Goal: Task Accomplishment & Management: Complete application form

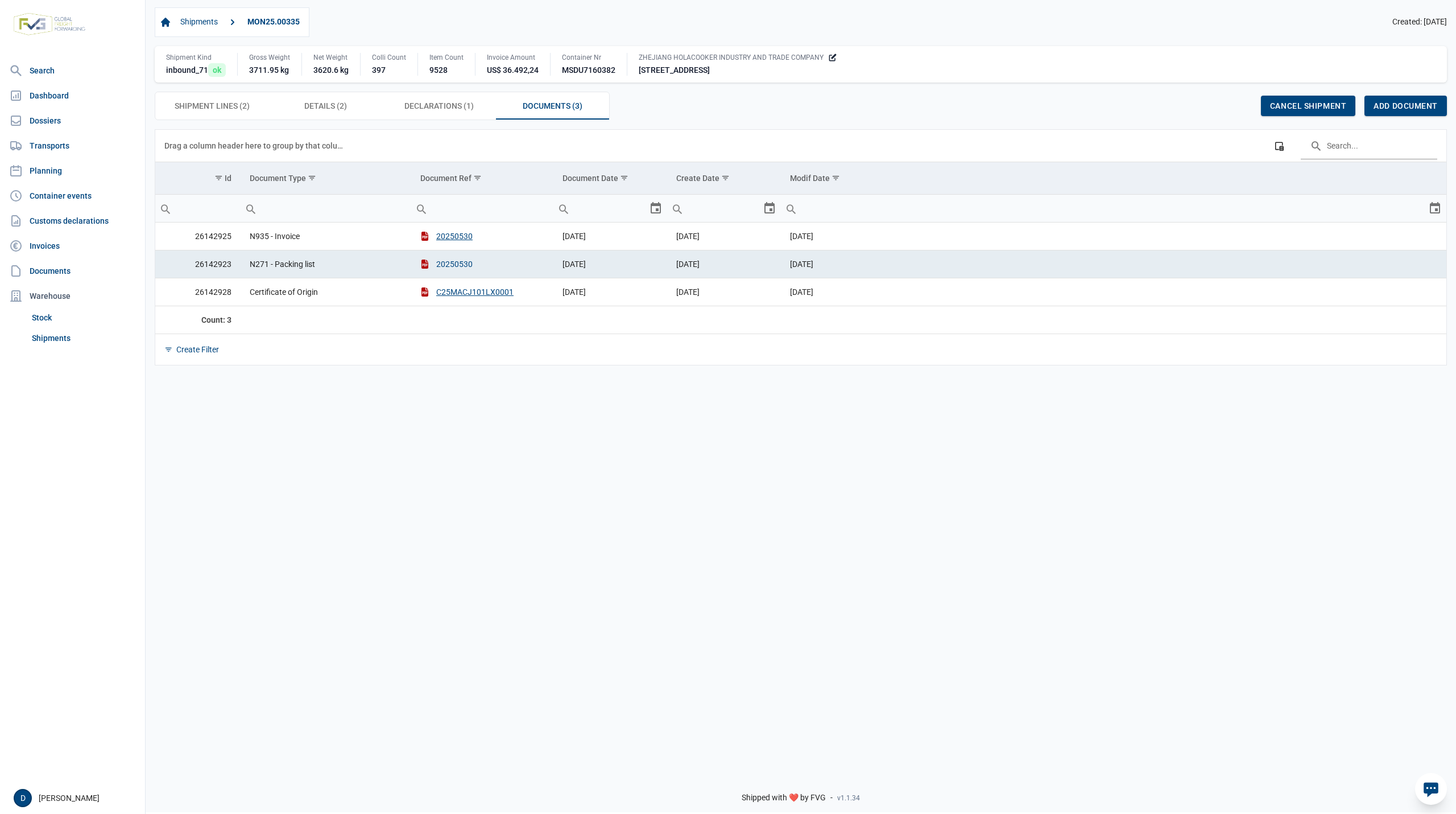
click at [454, 268] on button "20250530" at bounding box center [447, 263] width 52 height 11
click at [1400, 108] on span "Add document" at bounding box center [1406, 106] width 64 height 9
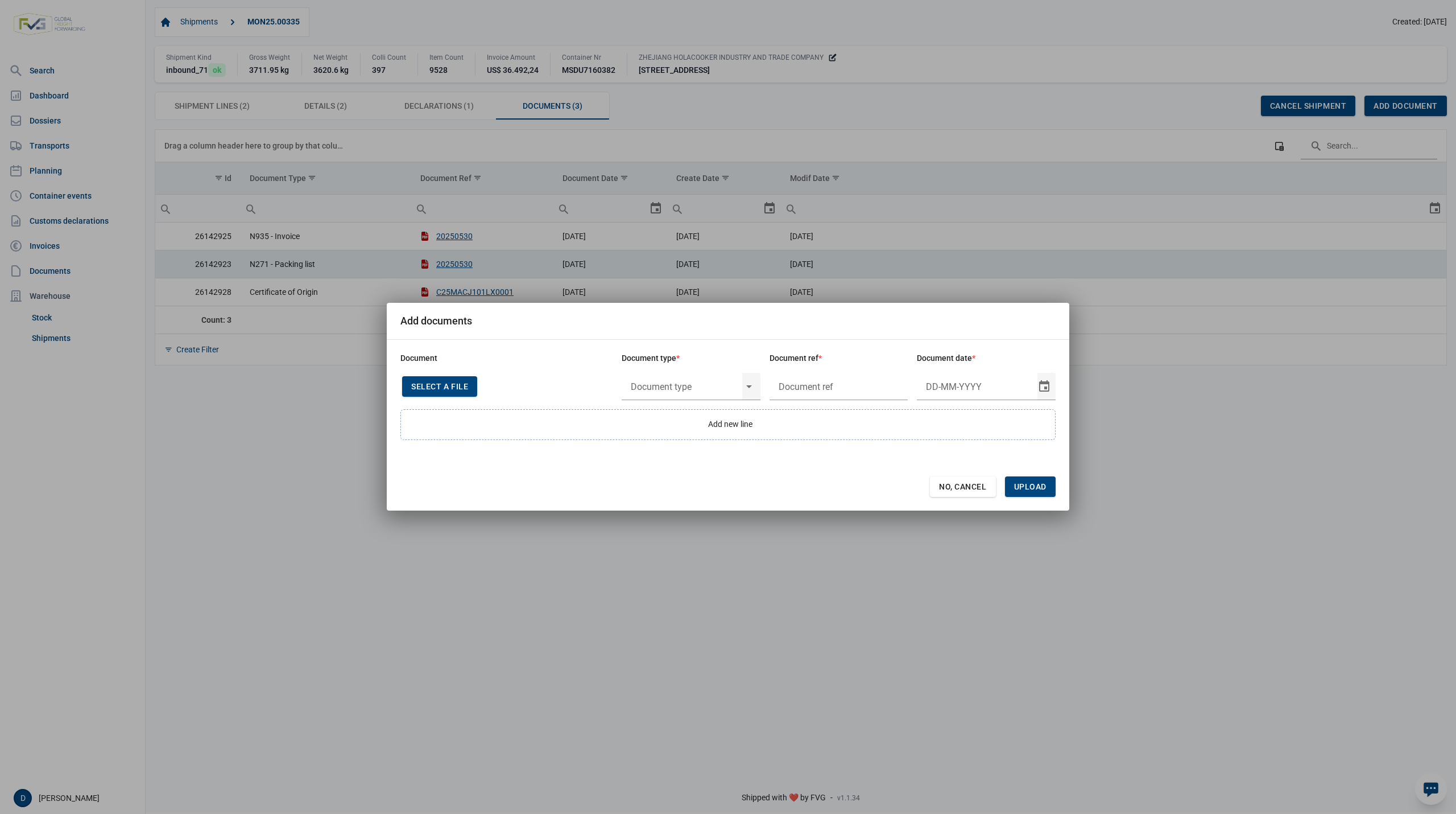
click at [438, 382] on span "Select a file" at bounding box center [439, 386] width 57 height 9
type input "CHEDD.BE.2025.0003708"
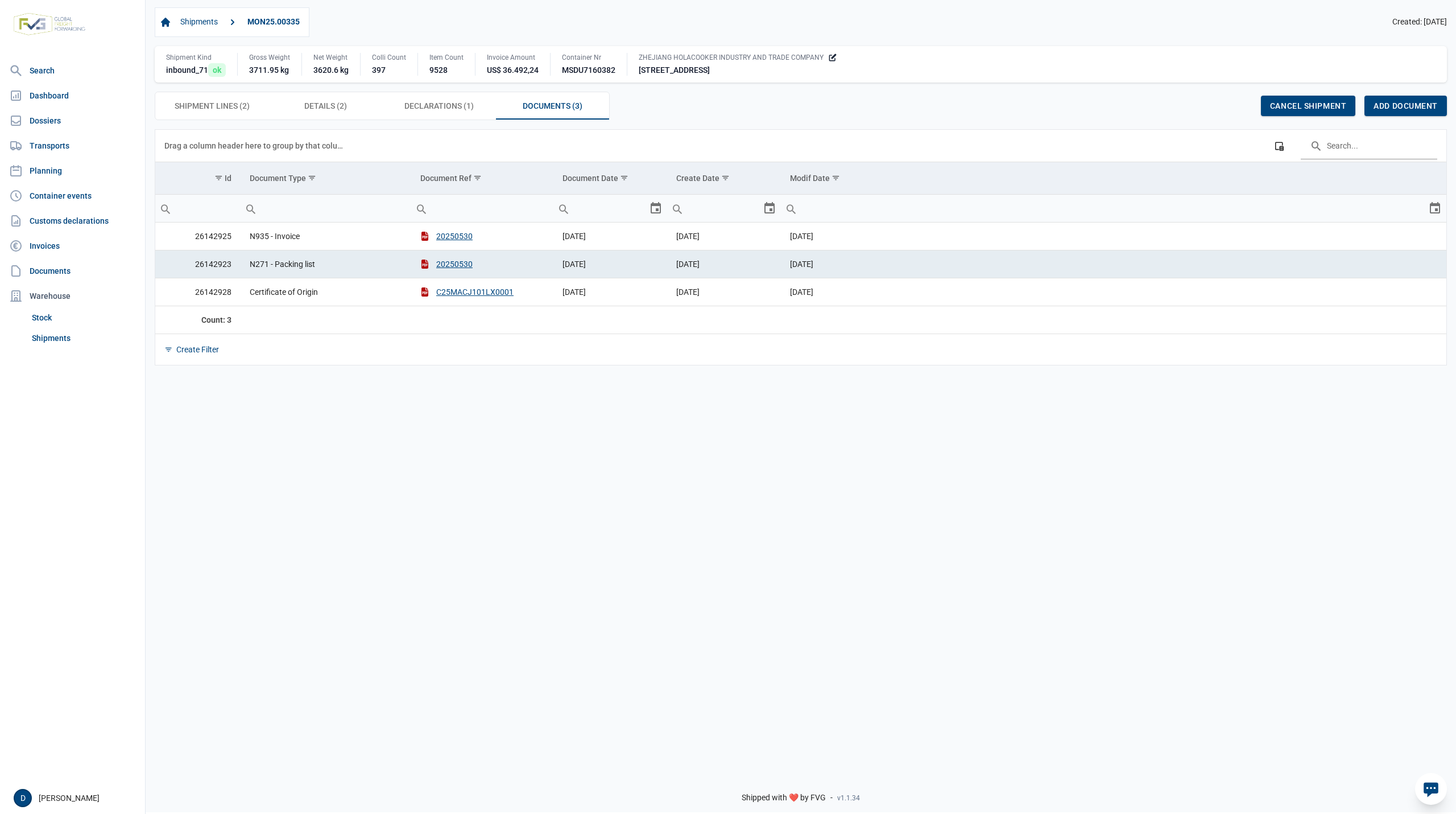
click at [660, 101] on body "For evaluation purposes only. Redistribution prohibited. Please register an exi…" at bounding box center [728, 387] width 1456 height 814
click at [1391, 103] on span "Add document" at bounding box center [1406, 106] width 64 height 9
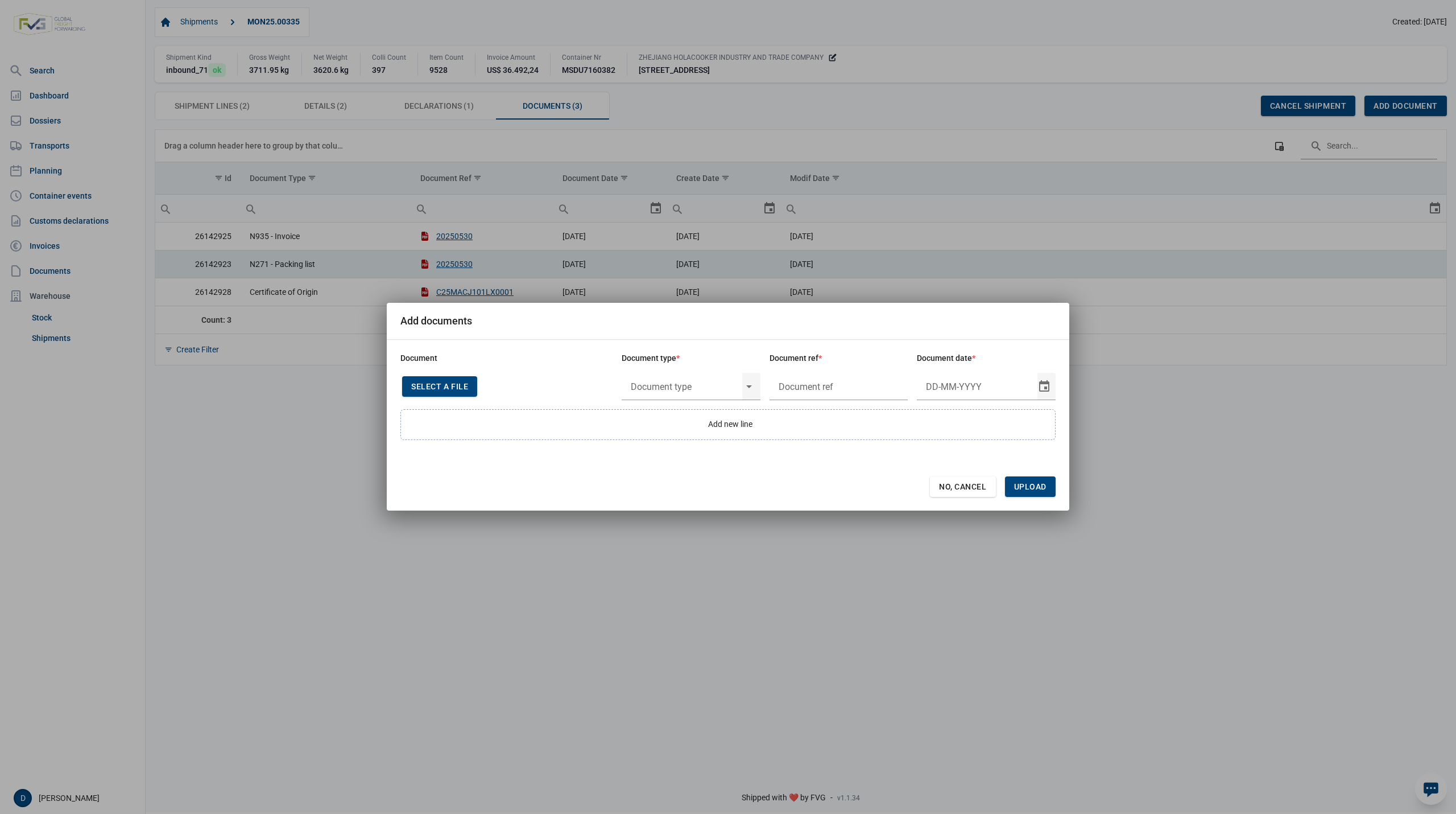
click at [464, 390] on span "Select a file" at bounding box center [439, 386] width 57 height 9
type input "CHEDD.BE.2025.0003708"
click at [951, 388] on input "Document date" at bounding box center [976, 386] width 121 height 30
type input "21-8-2025"
click at [704, 380] on input "text" at bounding box center [681, 386] width 121 height 30
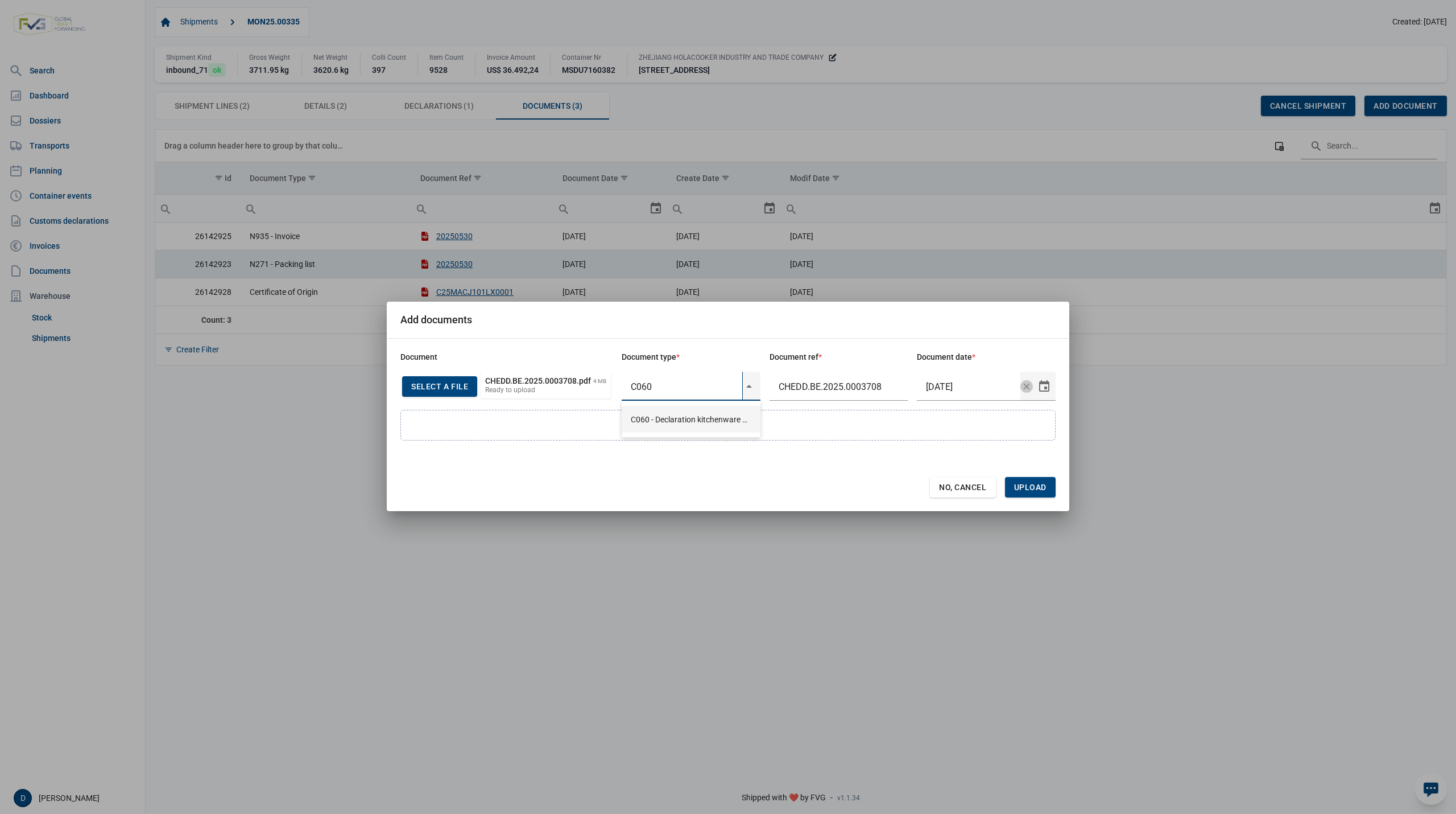
click at [667, 419] on div "C060 - Declaration kitchenware ex CN of HK 284/2011" at bounding box center [690, 419] width 139 height 27
type input "C060 - Declaration kitchenware ex CN of HK 284/2011"
click at [1034, 486] on span "Upload" at bounding box center [1030, 487] width 33 height 9
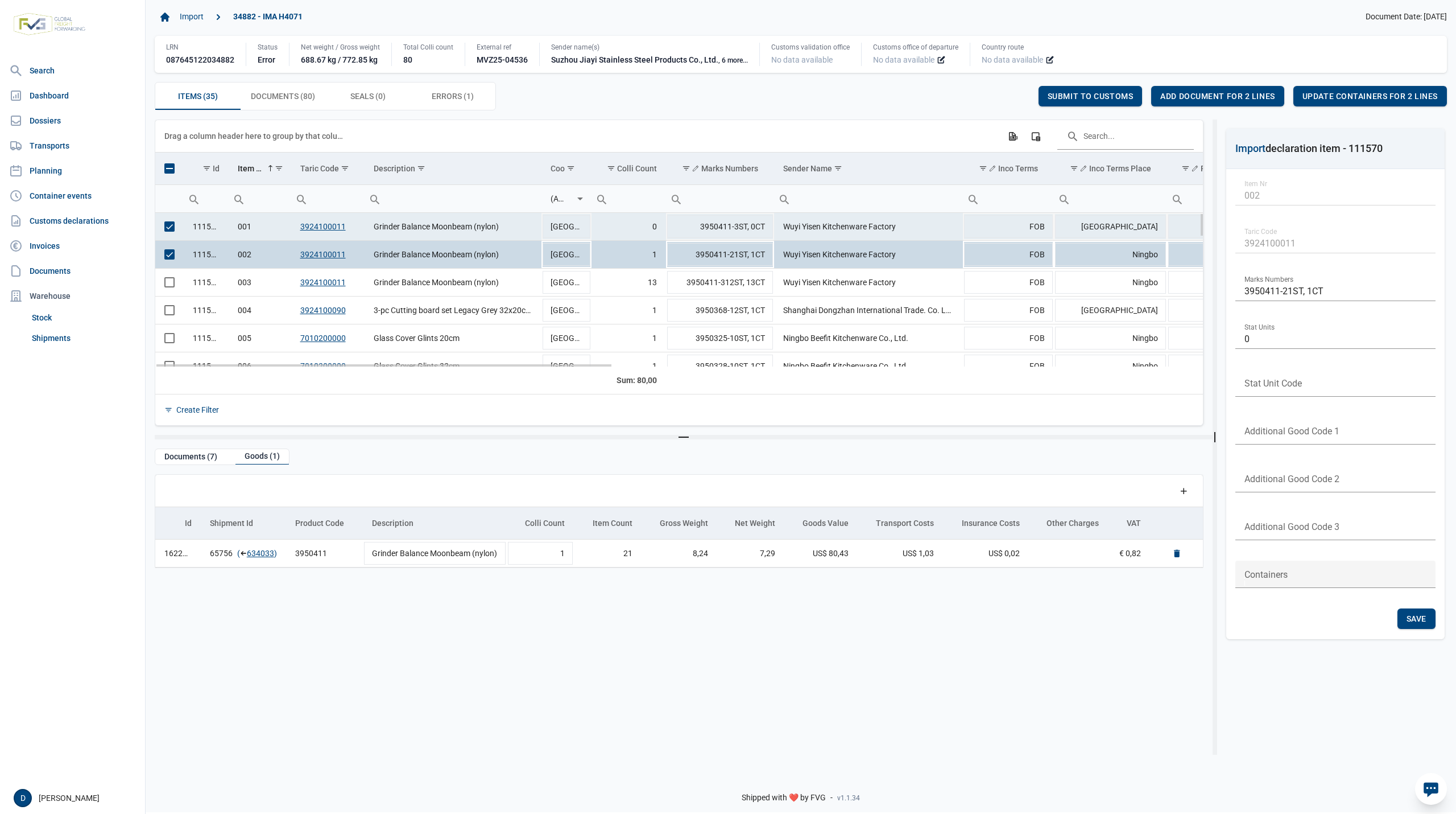
click at [170, 234] on td "Data grid with 35 rows and 23 columns" at bounding box center [170, 226] width 29 height 28
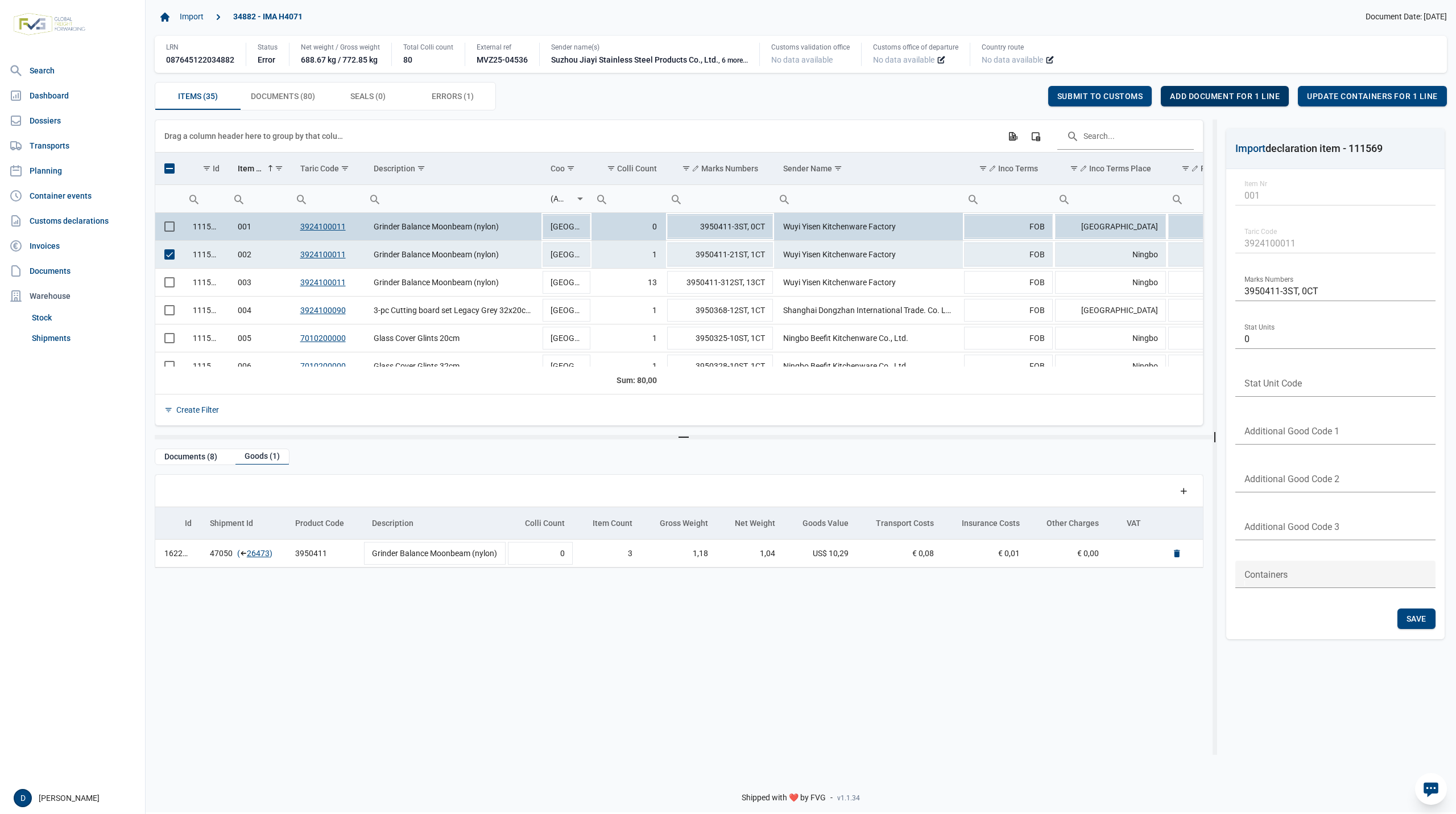
click at [1247, 97] on span "Add document for 1 line" at bounding box center [1225, 96] width 110 height 9
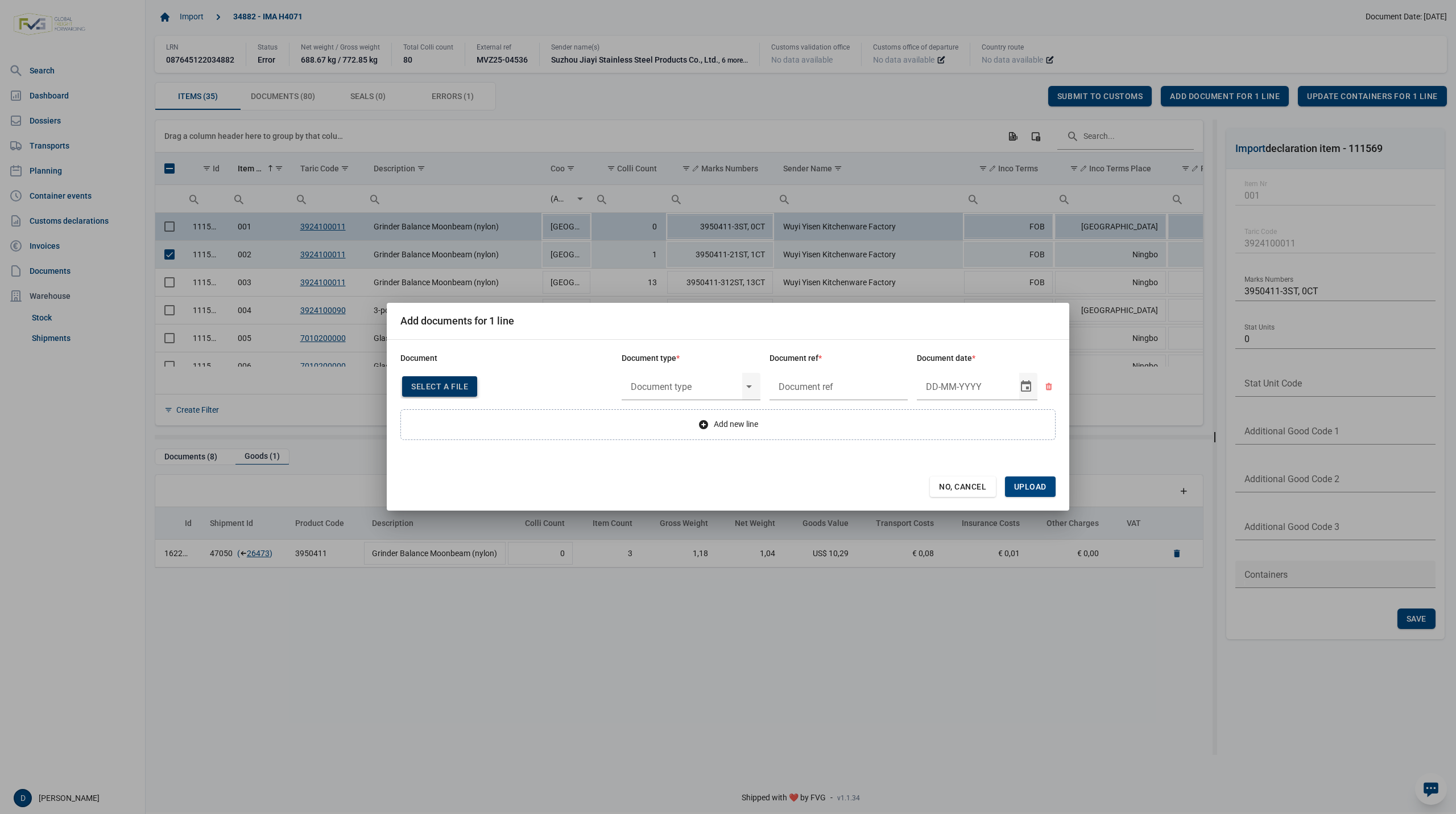
click at [453, 385] on span "Select a file" at bounding box center [439, 386] width 57 height 9
type input "CHEDD.BE.2025.0003708"
click at [714, 386] on input "text" at bounding box center [681, 386] width 121 height 30
click at [690, 418] on div "C060 - Declaration kitchenware ex CN of HK 284/2011" at bounding box center [690, 419] width 139 height 27
type input "C060 - Declaration kitchenware ex CN of HK 284/2011"
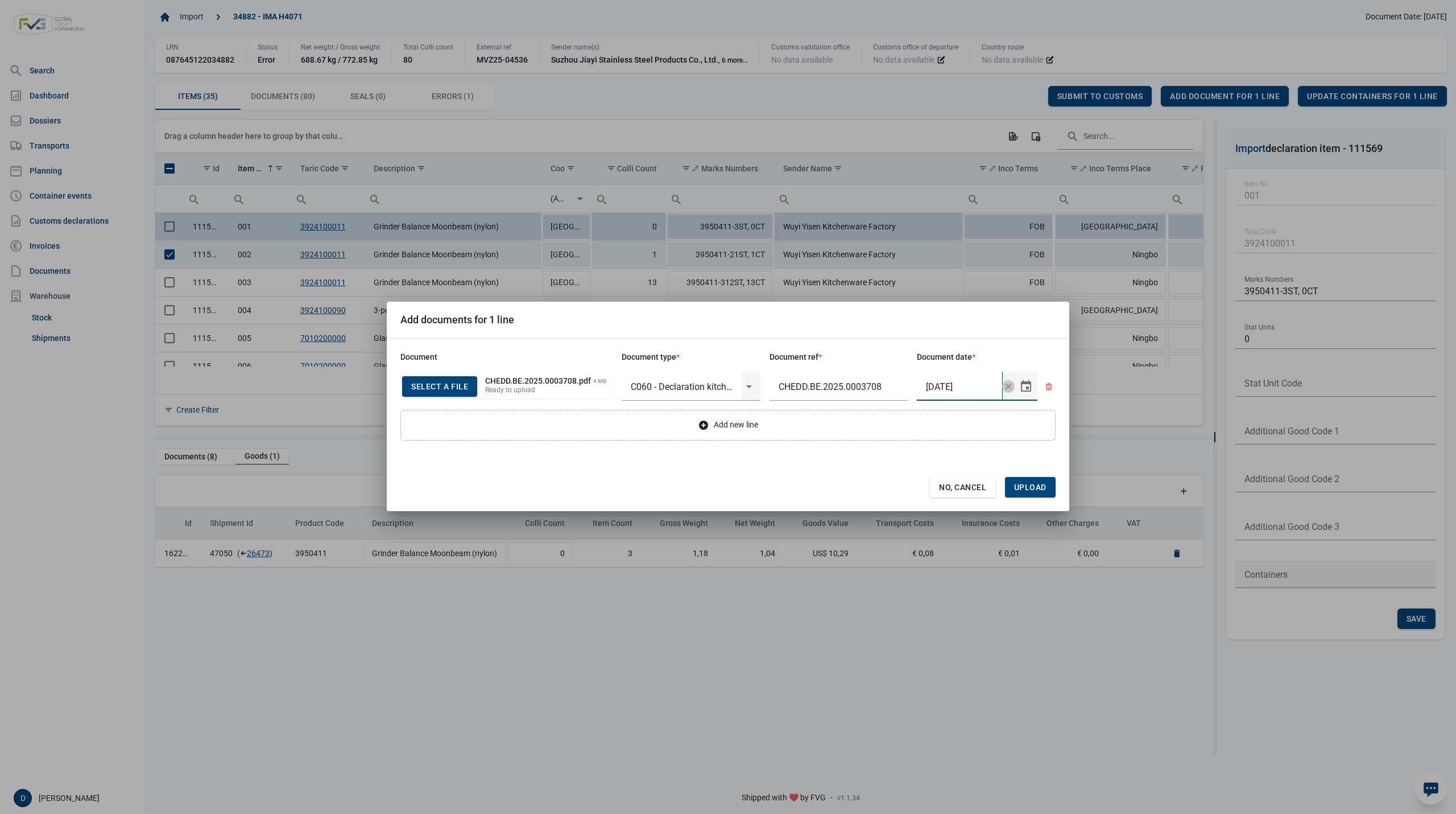
type input "[DATE]"
click at [1031, 490] on span "Upload" at bounding box center [1030, 487] width 33 height 9
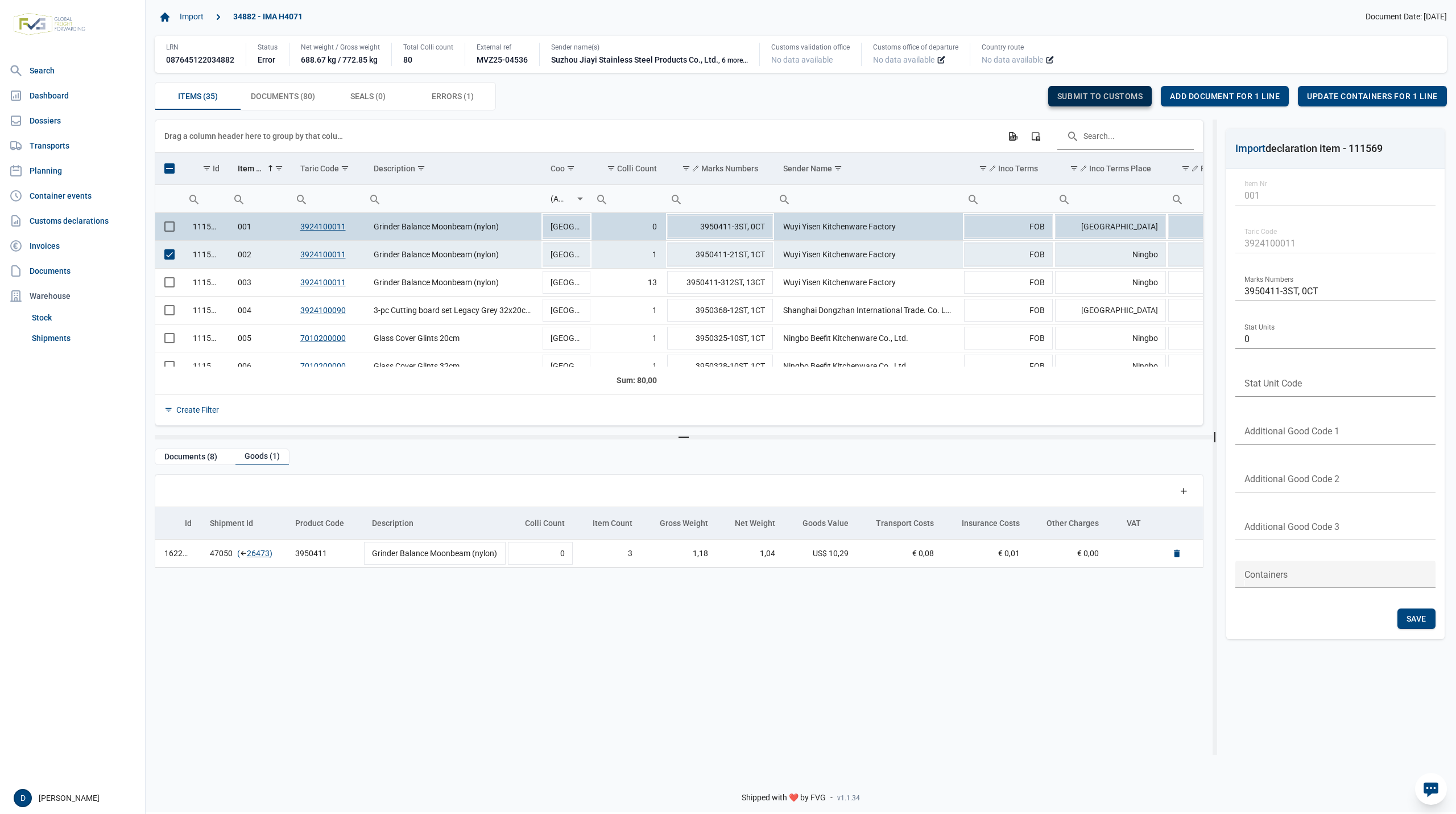
click at [1077, 90] on div "Submit to customs" at bounding box center [1100, 96] width 104 height 21
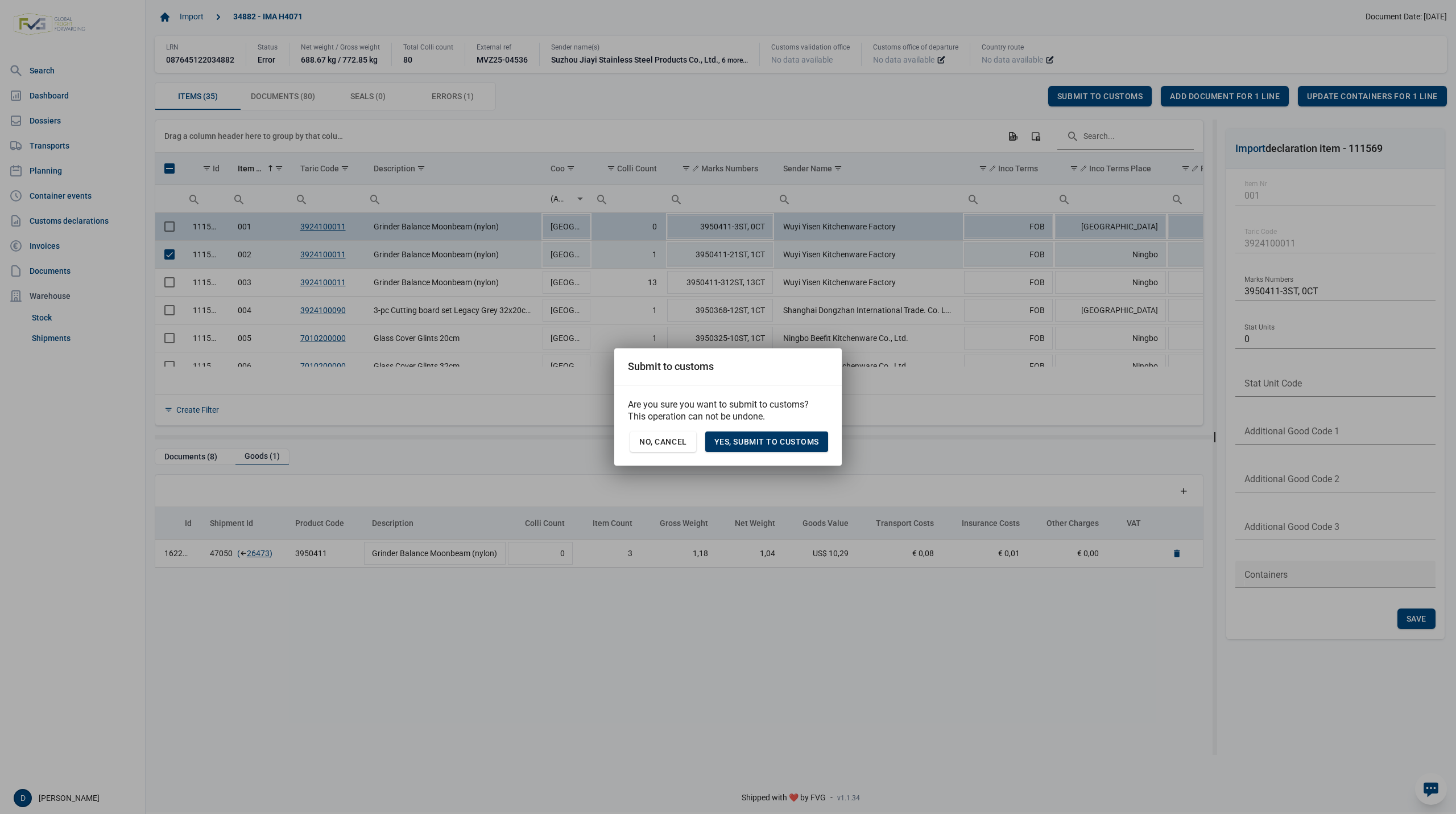
click at [772, 440] on span "Yes, Submit to customs" at bounding box center [766, 441] width 105 height 9
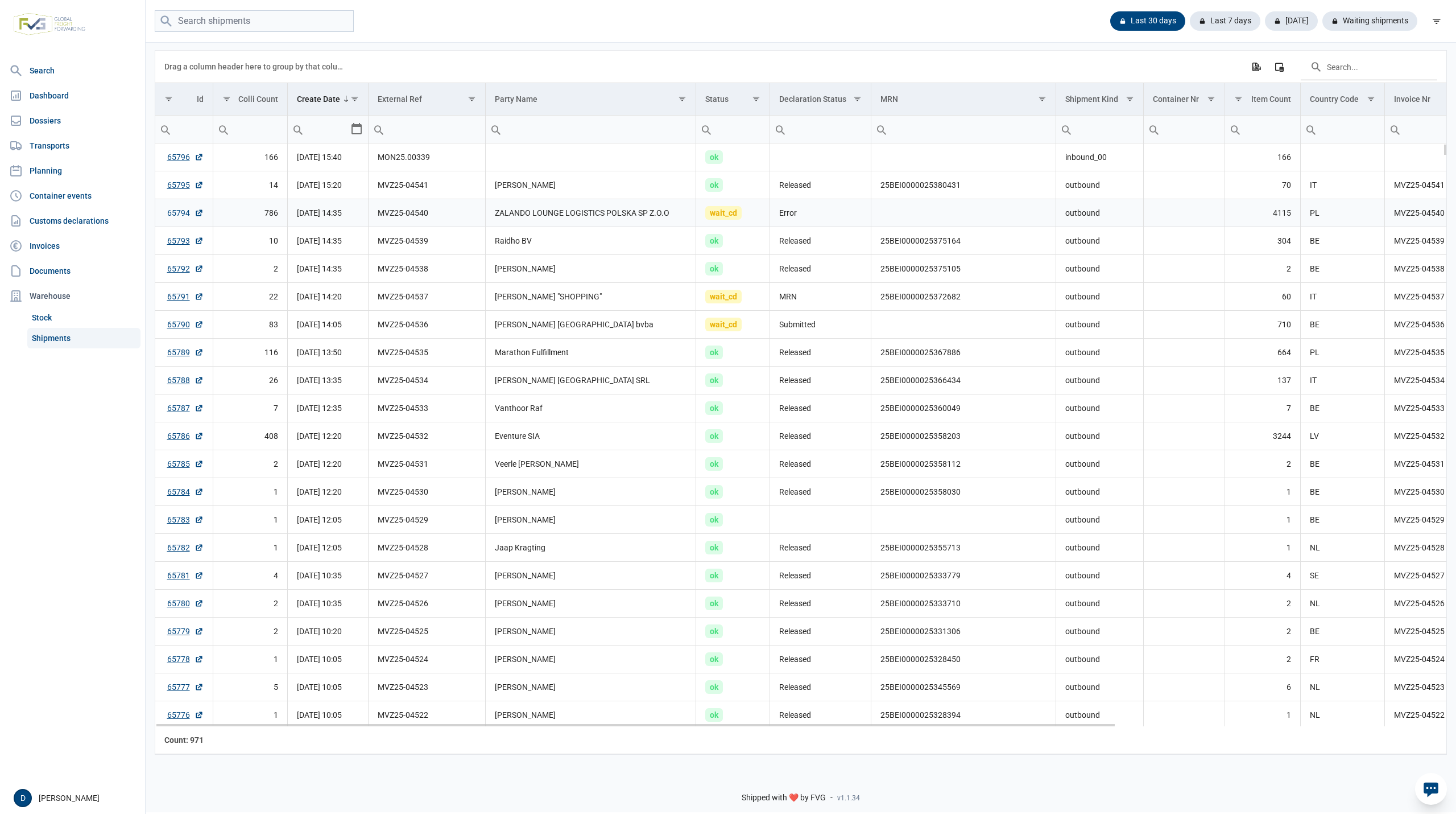
click at [172, 216] on link "65794" at bounding box center [185, 212] width 37 height 11
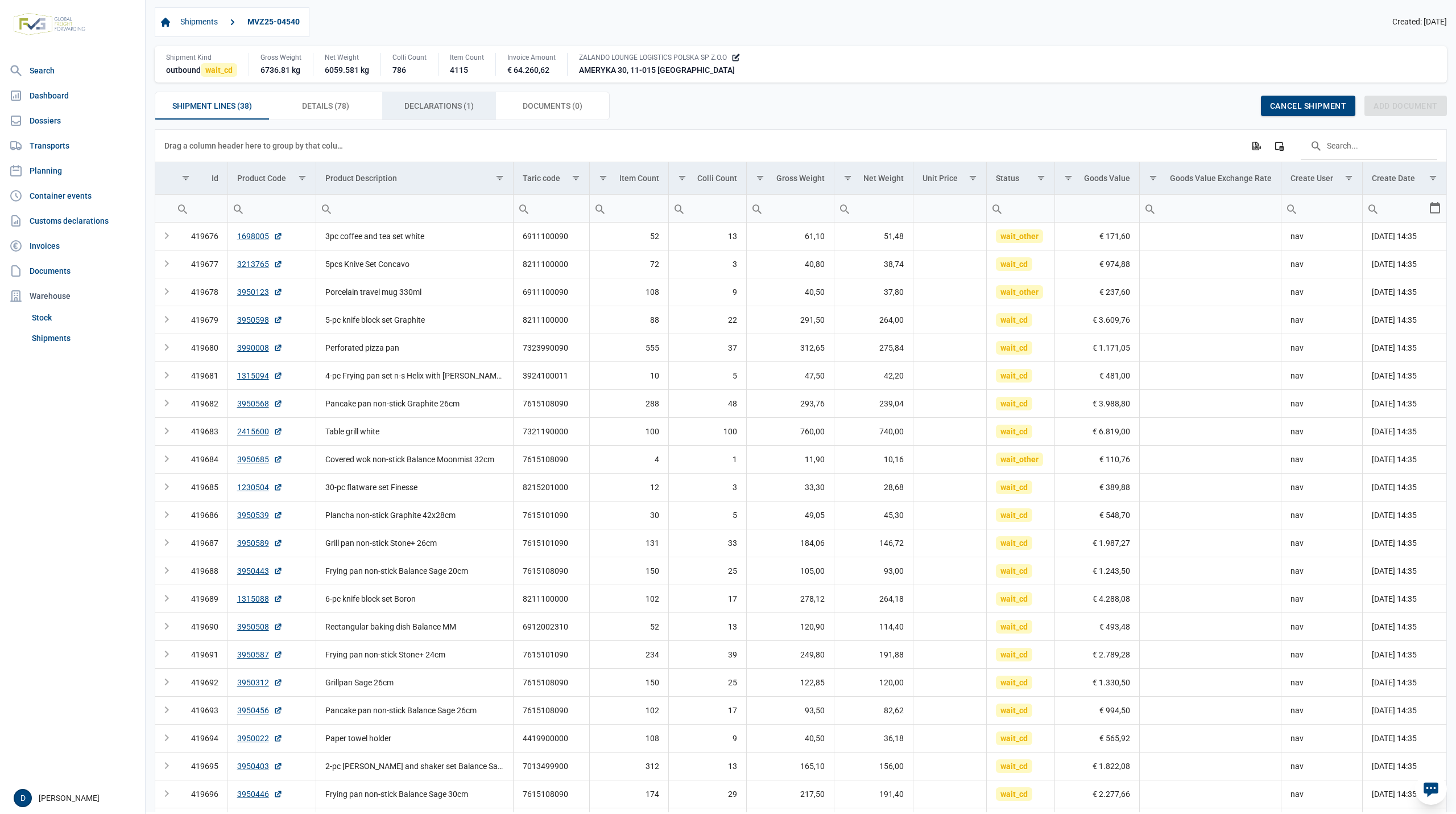
click at [444, 110] on span "Declarations (1) Declarations (1)" at bounding box center [440, 106] width 70 height 14
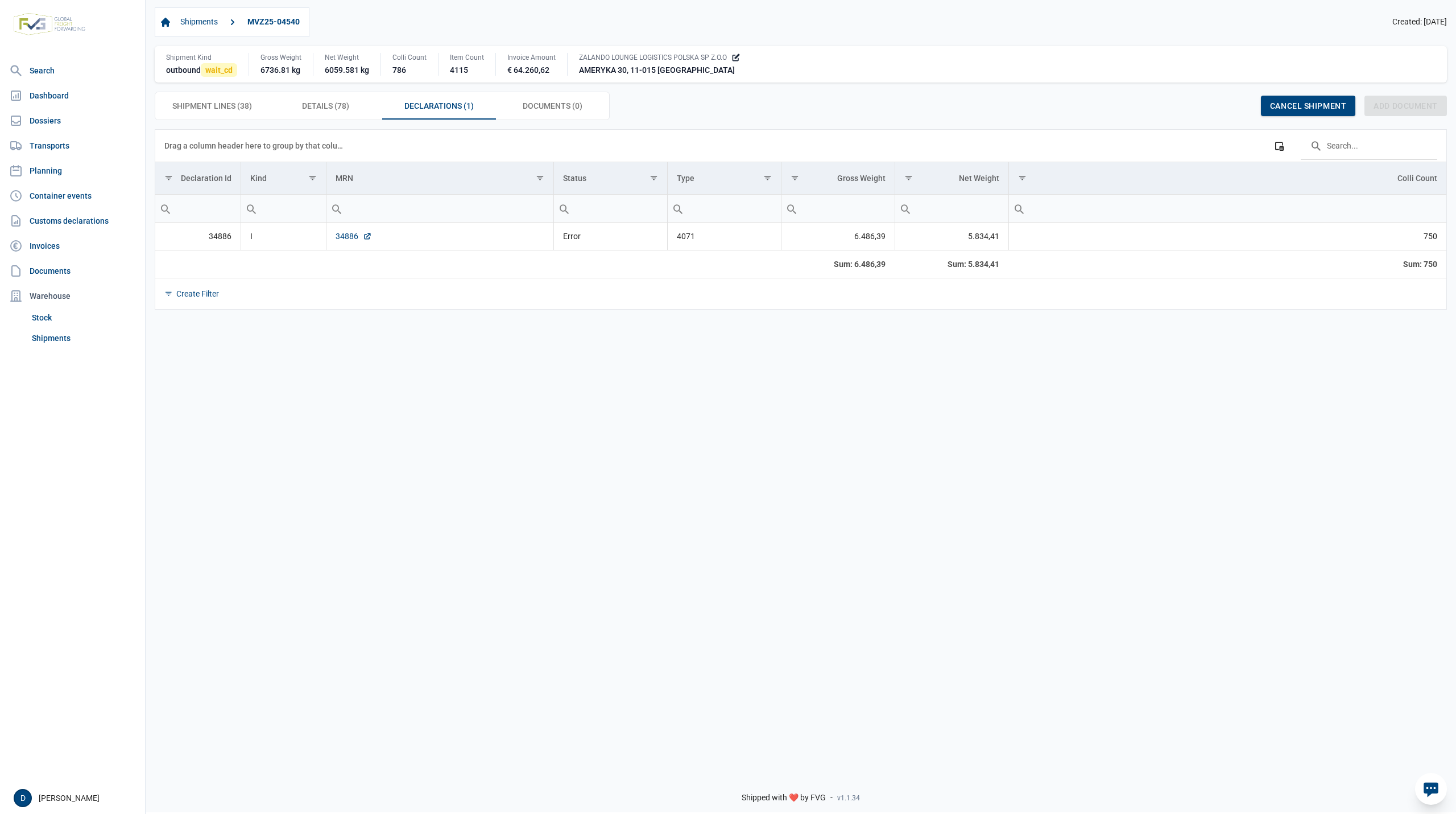
click at [348, 237] on link "34886" at bounding box center [354, 235] width 37 height 11
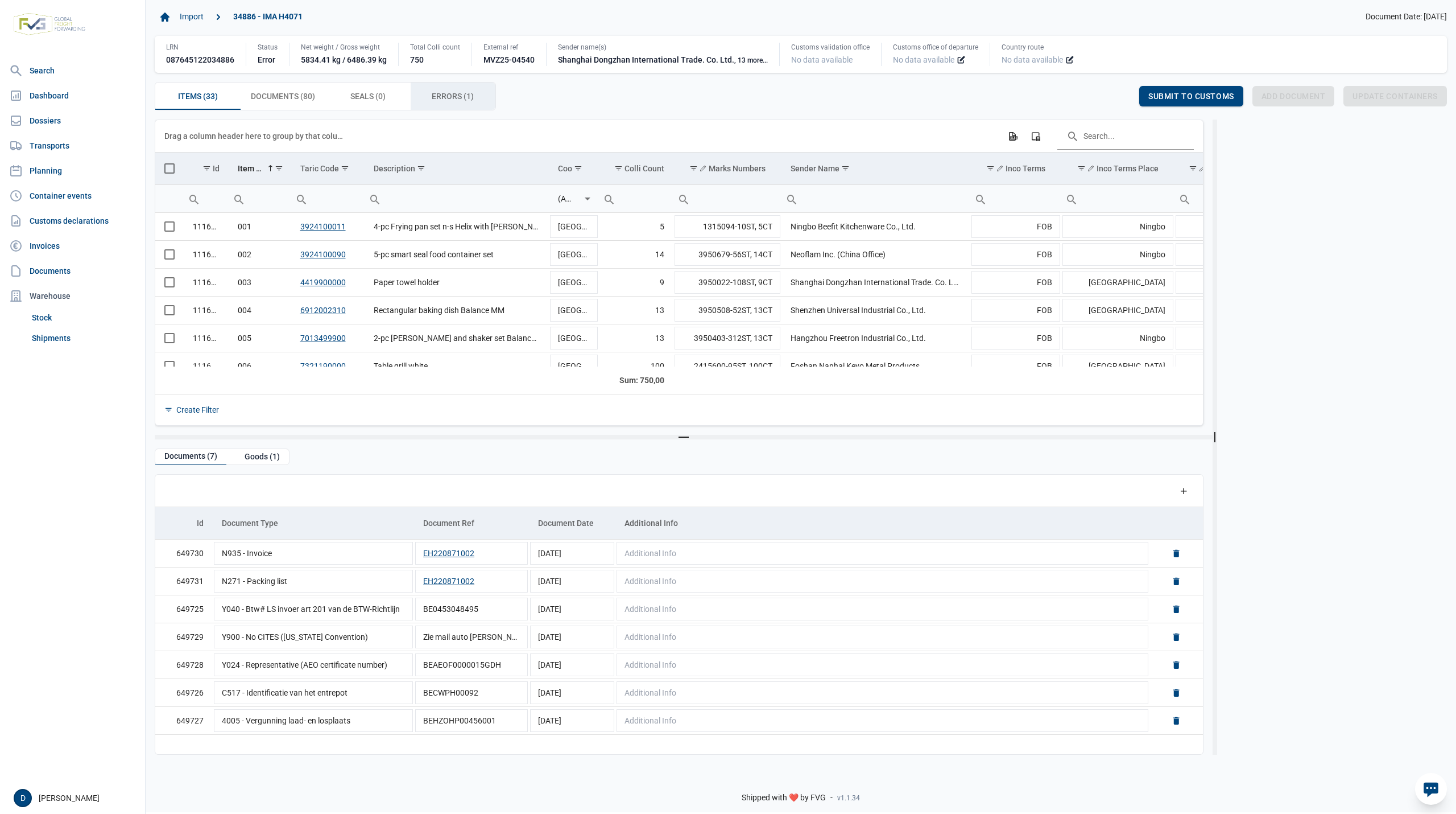
drag, startPoint x: 456, startPoint y: 90, endPoint x: 463, endPoint y: 95, distance: 8.6
click at [458, 90] on span "Errors (1) Errors (1)" at bounding box center [453, 97] width 42 height 14
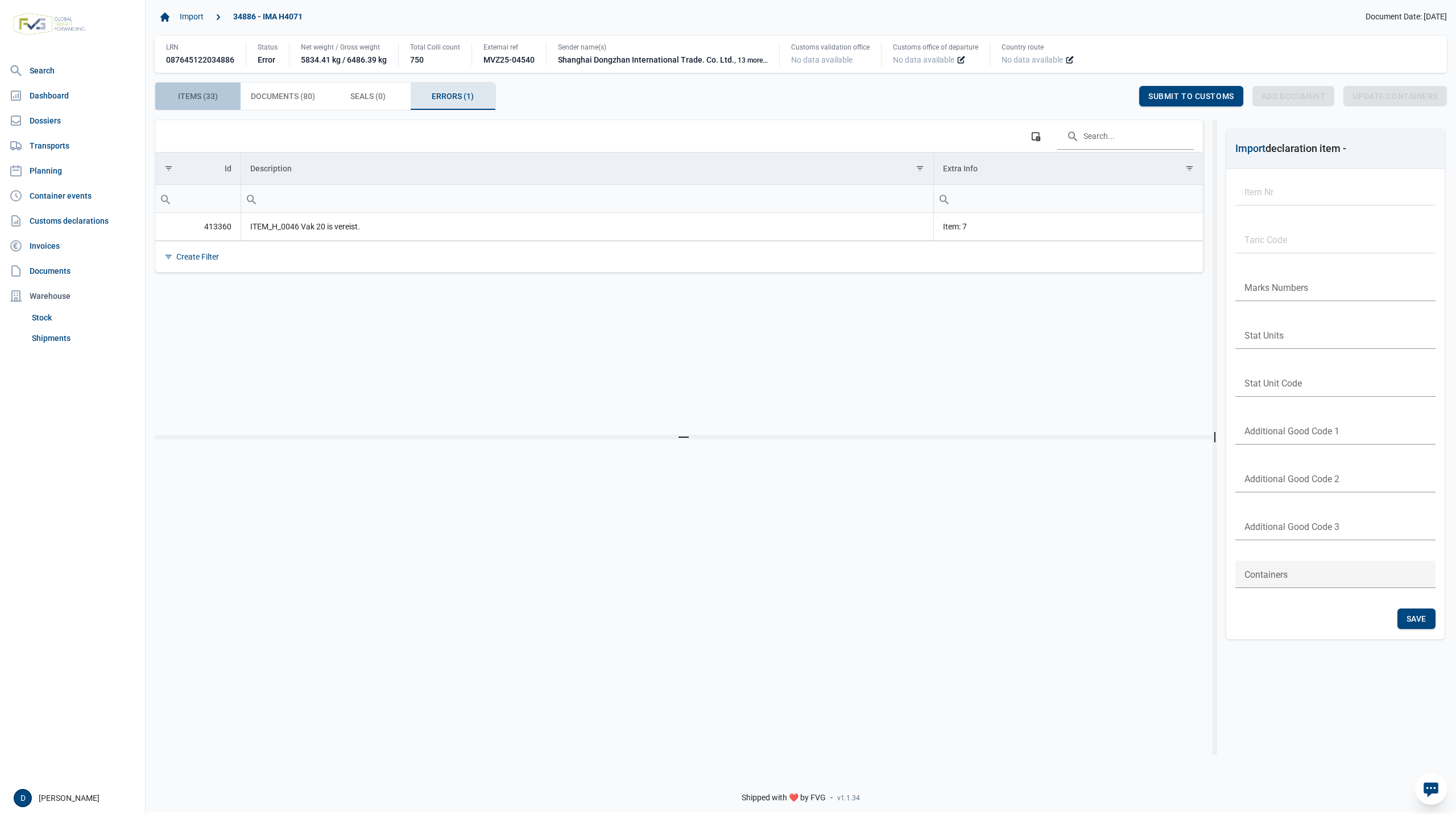
click at [205, 97] on span "Items (33) Items (33)" at bounding box center [198, 97] width 40 height 14
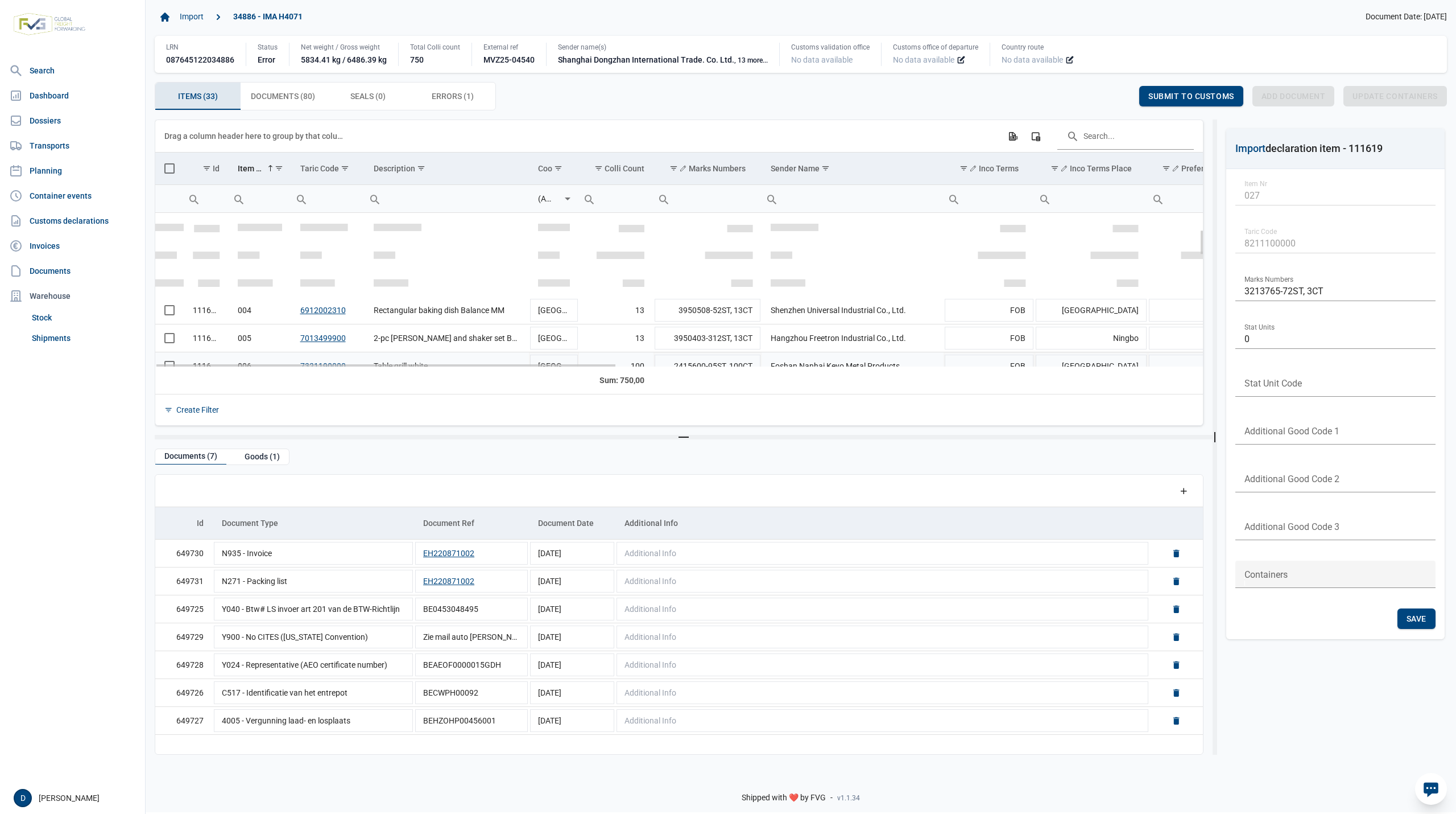
scroll to position [101, 0]
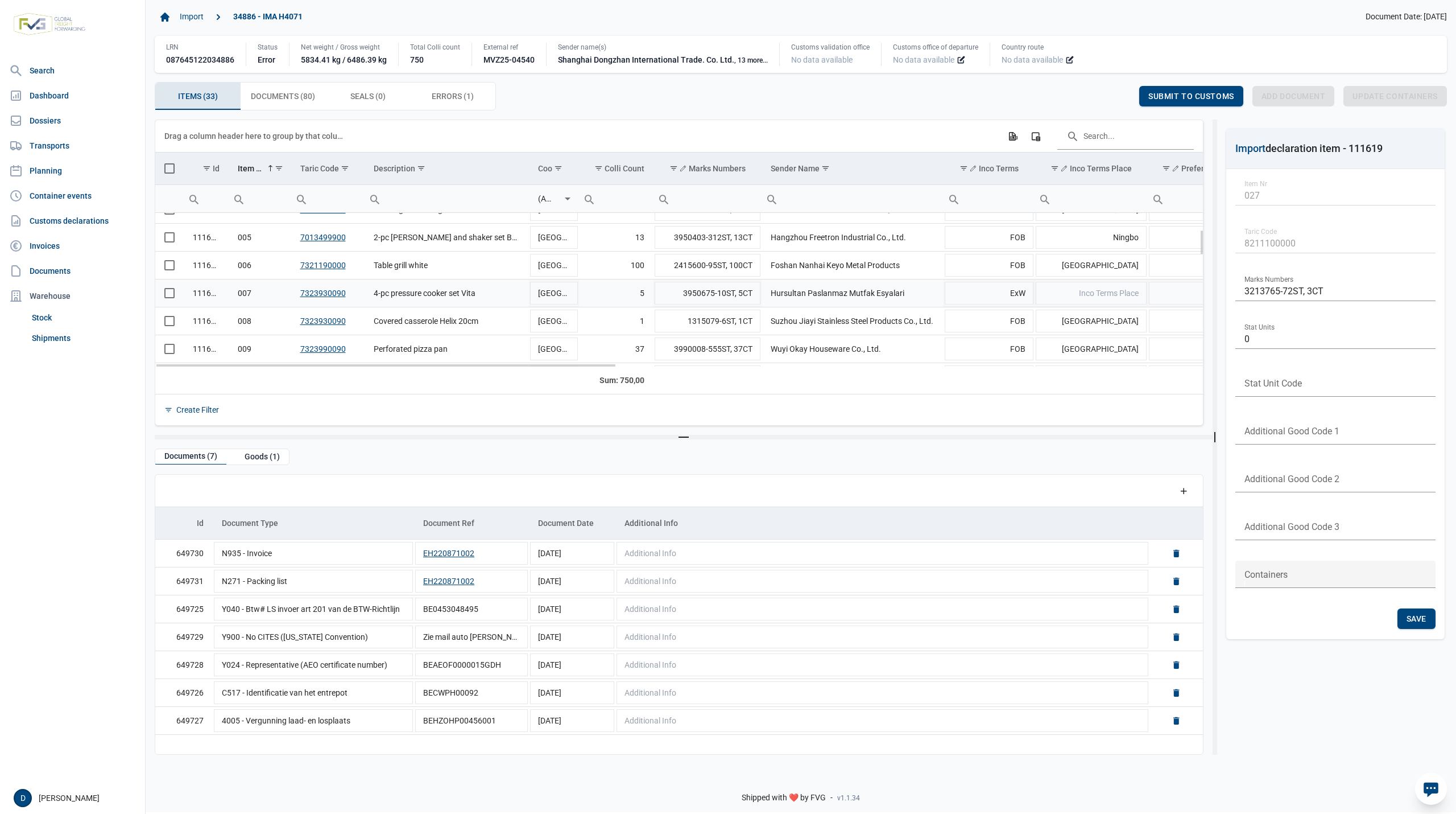
click at [173, 296] on span "Select row" at bounding box center [170, 293] width 10 height 10
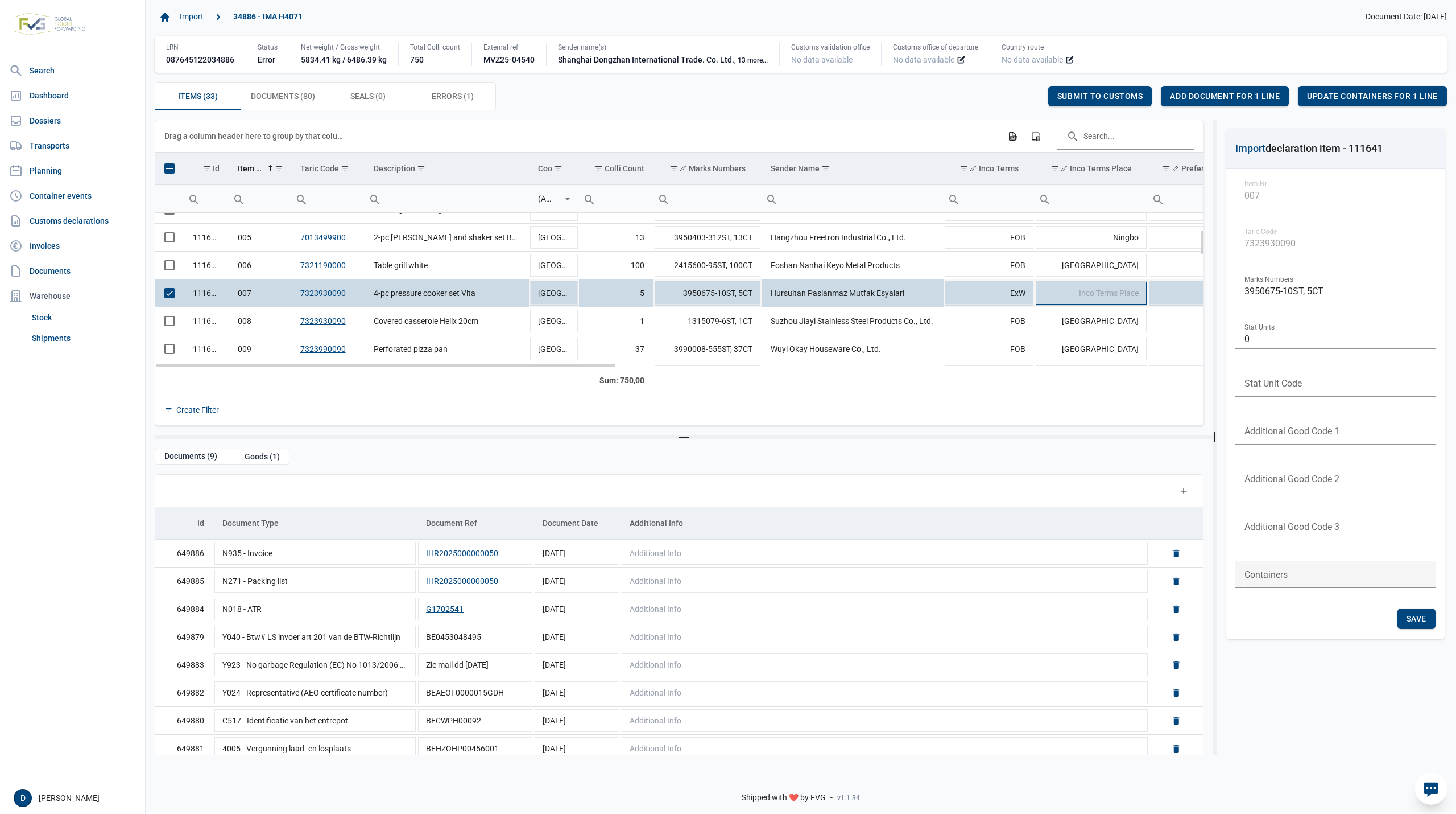
click at [1084, 292] on span "Inco Terms Place" at bounding box center [1109, 292] width 60 height 9
type input "Istanbul"
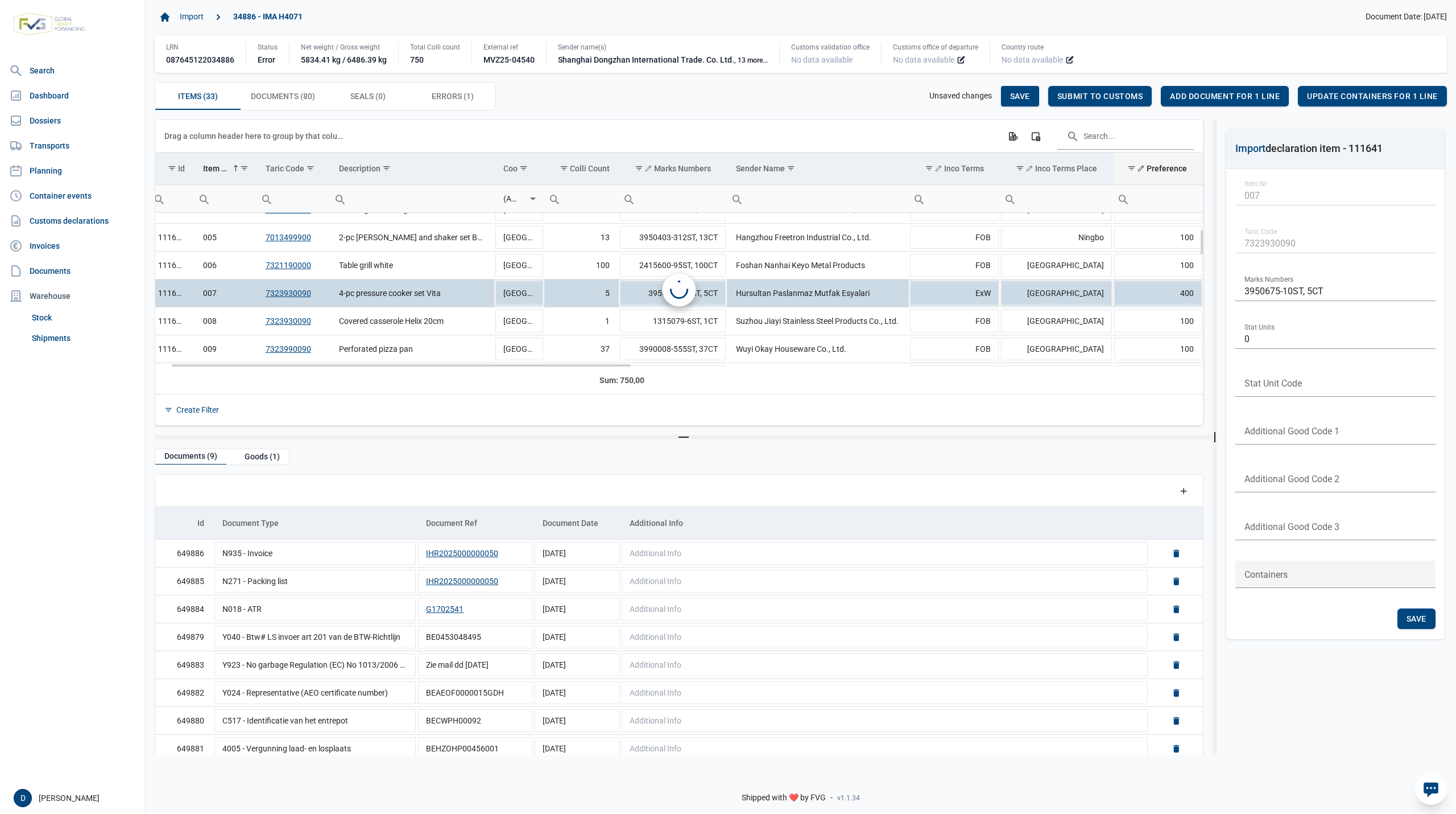
scroll to position [0, 35]
click at [1031, 92] on div "Save" at bounding box center [1020, 96] width 38 height 21
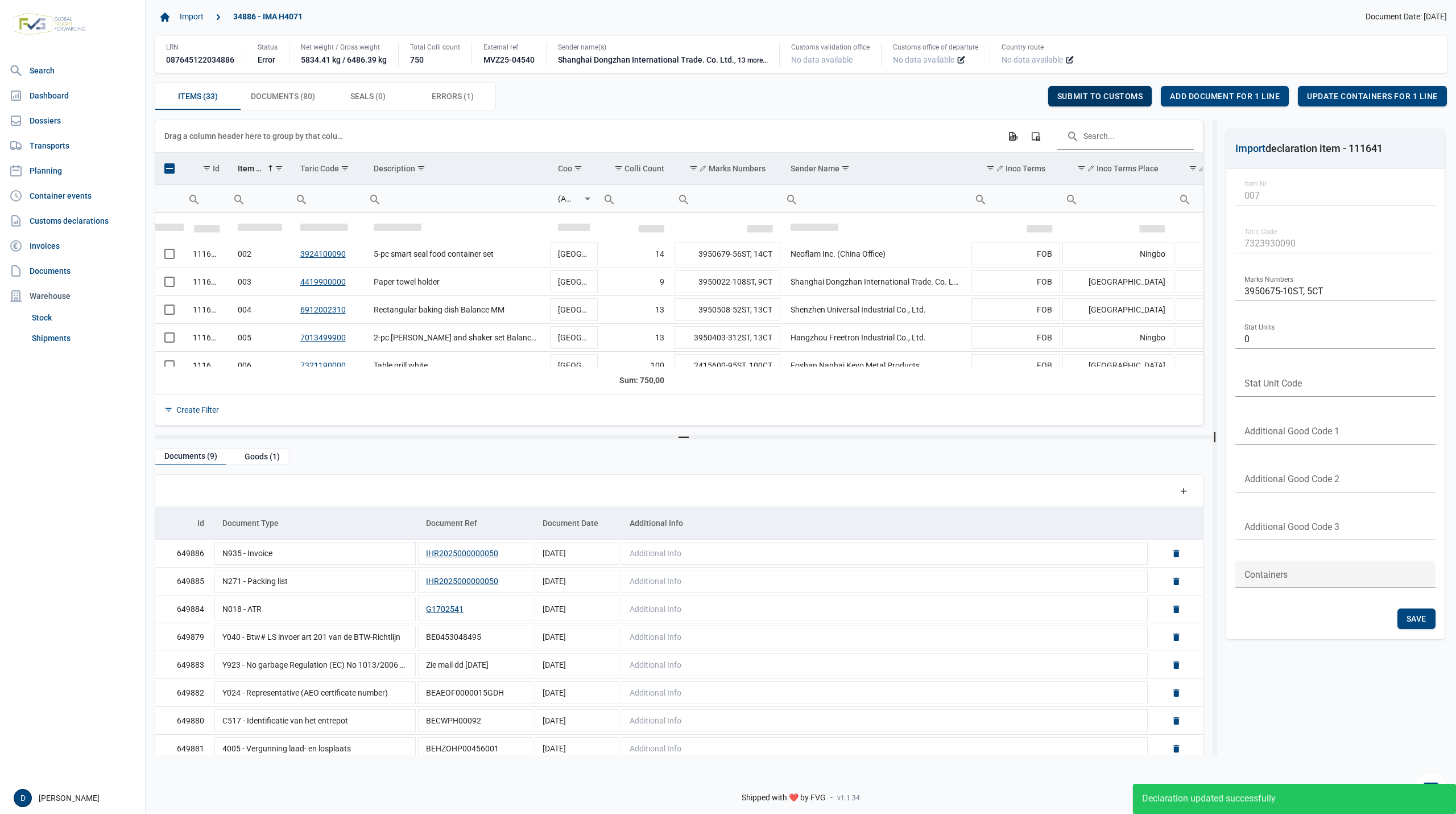
scroll to position [43, 0]
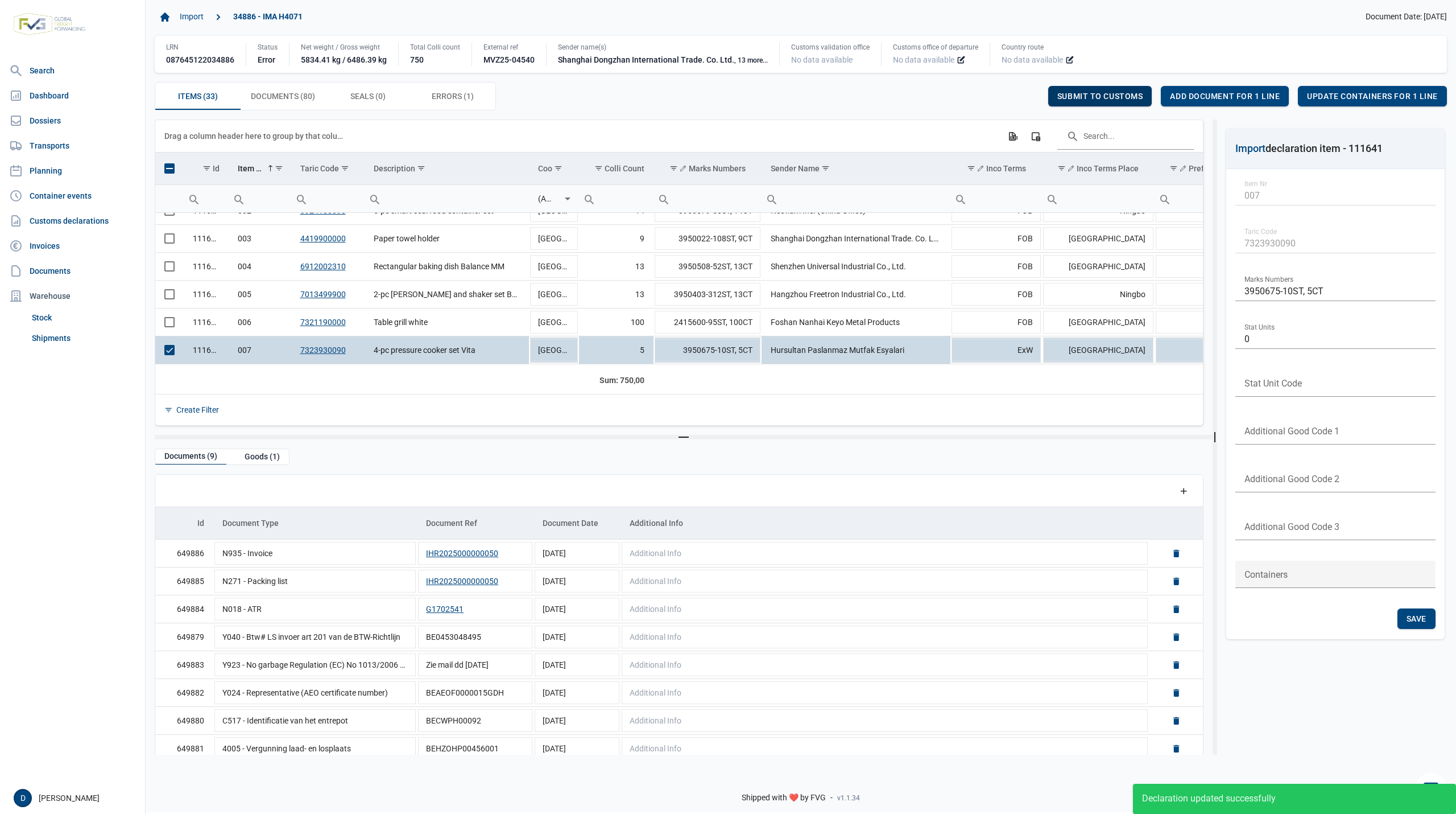
click at [1102, 94] on span "Submit to customs" at bounding box center [1100, 96] width 86 height 9
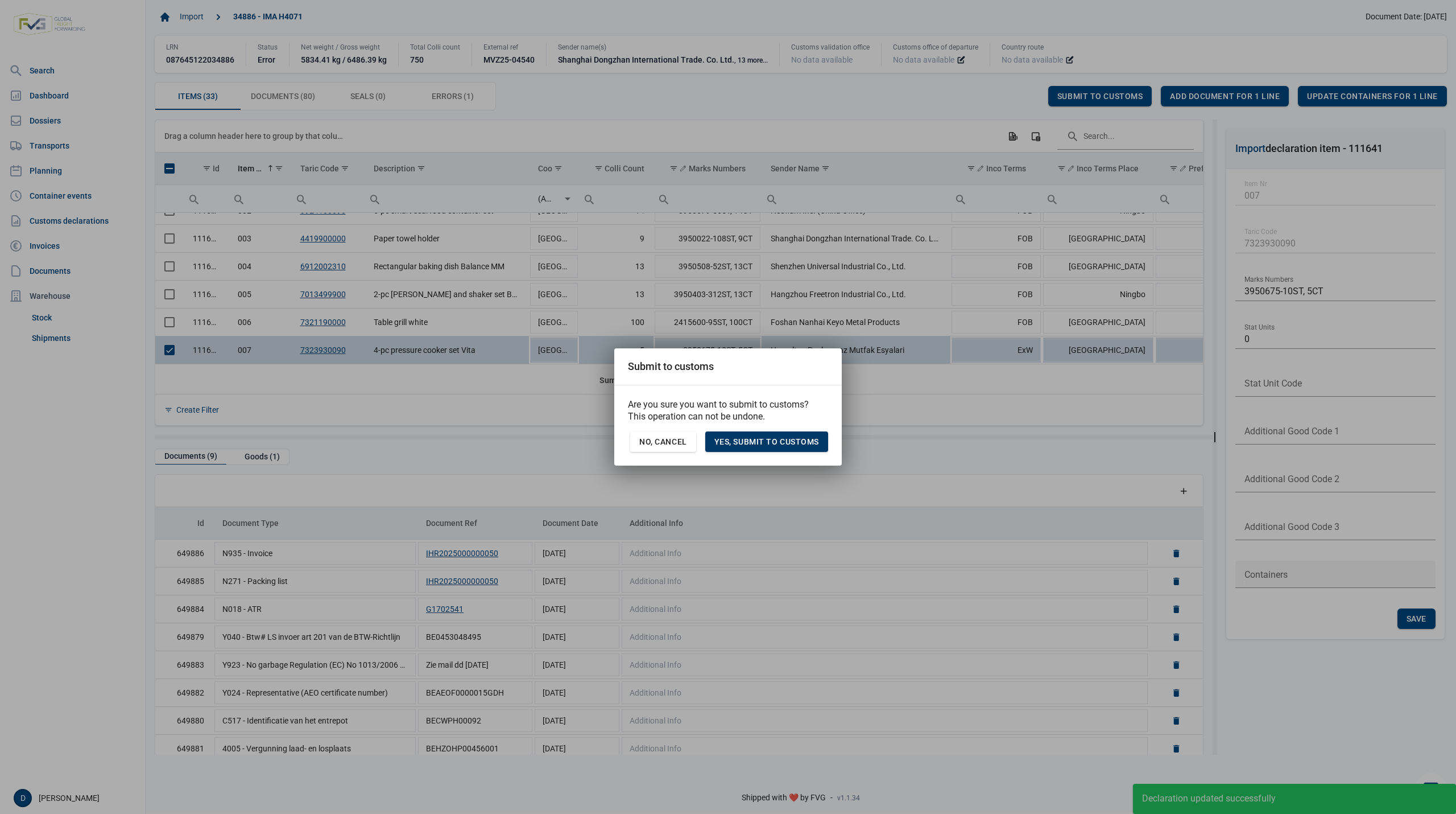
click at [774, 440] on span "Yes, Submit to customs" at bounding box center [766, 441] width 105 height 9
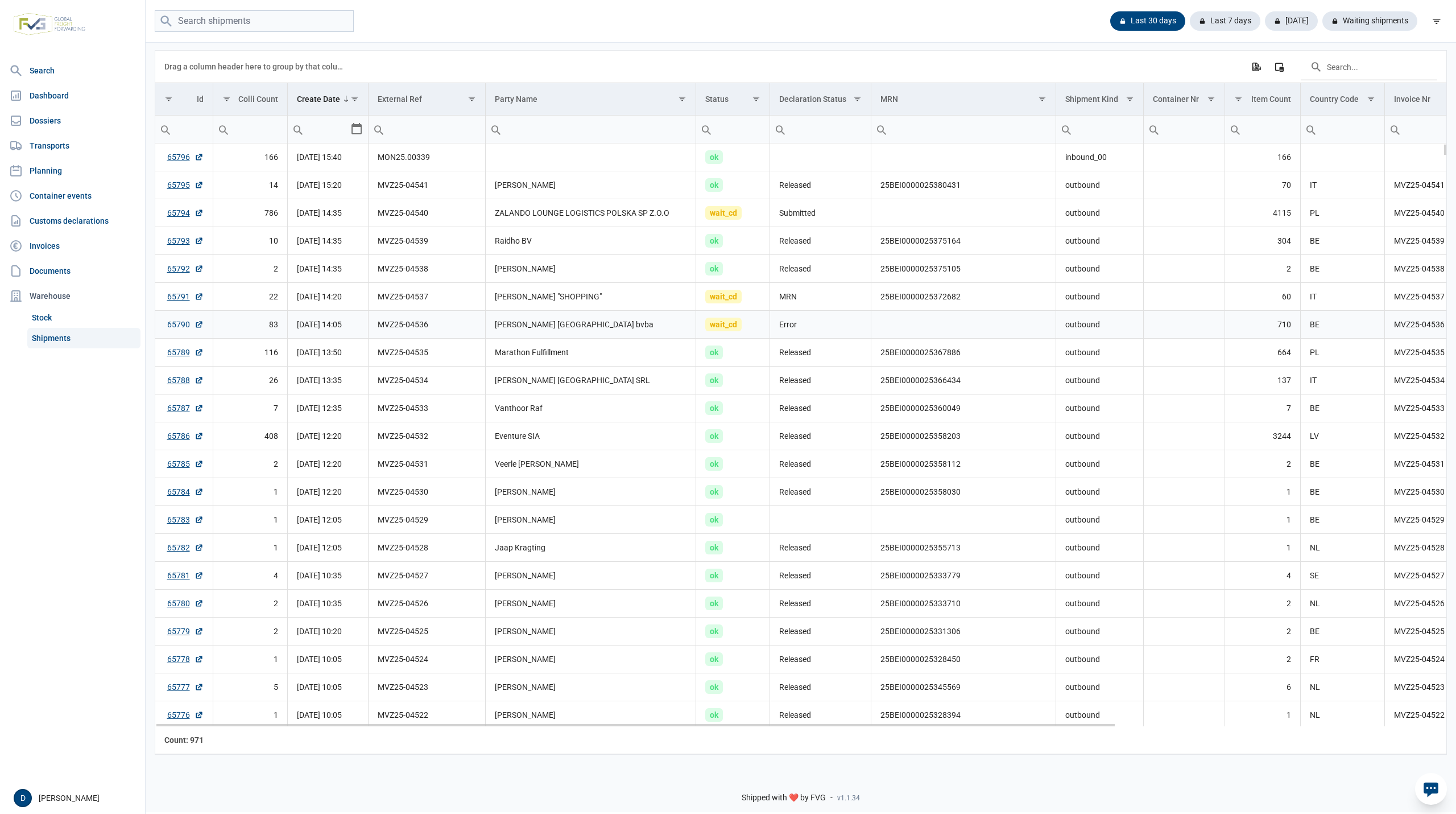
click at [169, 326] on link "65790" at bounding box center [185, 323] width 37 height 11
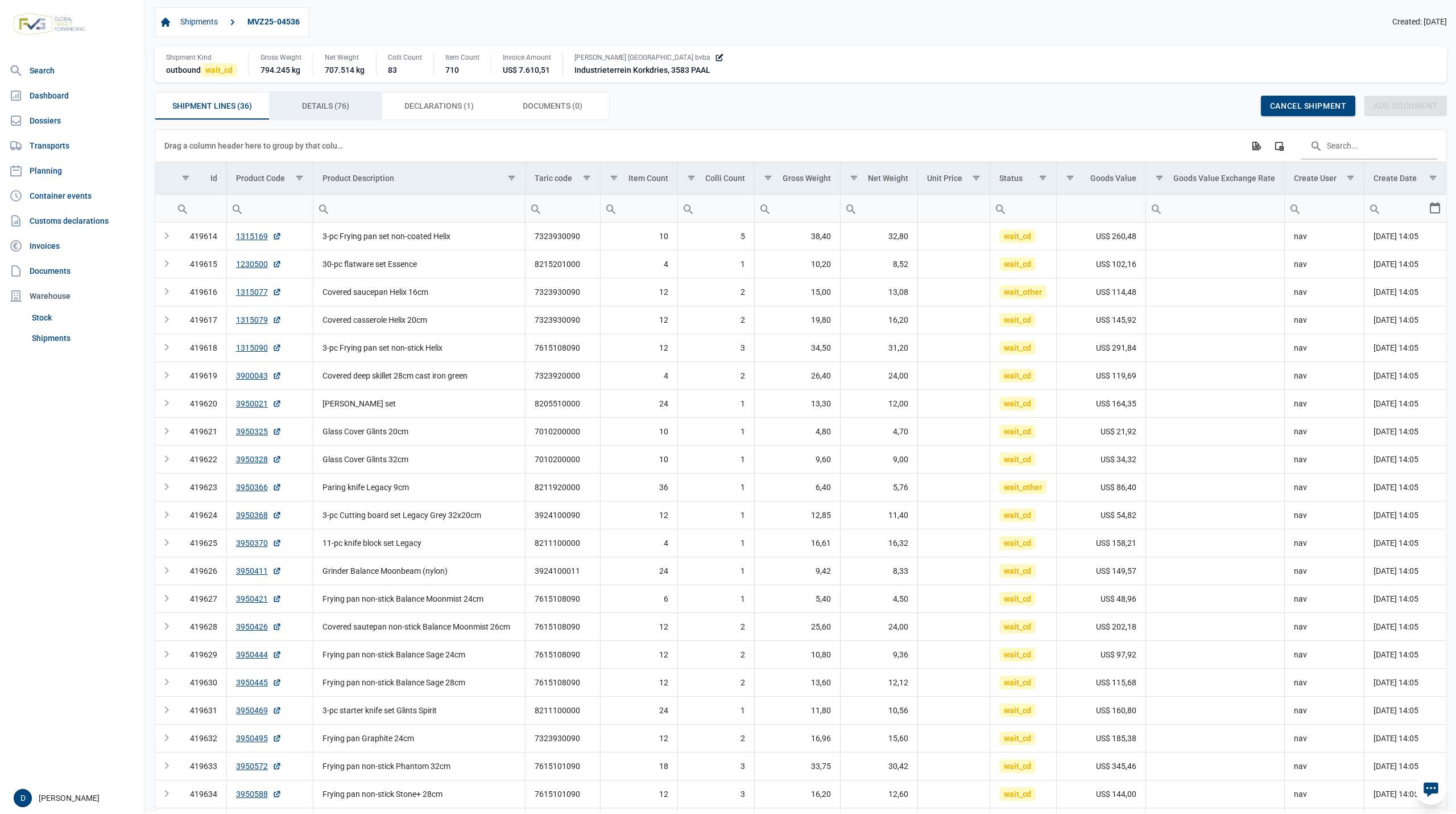
click at [356, 107] on div "Details (76) Details (76)" at bounding box center [326, 105] width 114 height 27
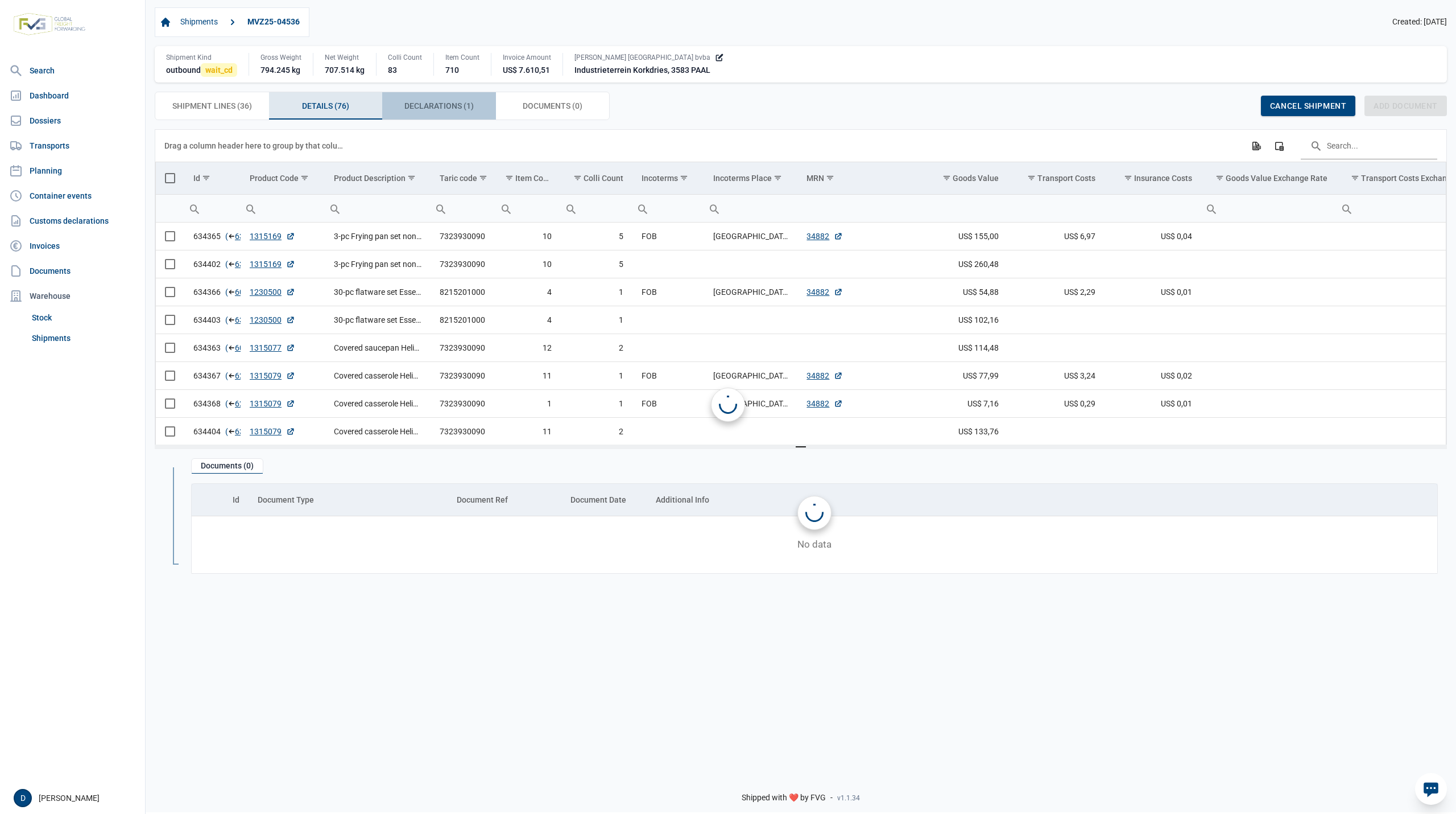
click at [446, 106] on span "Declarations (1) Declarations (1)" at bounding box center [440, 106] width 70 height 14
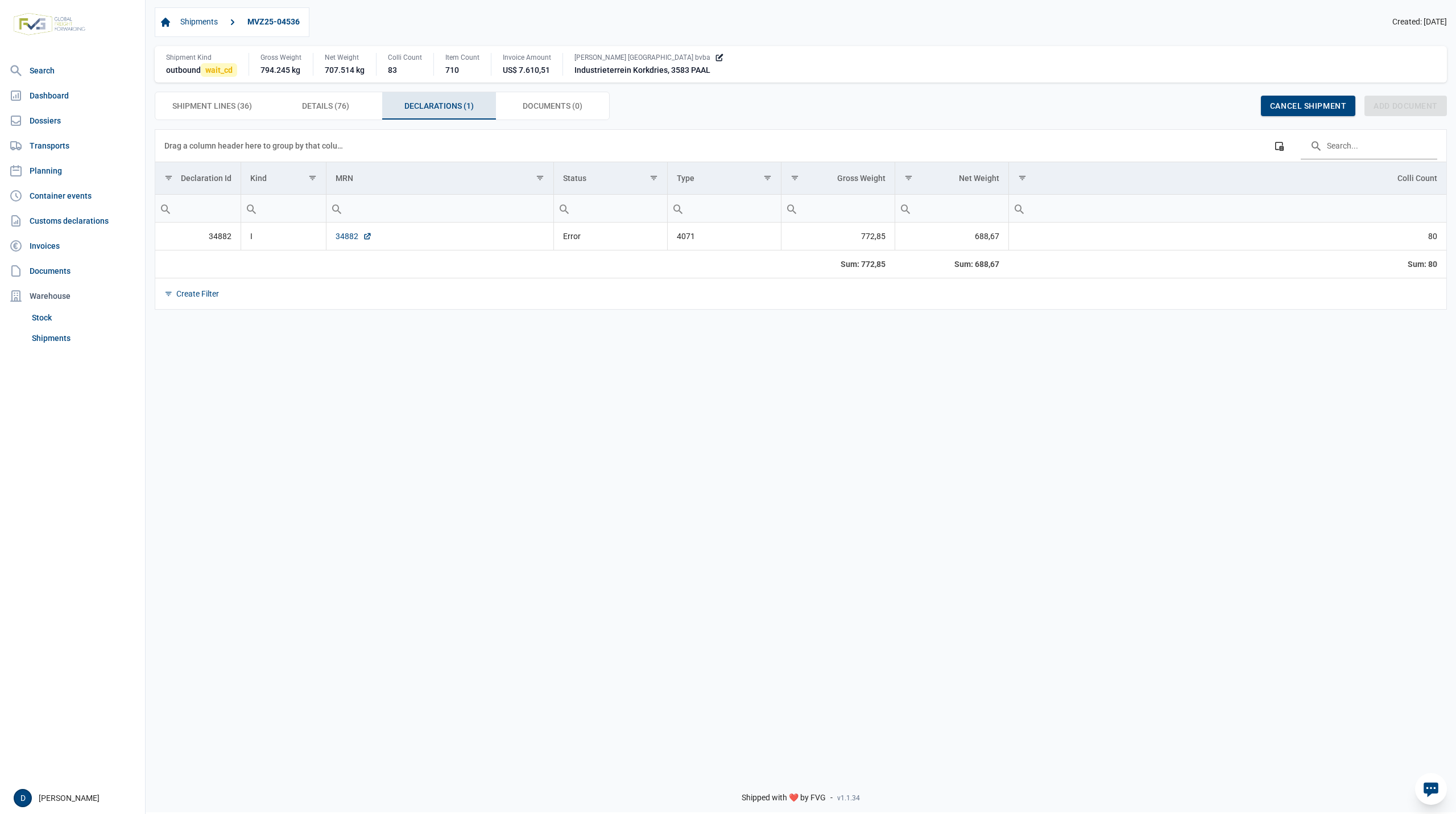
click at [342, 234] on link "34882" at bounding box center [354, 235] width 37 height 11
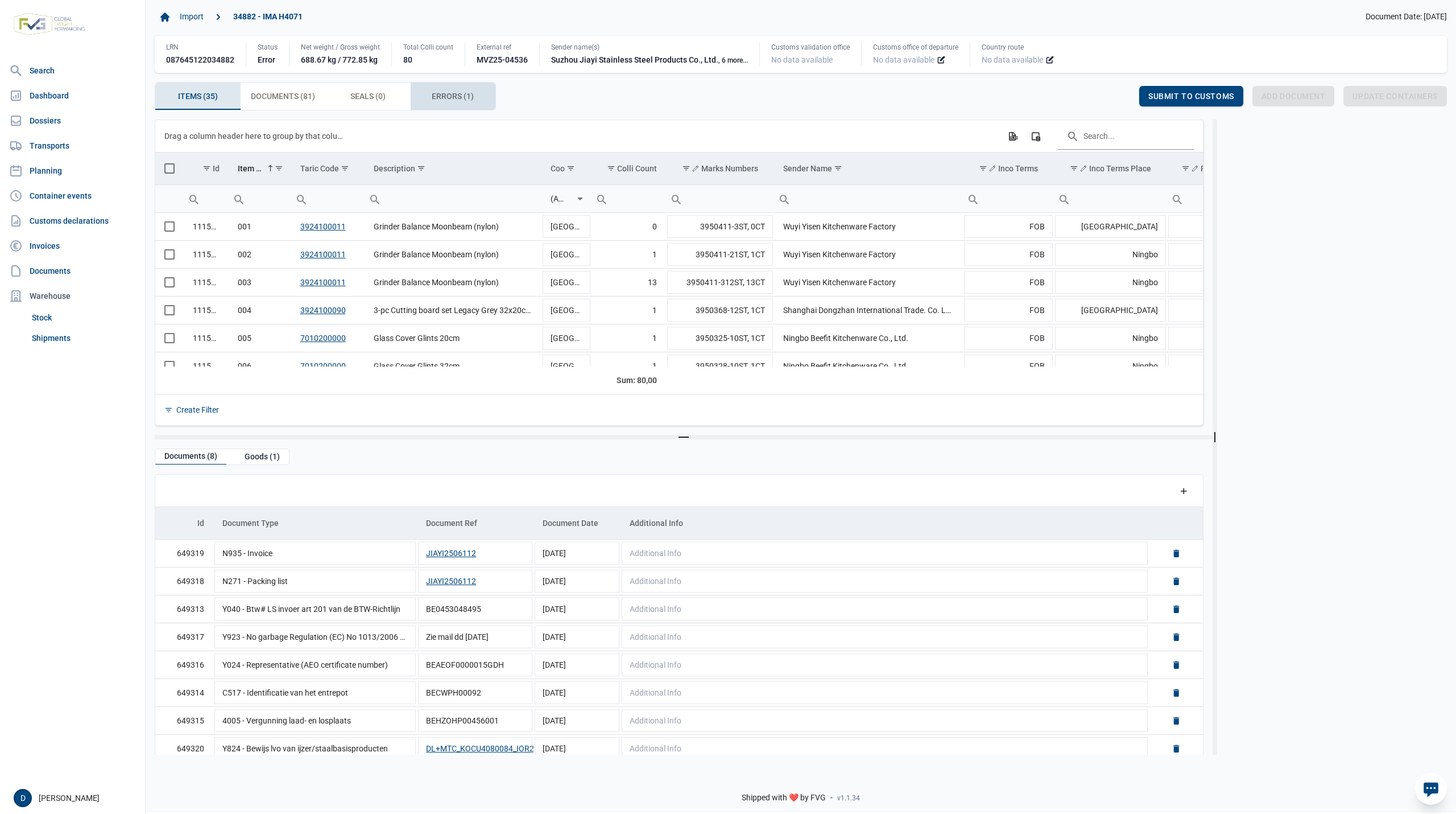
click at [443, 99] on span "Errors (1) Errors (1)" at bounding box center [453, 97] width 42 height 14
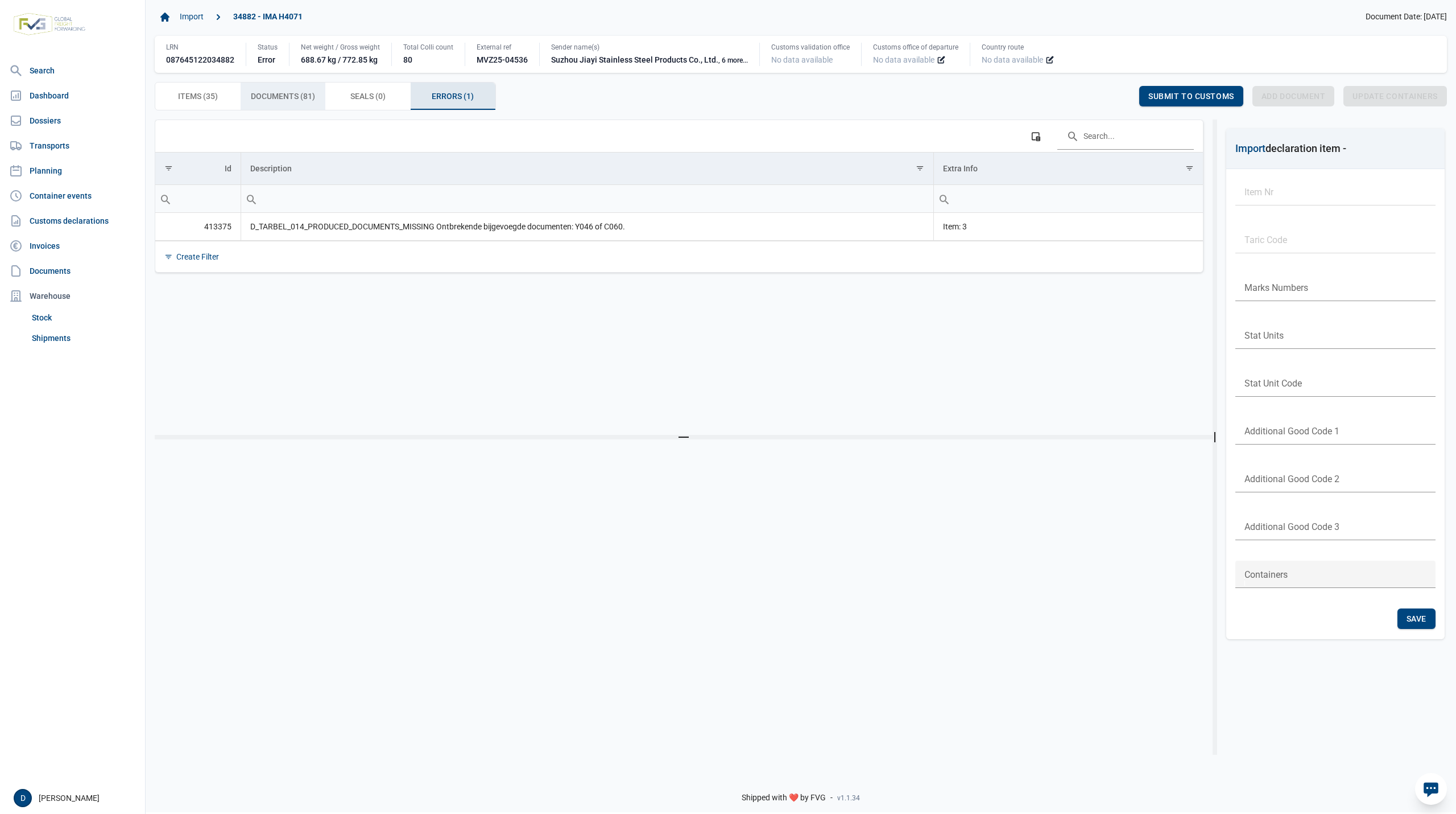
click at [260, 98] on span "Documents (81) Documents (81)" at bounding box center [283, 97] width 64 height 14
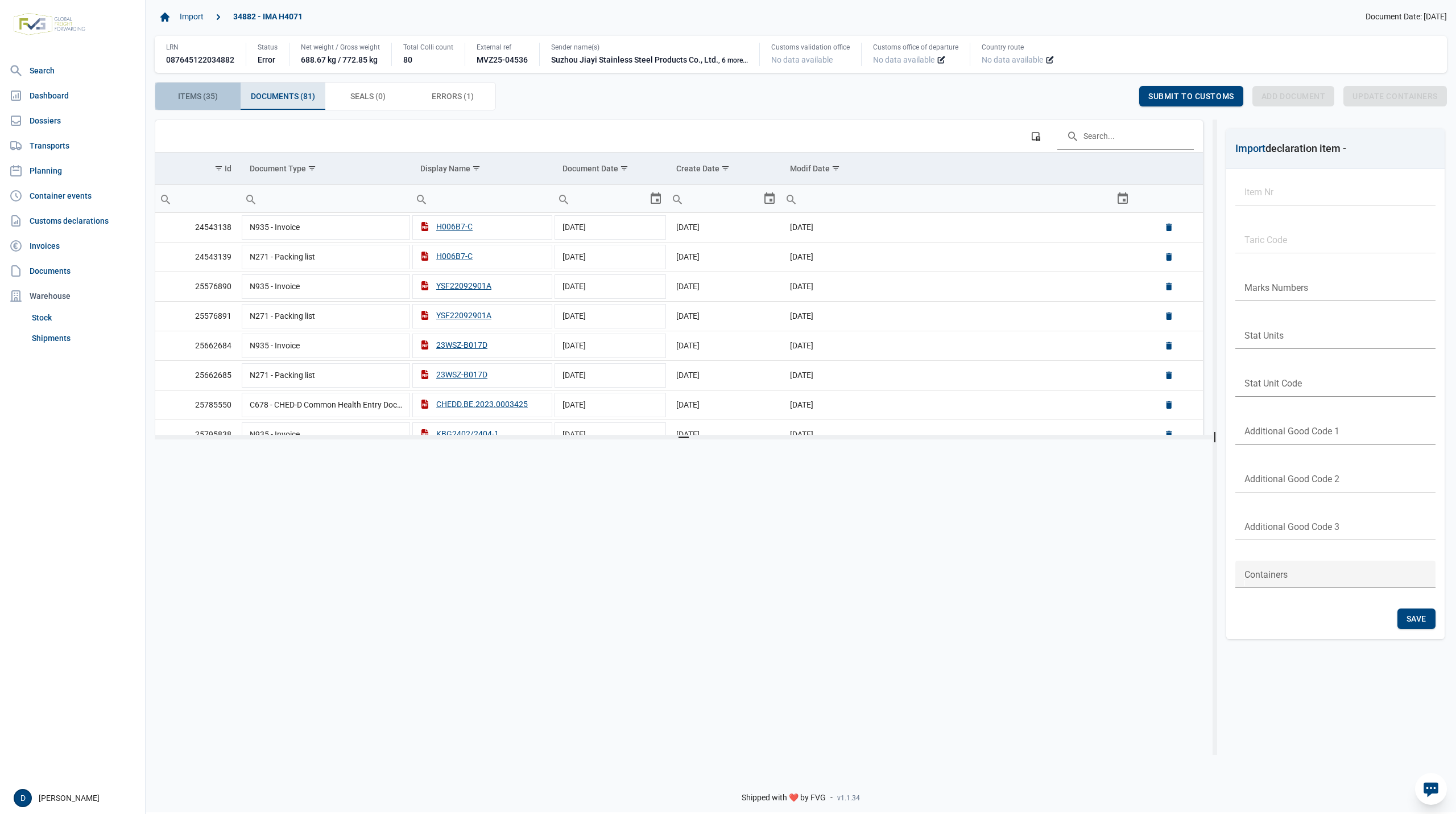
click at [193, 92] on span "Items (35) Items (35)" at bounding box center [198, 97] width 40 height 14
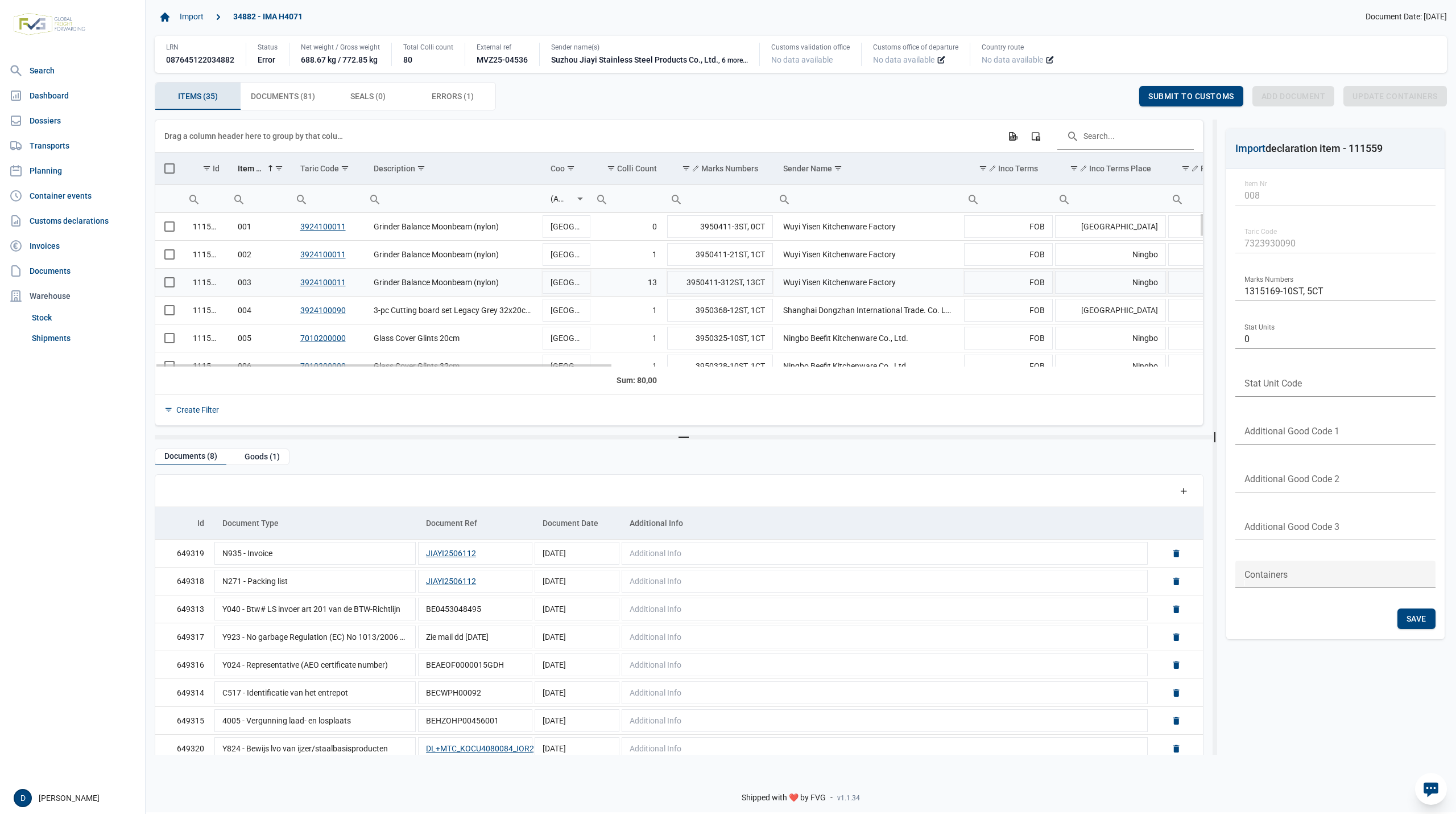
click at [169, 285] on span "Select row" at bounding box center [170, 282] width 10 height 10
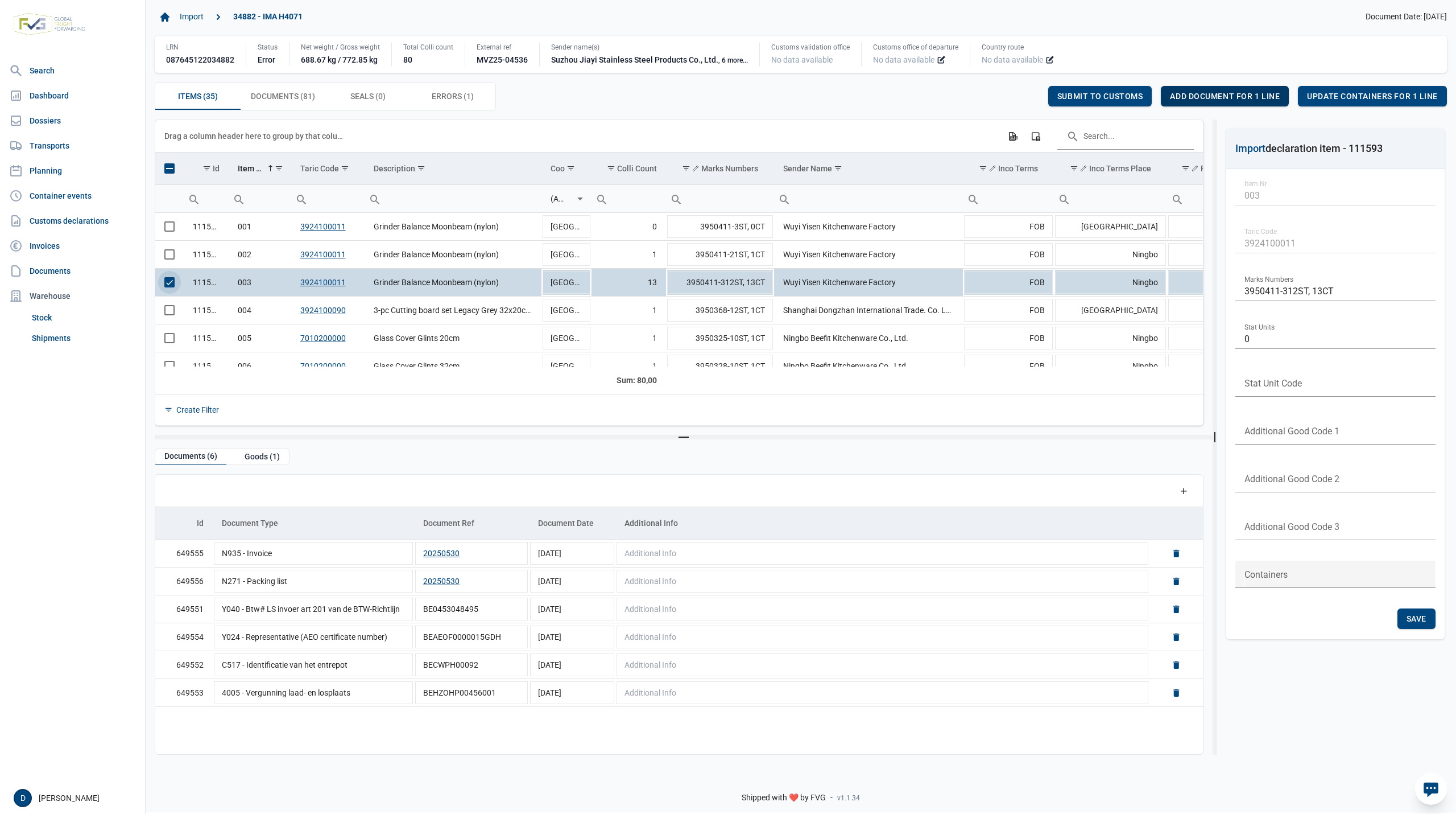
click at [1220, 94] on span "Add document for 1 line" at bounding box center [1225, 96] width 110 height 9
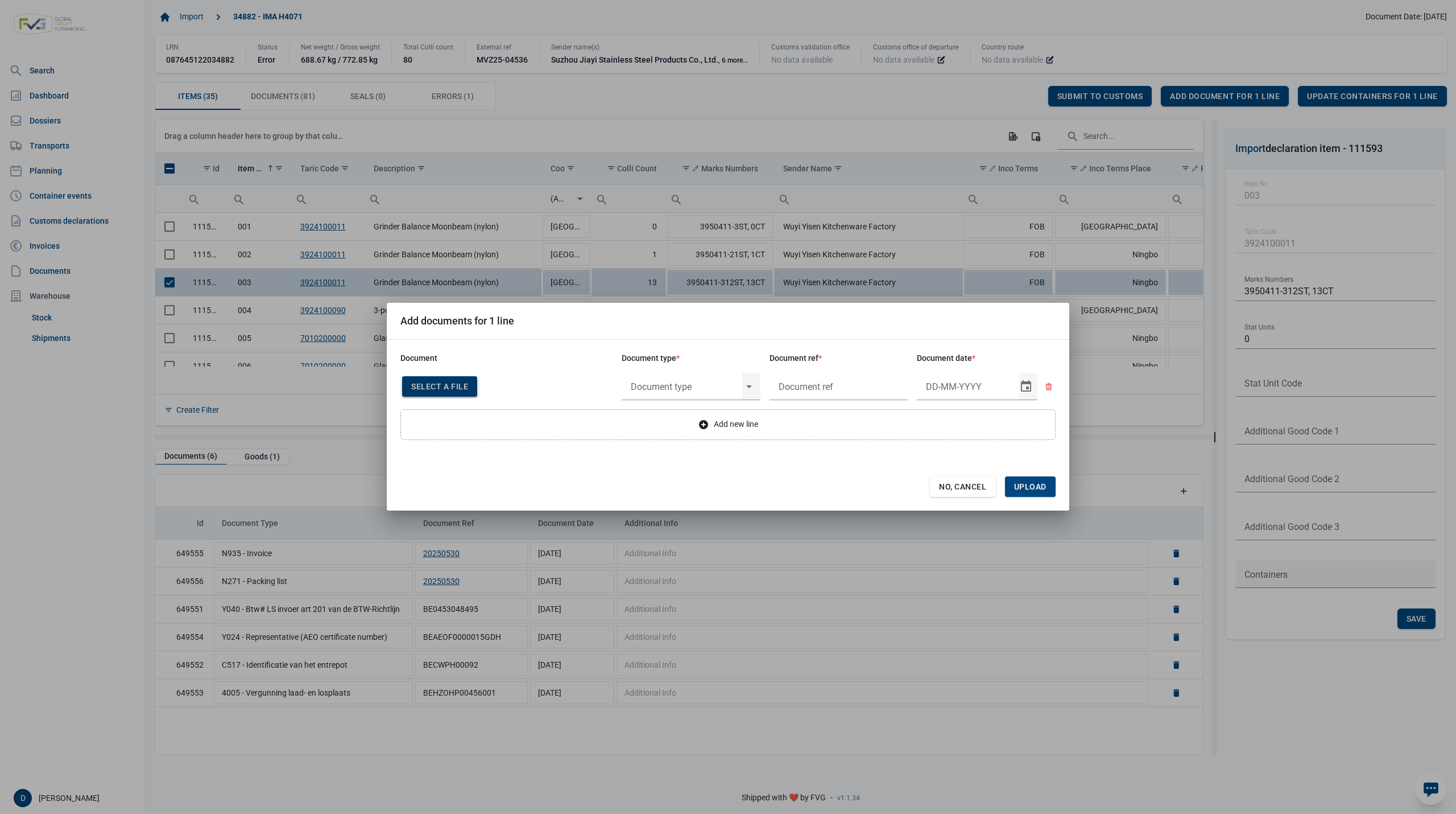
click at [440, 382] on span "Select a file" at bounding box center [439, 386] width 57 height 9
type input "CHEDD.BE.2025.0003708"
click at [684, 386] on input "text" at bounding box center [681, 386] width 121 height 30
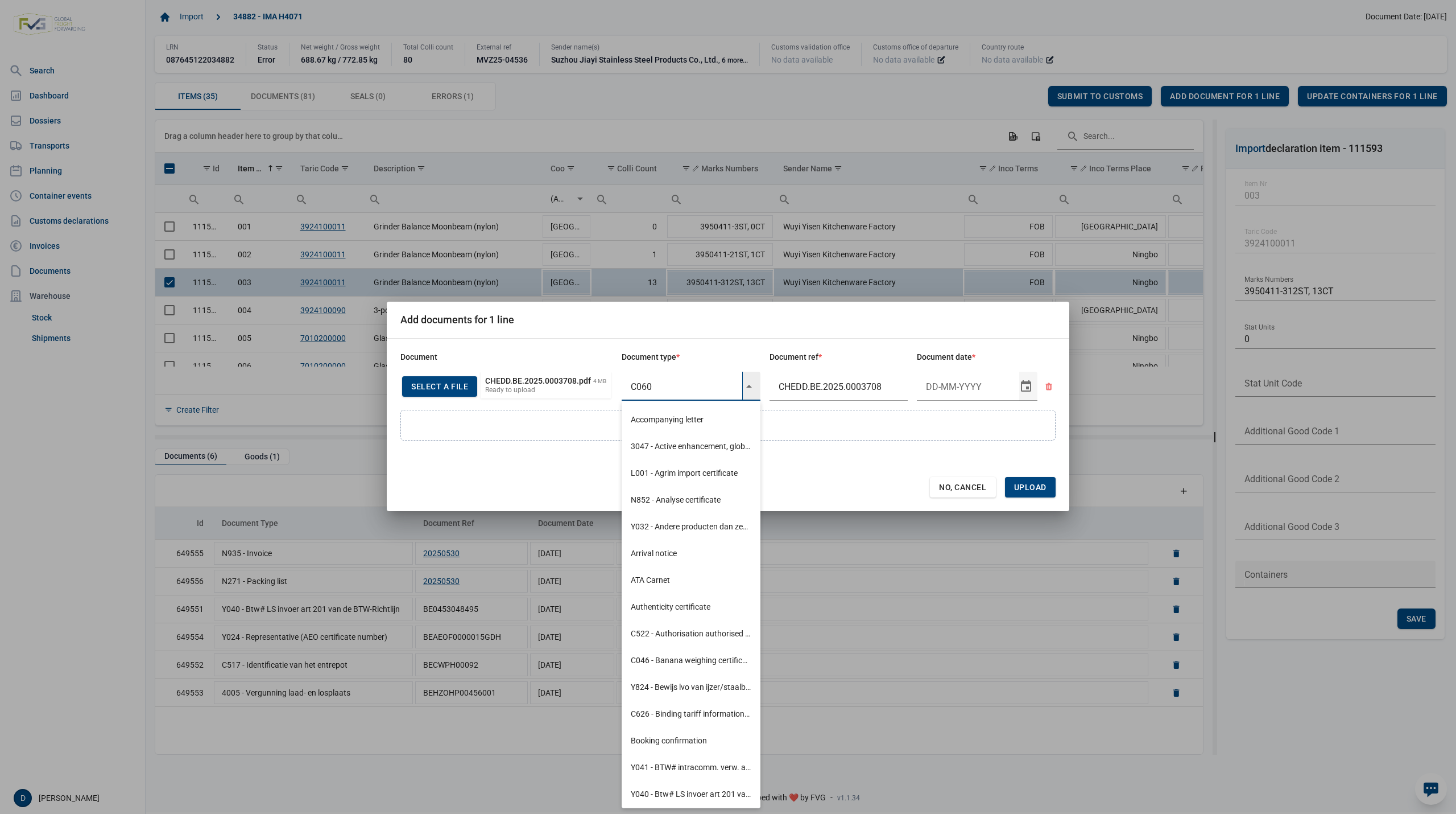
type input "C060 - Declaration kitchenware ex CN of HK 284/2011"
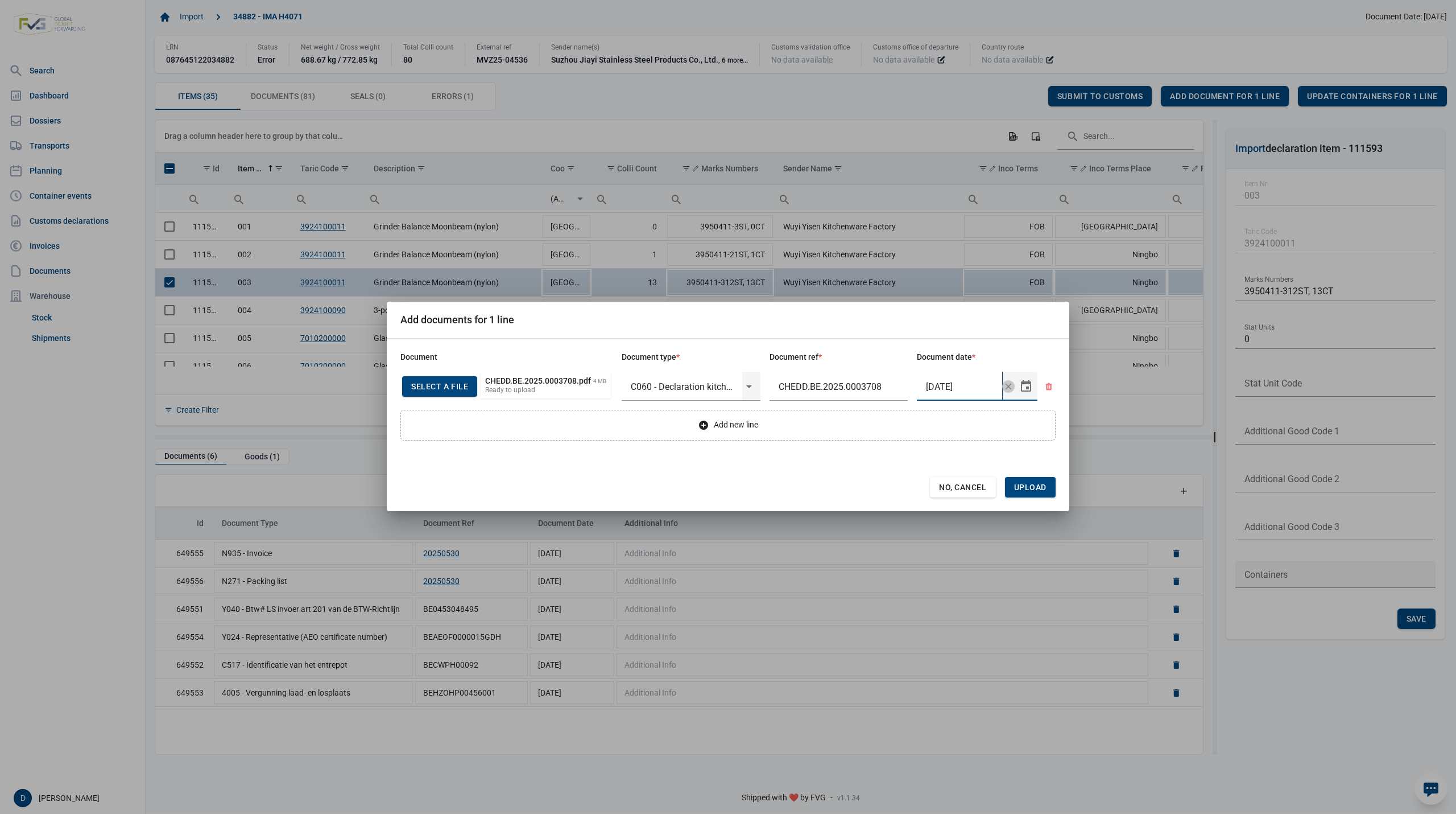
type input "[DATE]"
click at [1027, 483] on span "Upload" at bounding box center [1030, 487] width 33 height 9
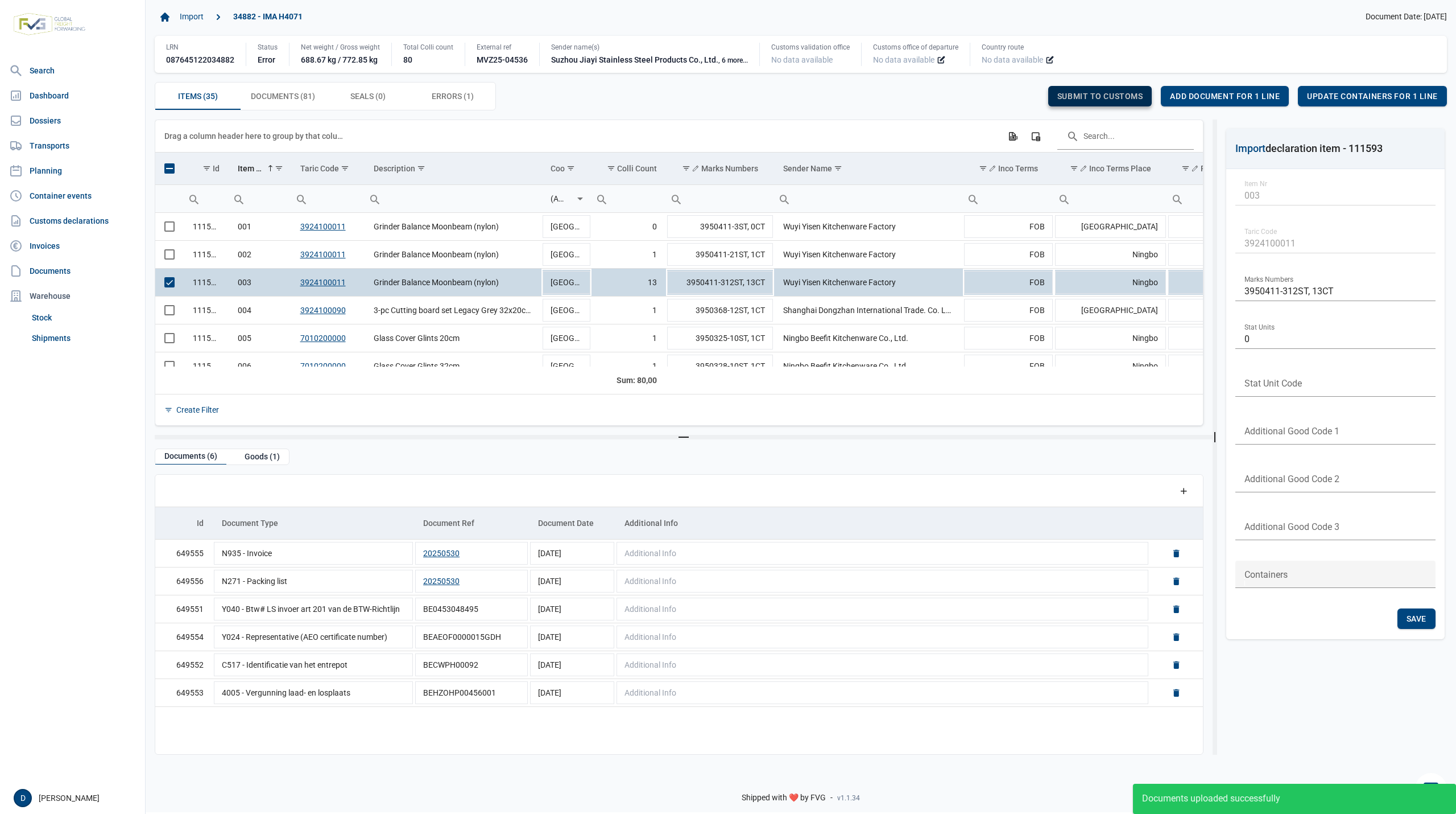
click at [1094, 94] on span "Submit to customs" at bounding box center [1100, 96] width 86 height 9
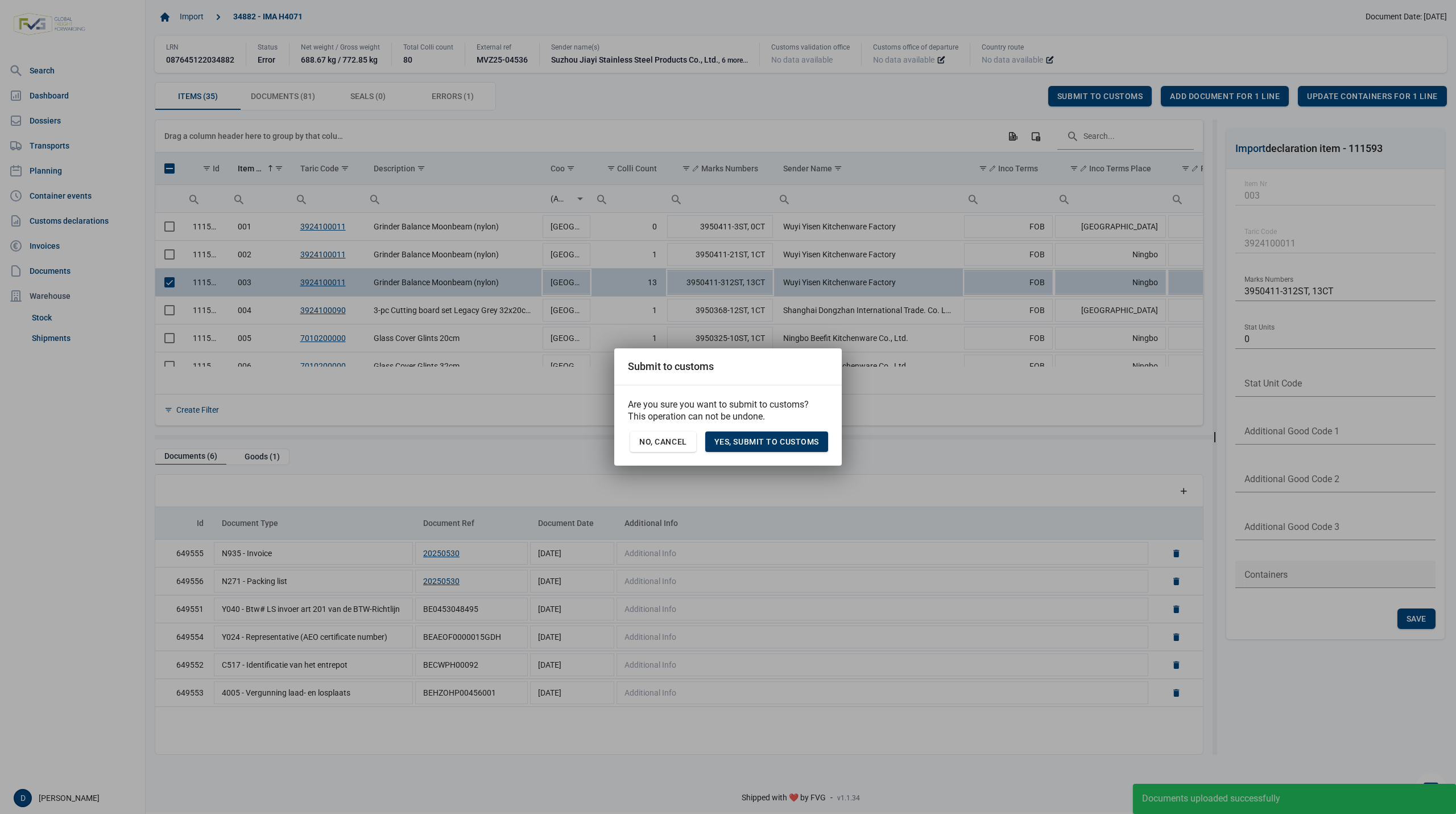
click at [760, 439] on span "Yes, Submit to customs" at bounding box center [766, 441] width 105 height 9
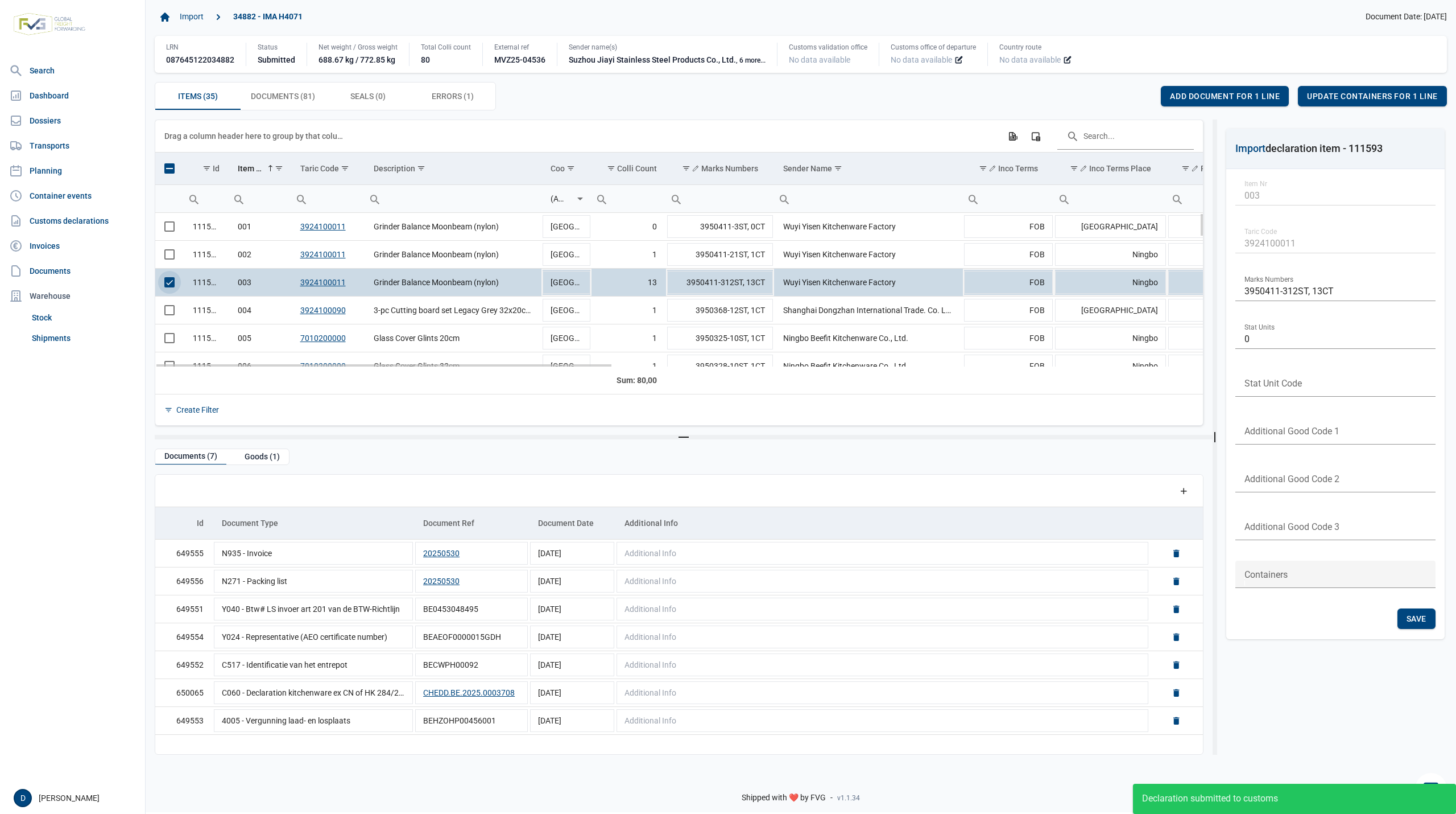
click at [170, 283] on span "Select row" at bounding box center [170, 282] width 10 height 10
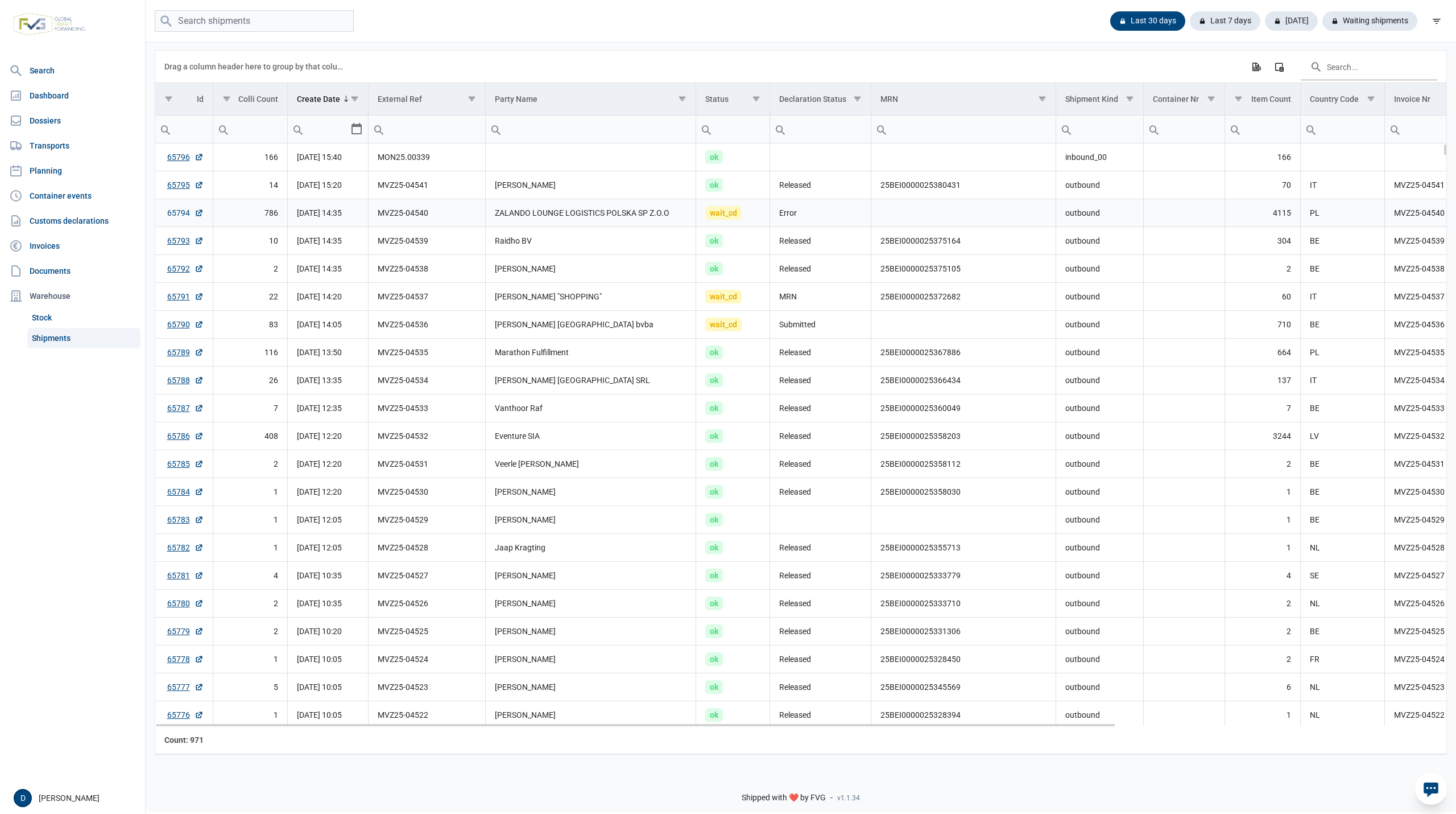
click at [179, 212] on link "65794" at bounding box center [185, 212] width 37 height 11
click at [172, 301] on link "65791" at bounding box center [185, 295] width 37 height 11
drag, startPoint x: 882, startPoint y: 300, endPoint x: 964, endPoint y: 304, distance: 82.1
click at [964, 304] on td "25BEI0000025372682" at bounding box center [963, 296] width 184 height 28
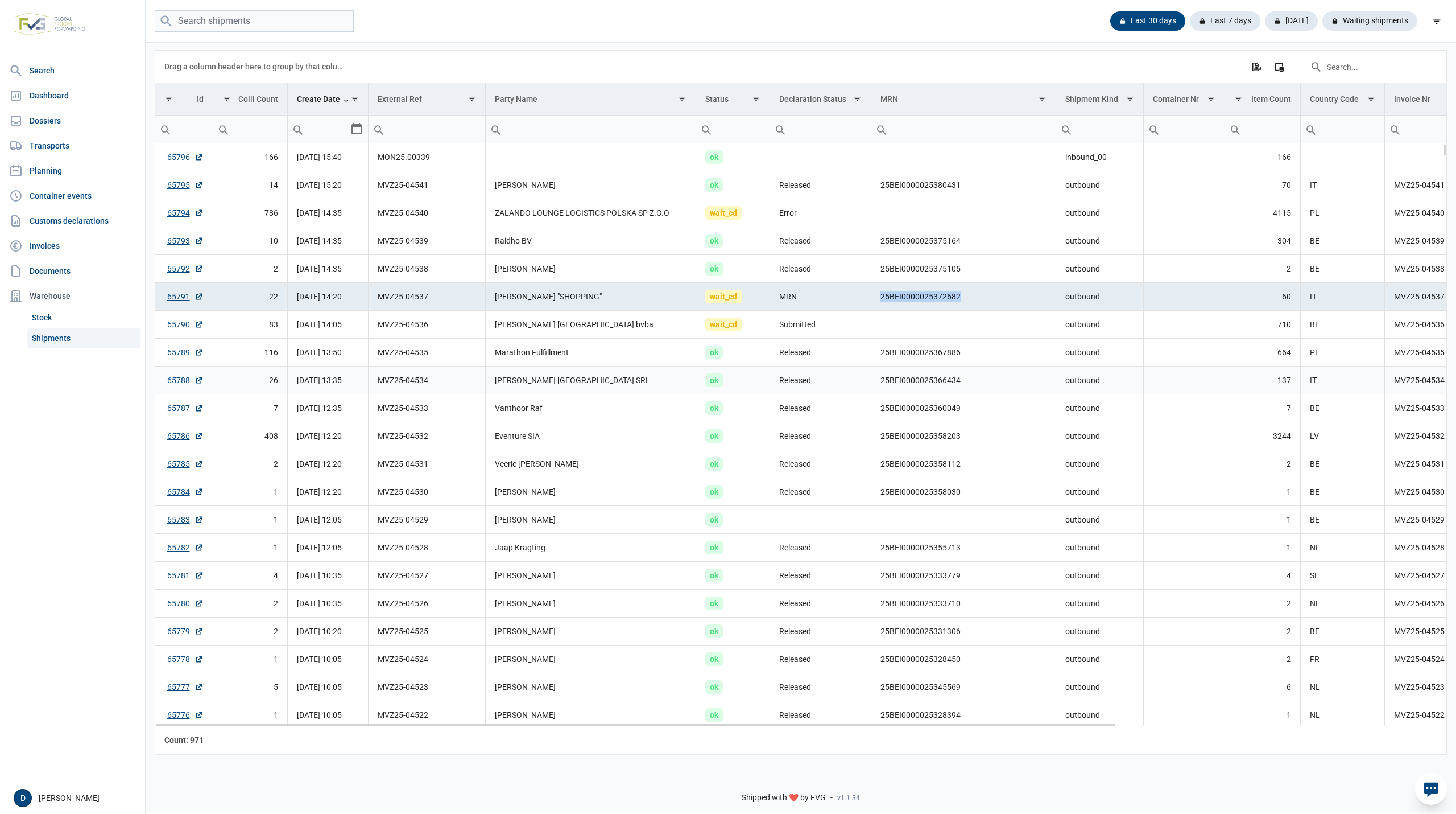
copy td "25BEI0000025372682"
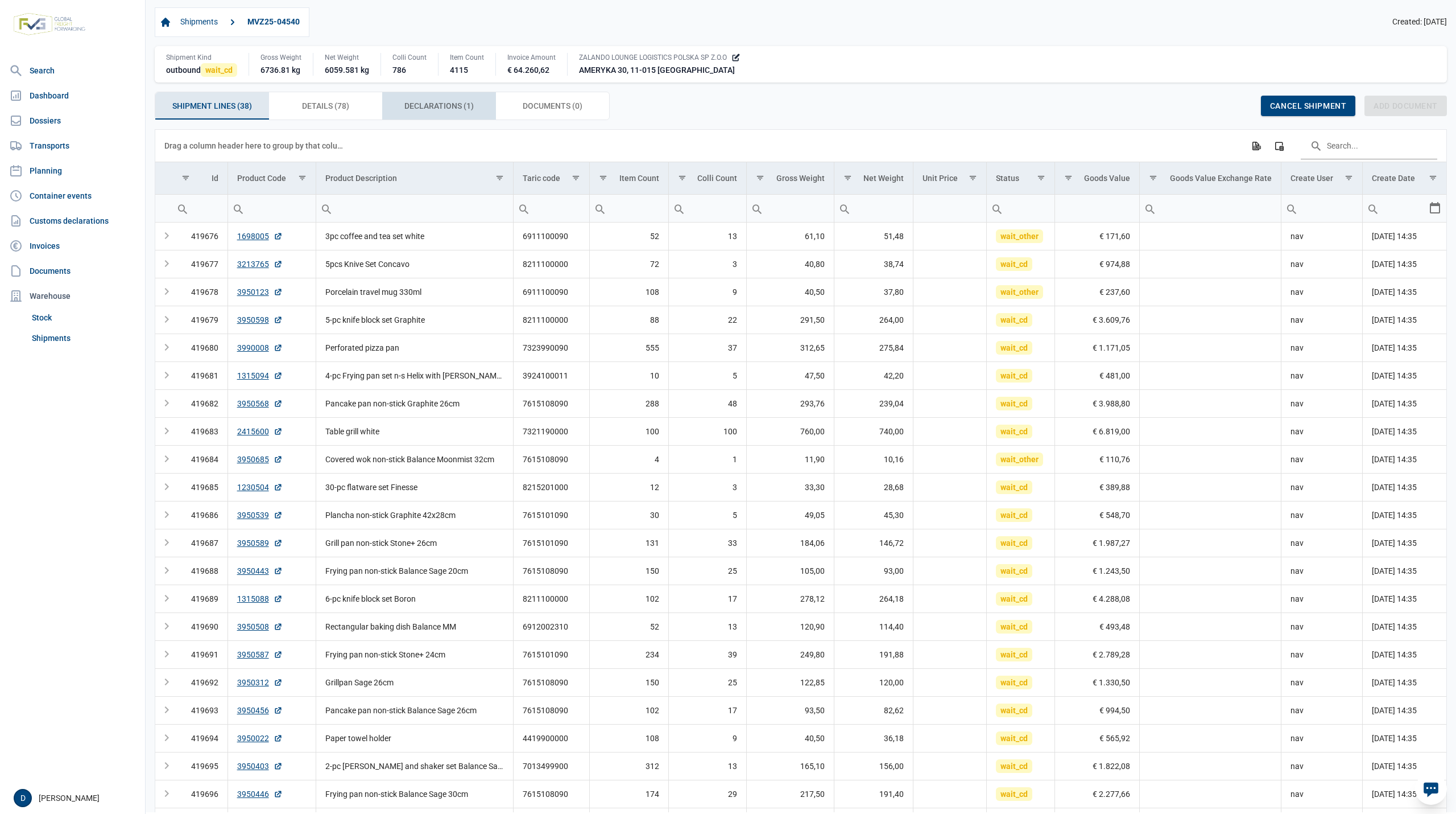
click at [439, 103] on span "Declarations (1) Declarations (1)" at bounding box center [440, 106] width 70 height 14
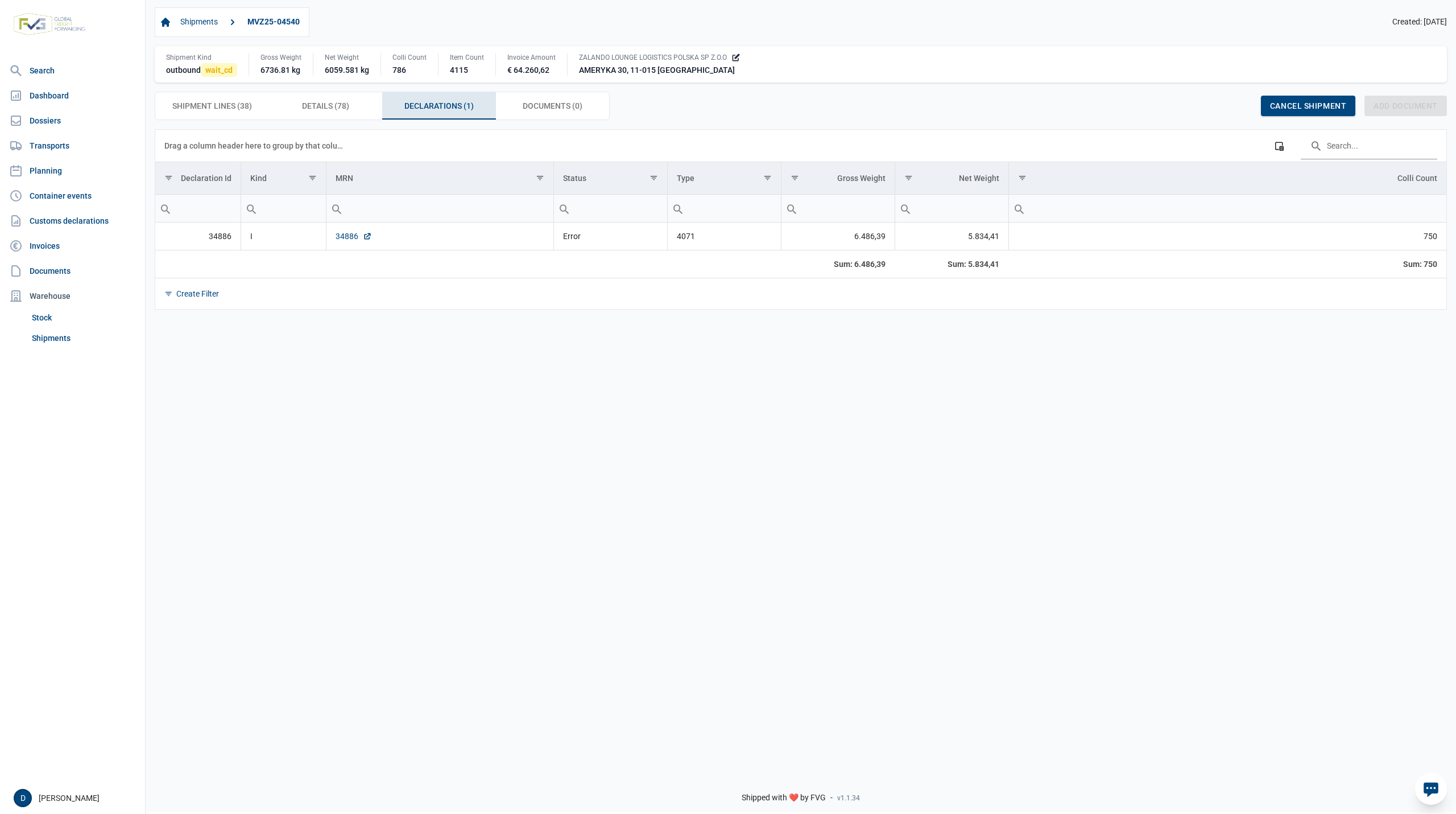
click at [353, 237] on link "34886" at bounding box center [354, 235] width 37 height 11
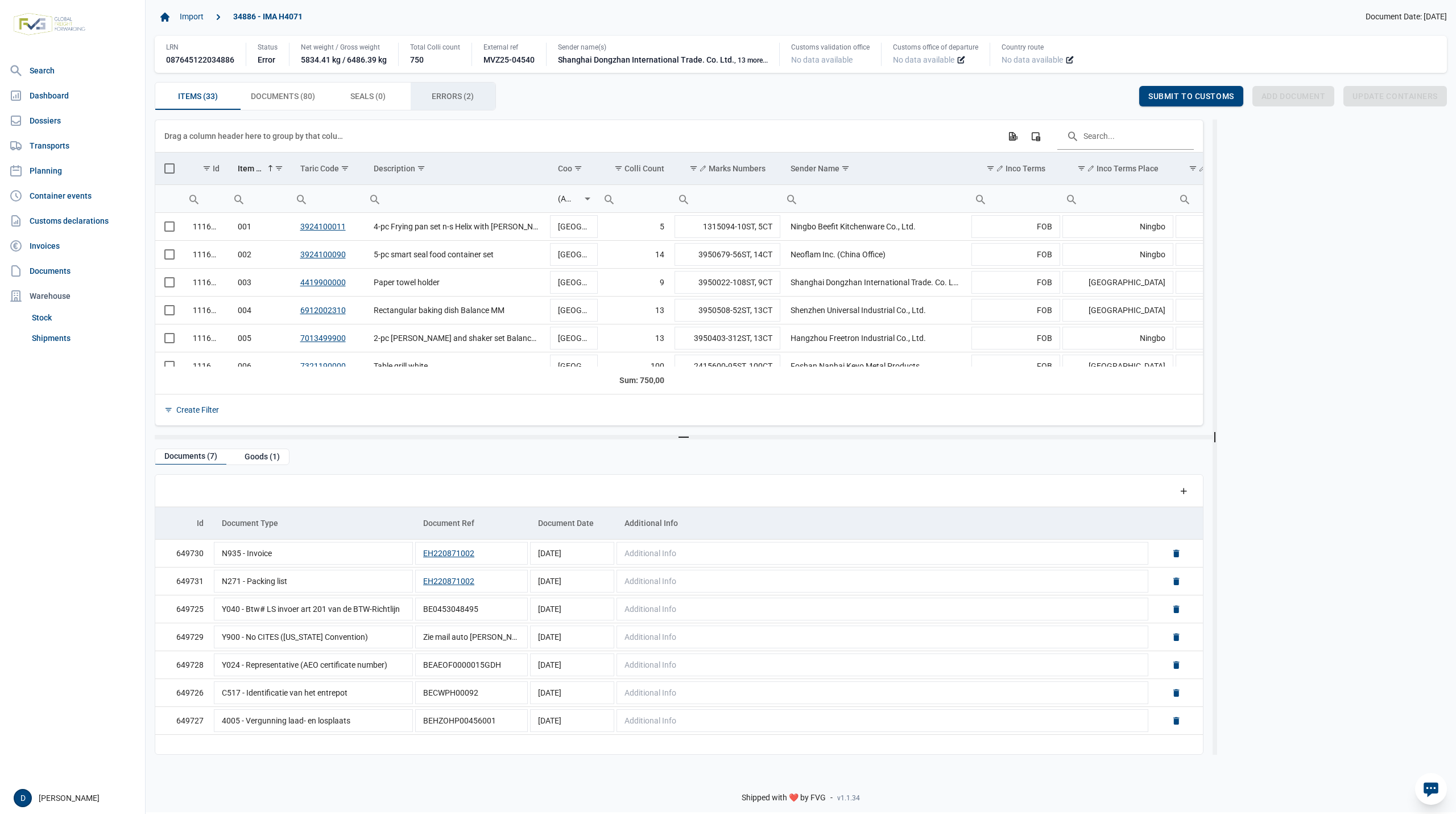
click at [443, 96] on span "Errors (2) Errors (2)" at bounding box center [453, 97] width 42 height 14
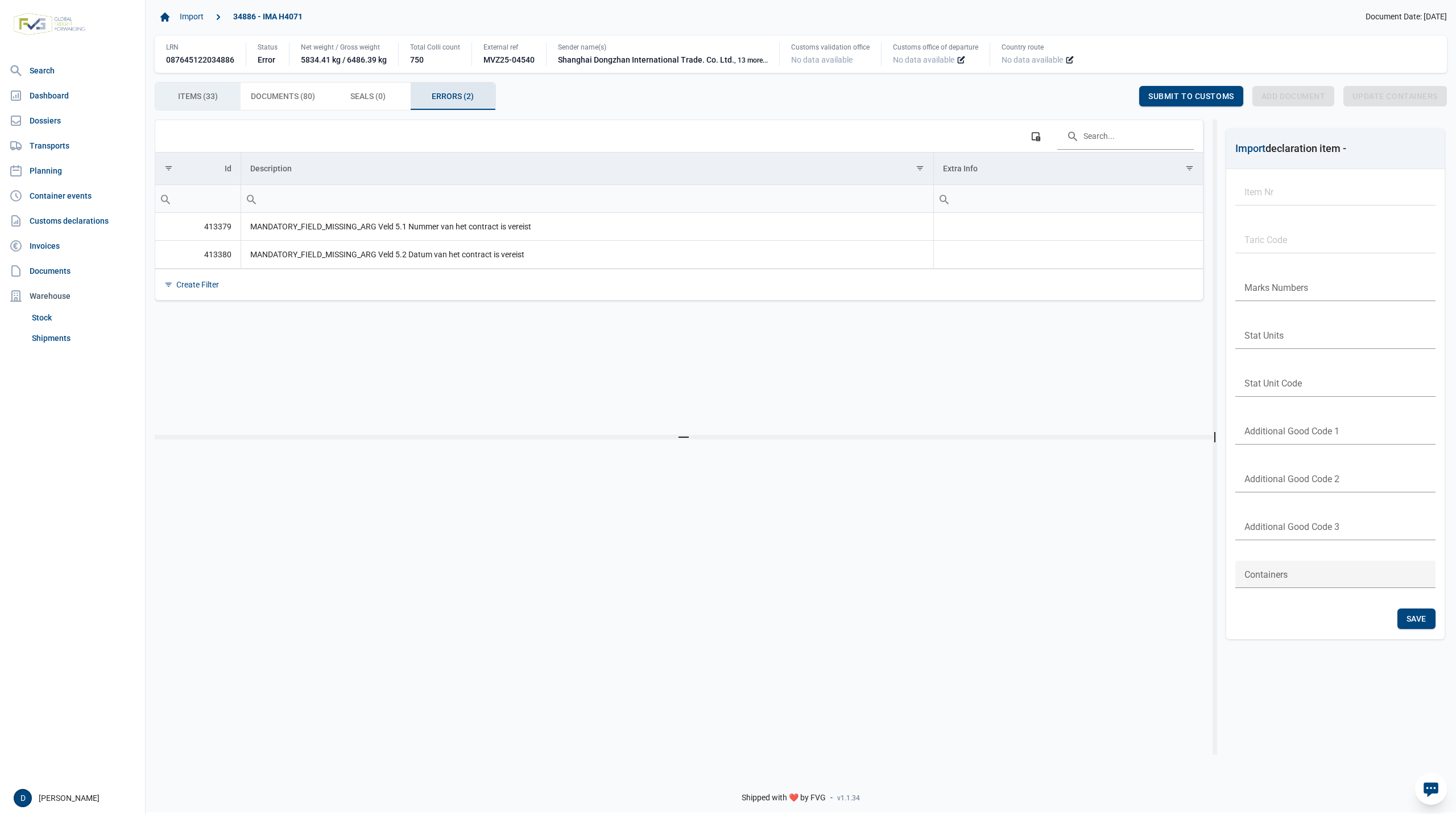
click at [204, 96] on span "Items (33) Items (33)" at bounding box center [198, 97] width 40 height 14
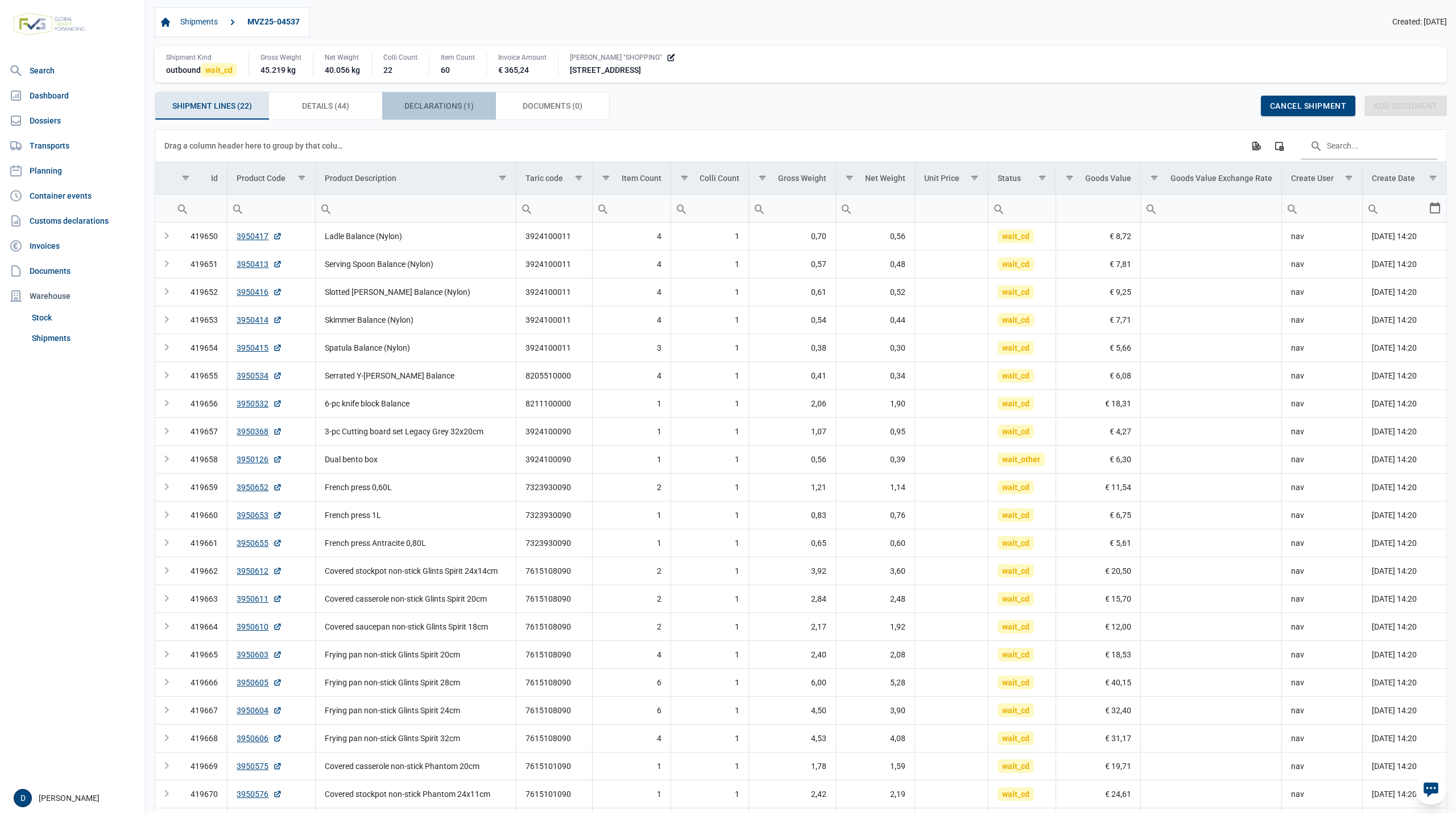
click at [431, 102] on span "Declarations (1) Declarations (1)" at bounding box center [440, 106] width 70 height 14
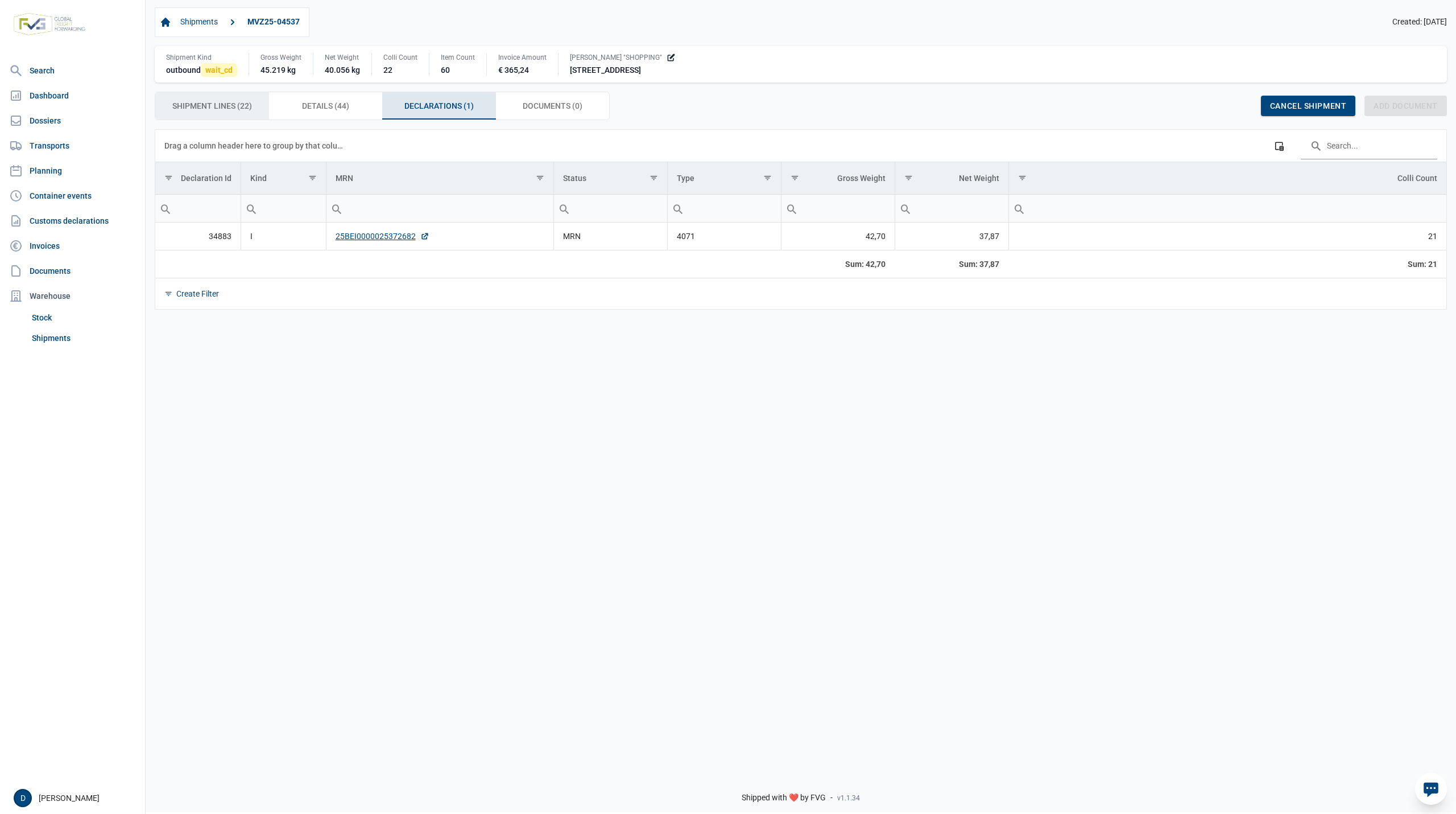
click at [232, 115] on div "Shipment Lines (22) Shipment Lines (22)" at bounding box center [212, 105] width 114 height 27
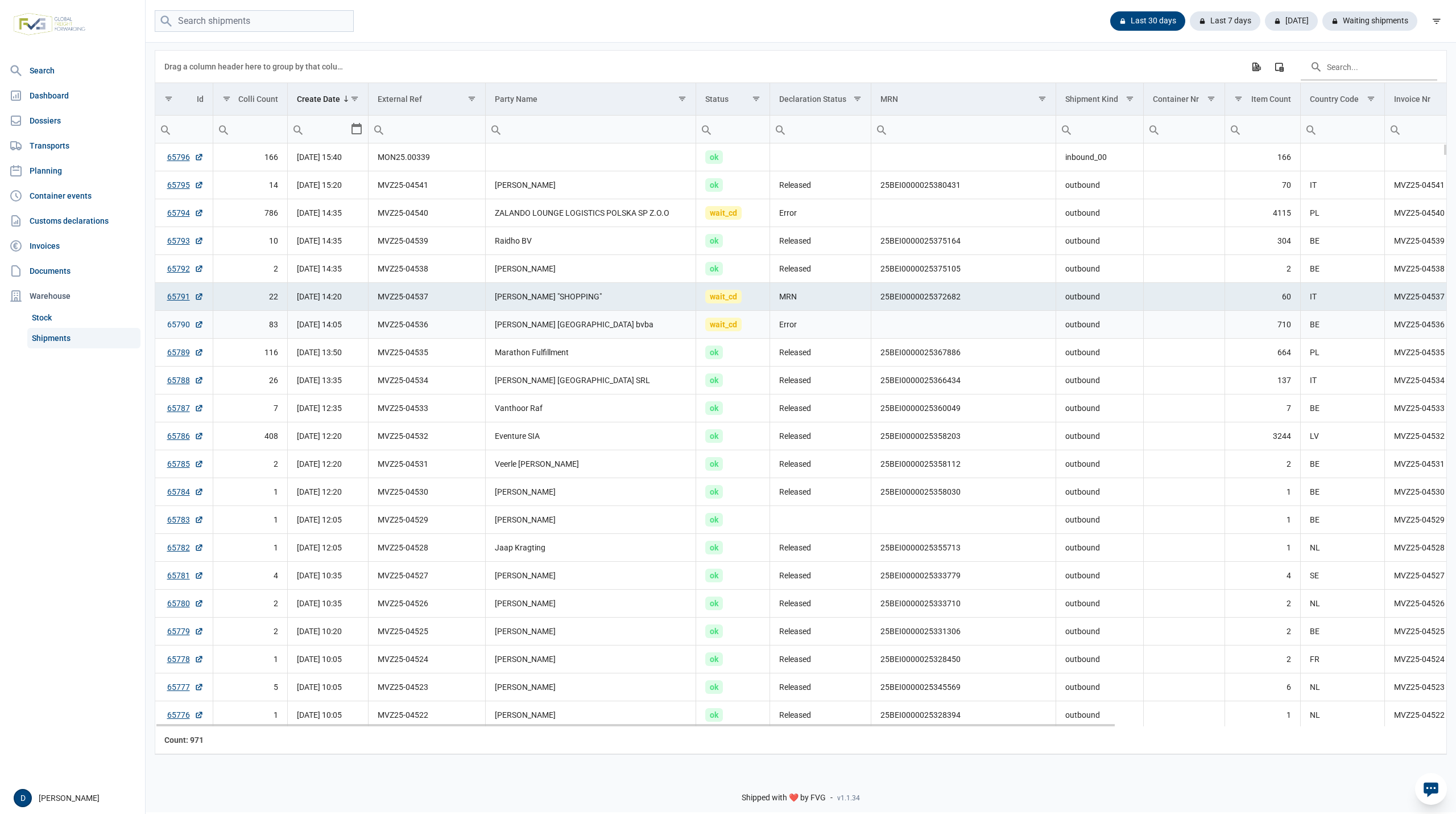
click at [173, 326] on link "65790" at bounding box center [185, 323] width 37 height 11
click at [176, 212] on link "65794" at bounding box center [185, 212] width 37 height 11
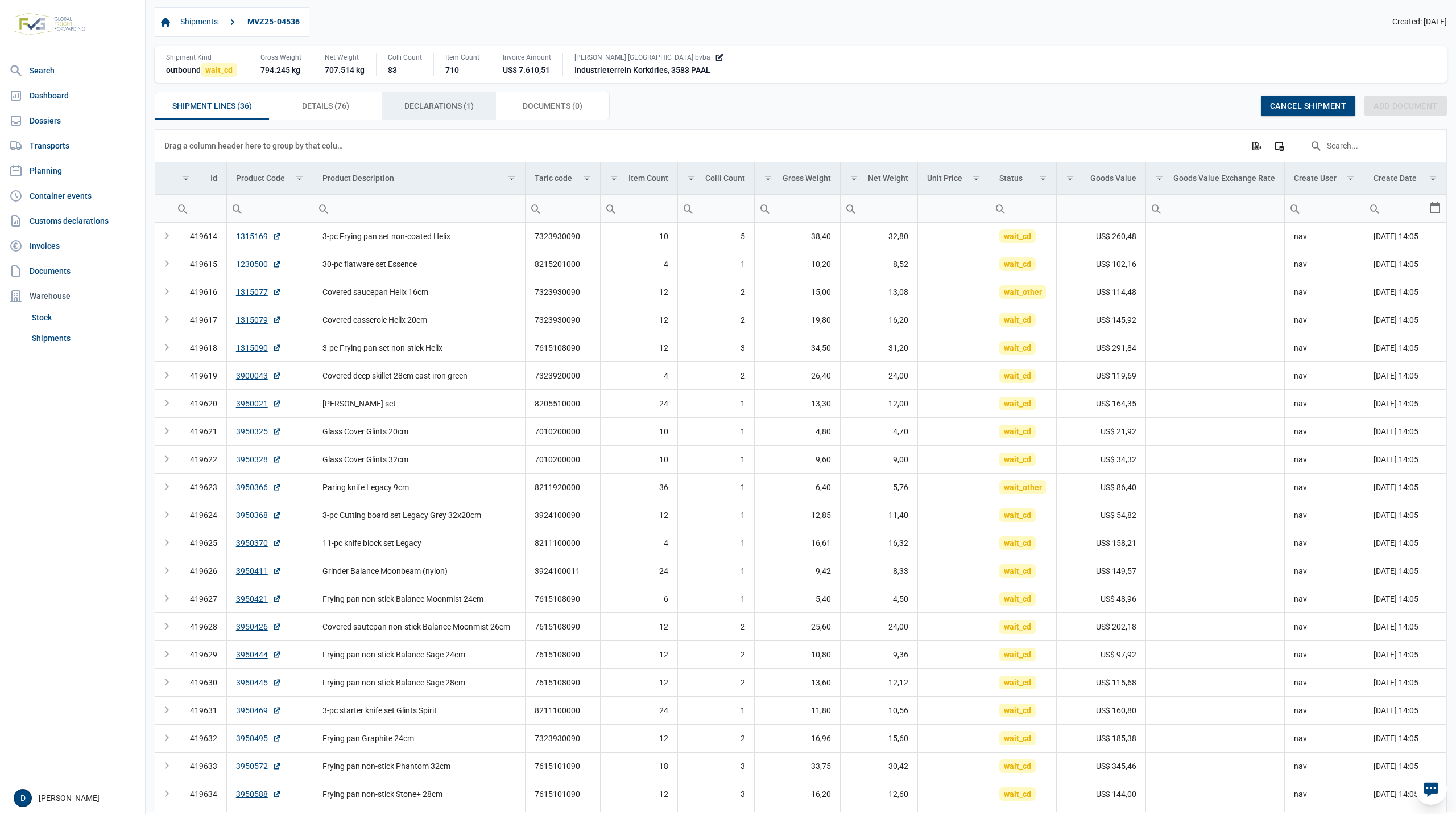
drag, startPoint x: 447, startPoint y: 111, endPoint x: 450, endPoint y: 121, distance: 10.4
click at [451, 118] on div "Declarations (1) Declarations (1)" at bounding box center [439, 105] width 114 height 27
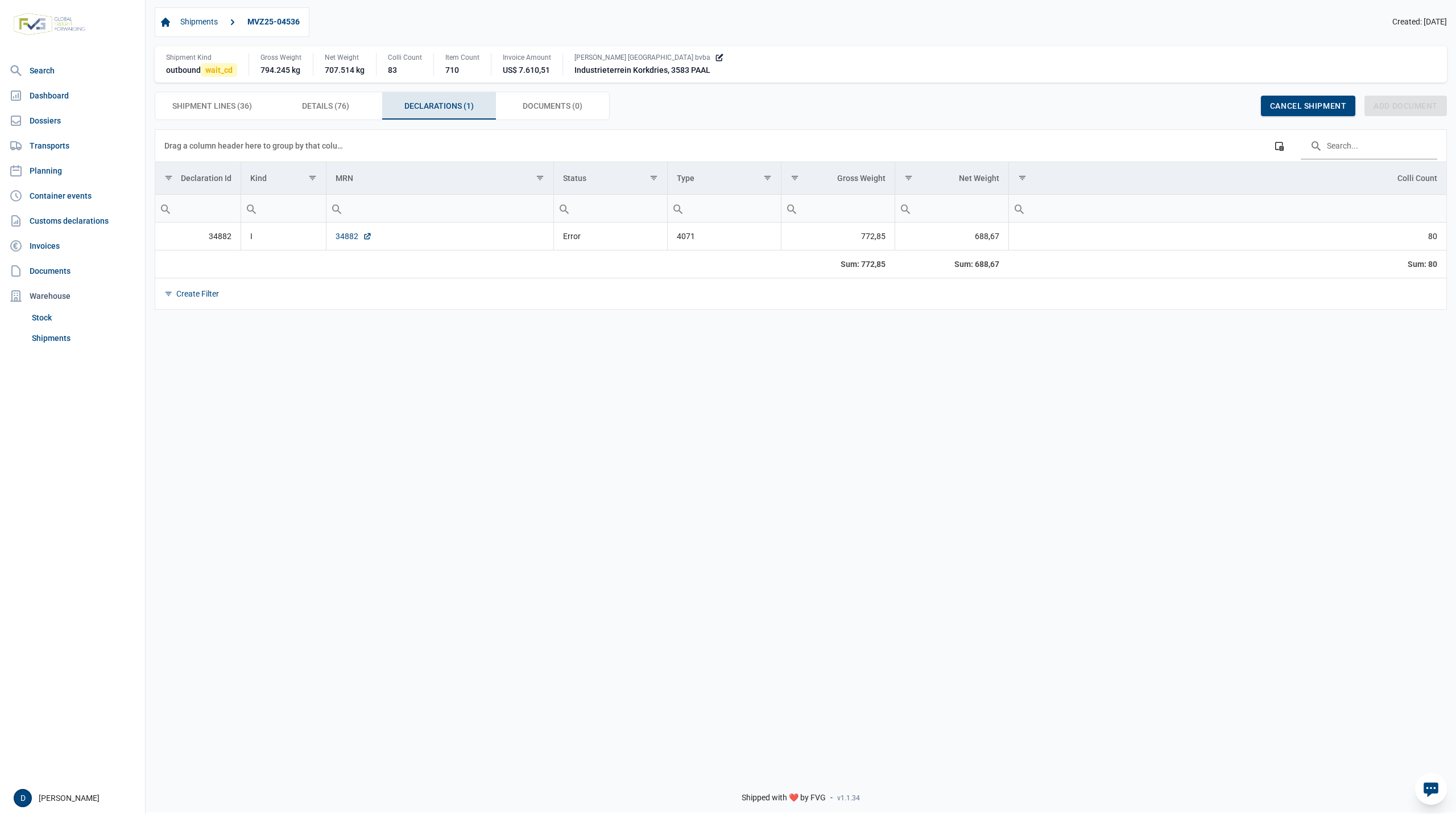
click at [340, 237] on link "34882" at bounding box center [354, 235] width 37 height 11
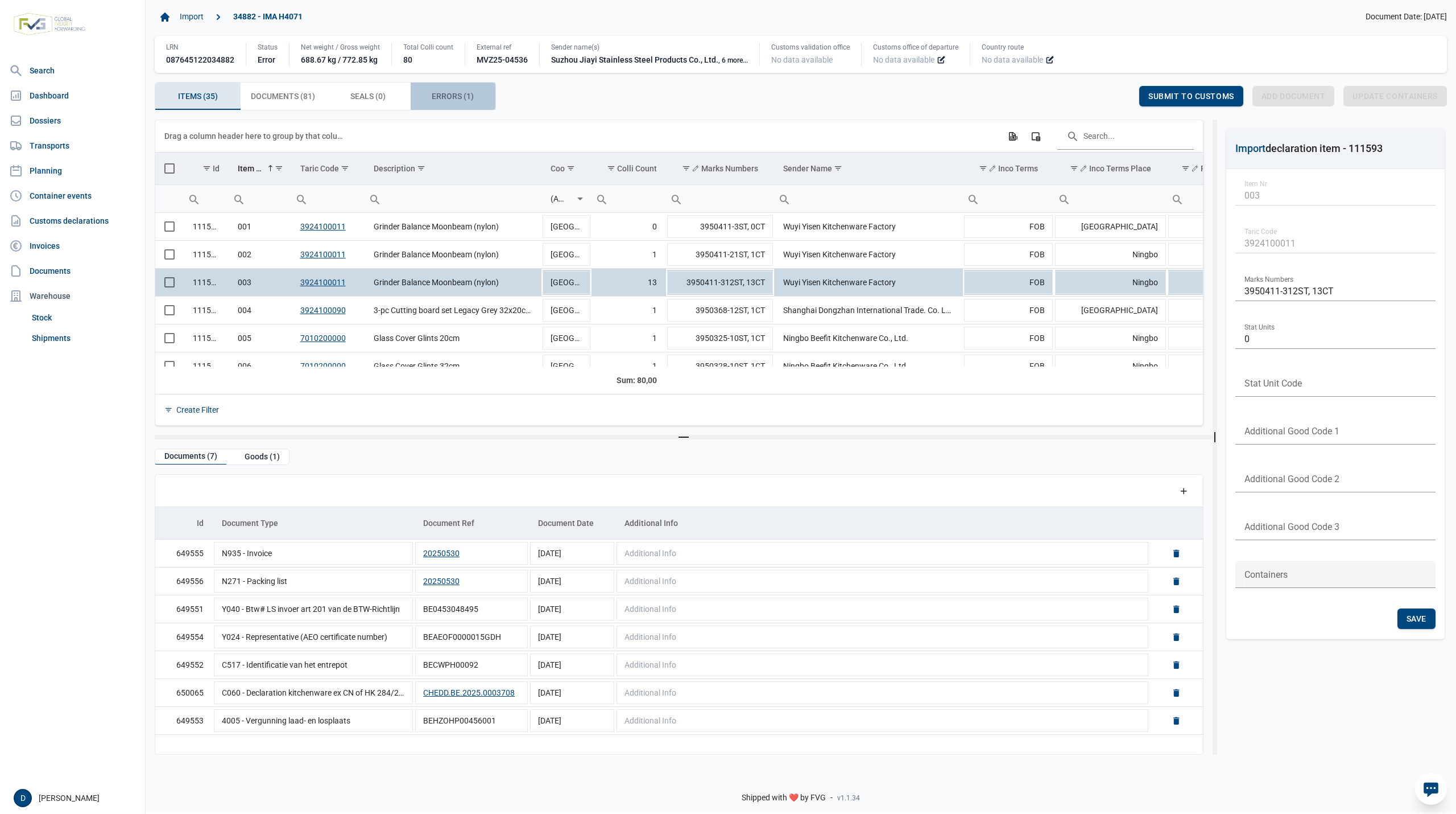
click at [458, 92] on span "Errors (1) Errors (1)" at bounding box center [453, 97] width 42 height 14
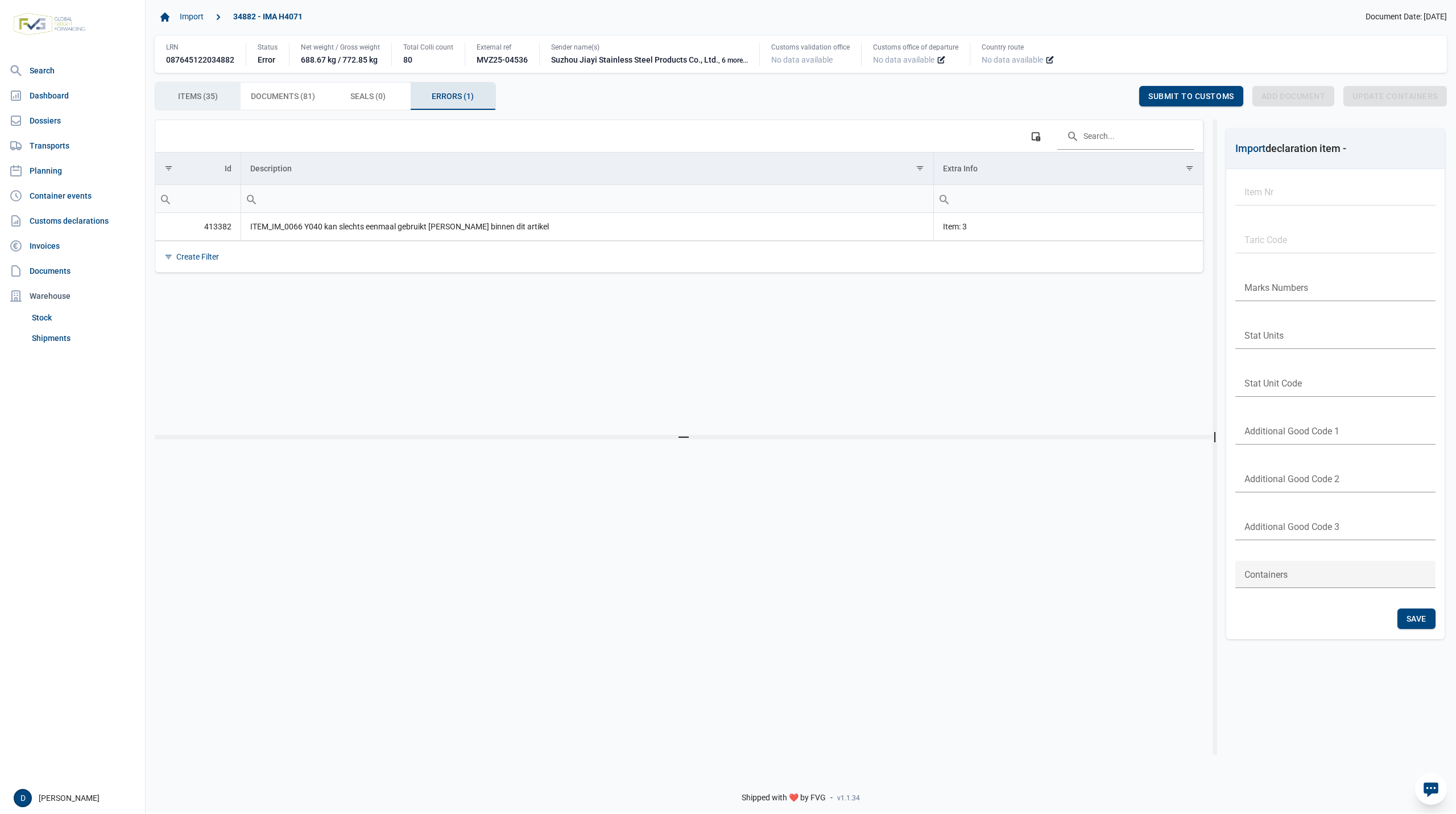
click at [211, 94] on span "Items (35) Items (35)" at bounding box center [198, 97] width 40 height 14
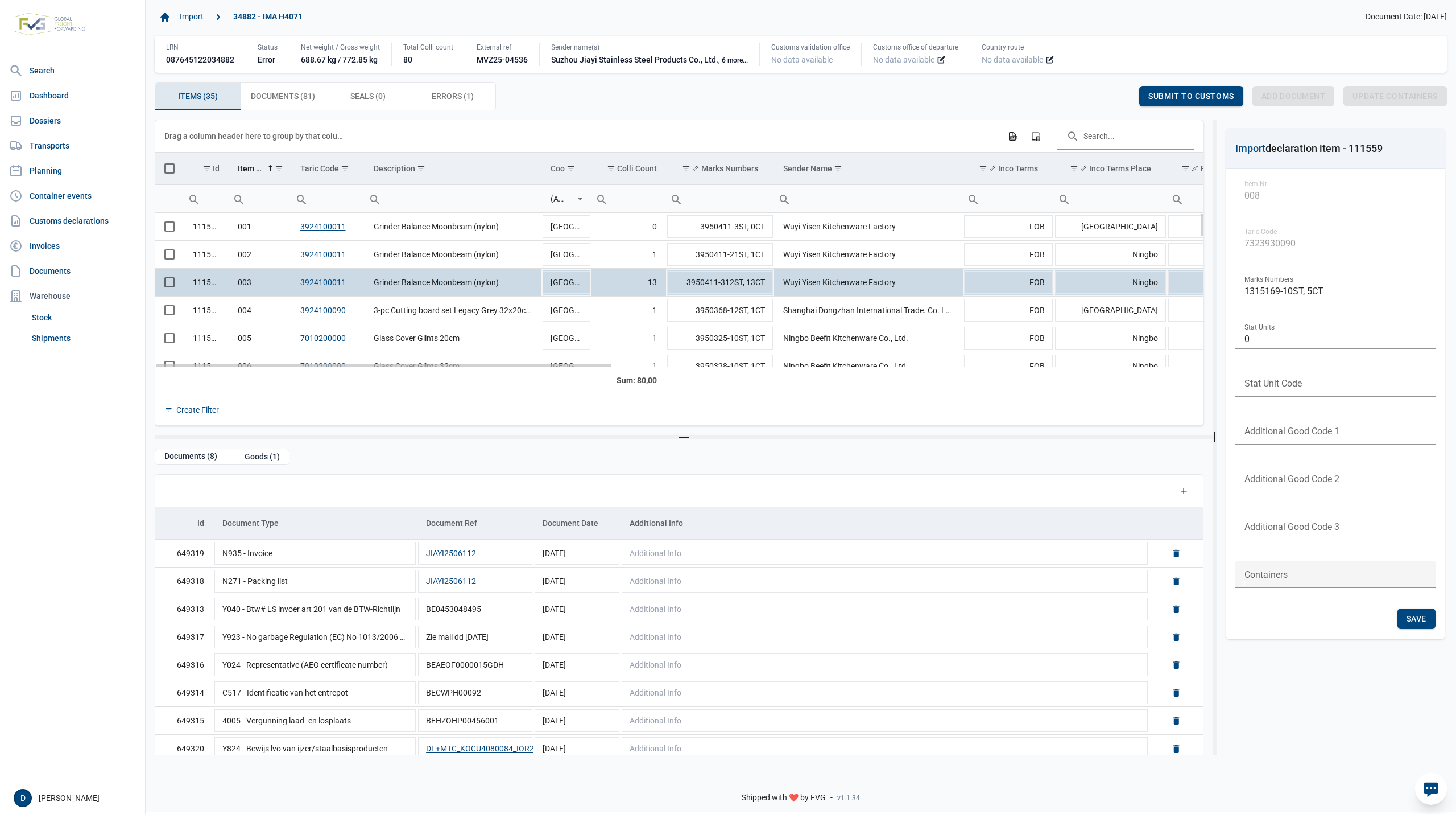
click at [165, 282] on span "Select row" at bounding box center [170, 282] width 10 height 10
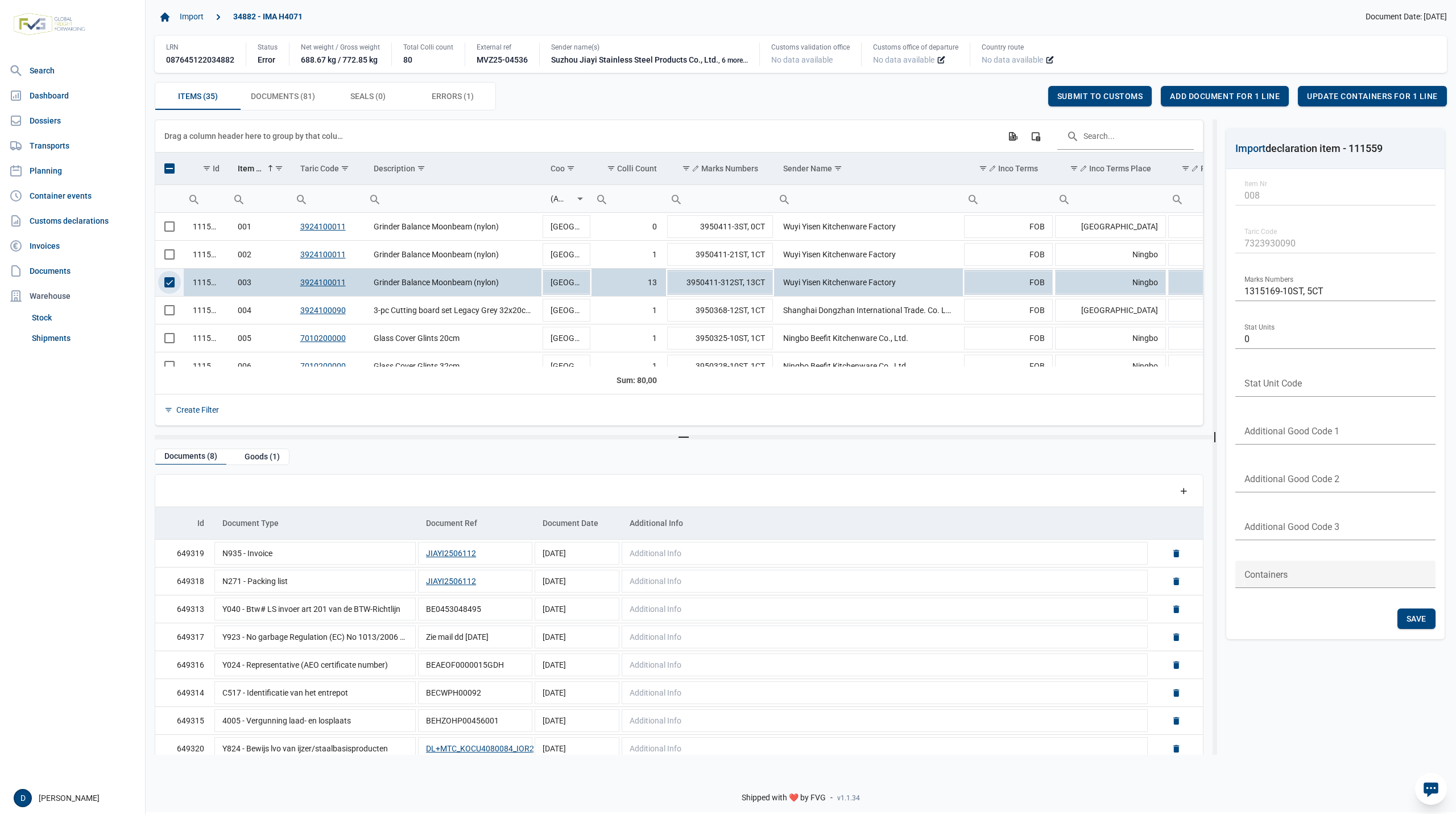
scroll to position [10, 0]
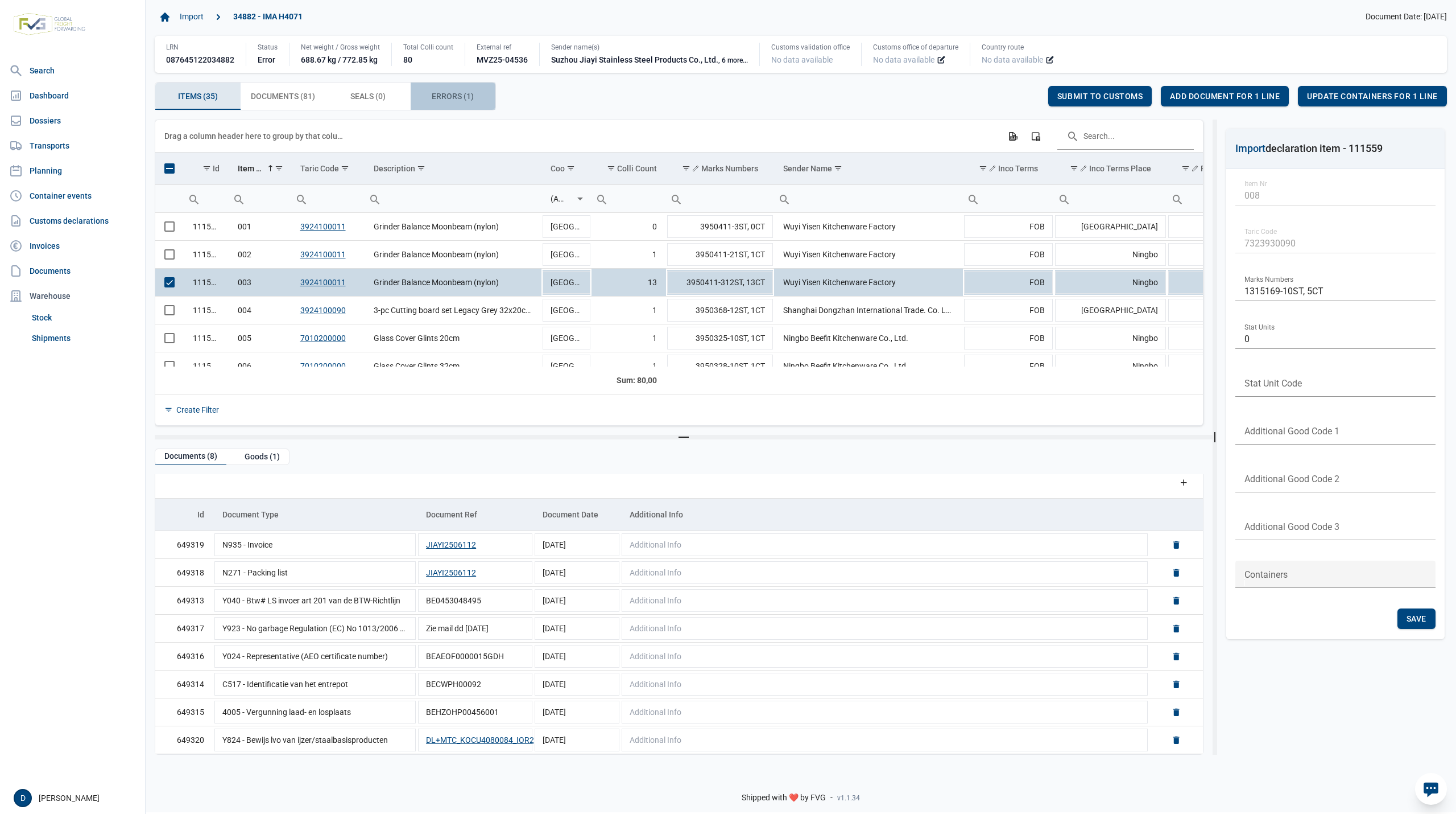
click at [447, 89] on div "Errors (1) Errors (1)" at bounding box center [454, 96] width 86 height 27
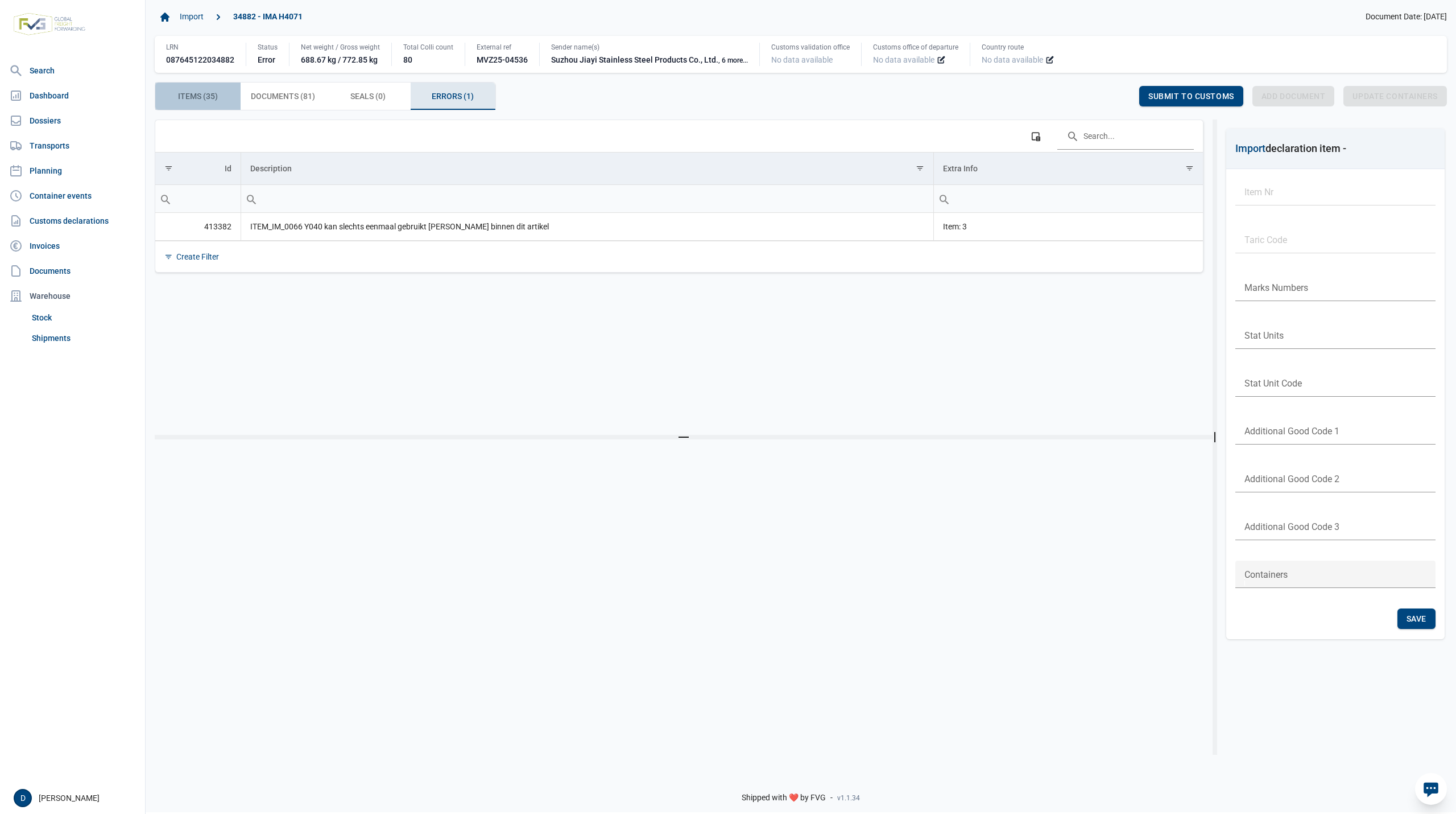
click at [211, 98] on span "Items (35) Items (35)" at bounding box center [198, 97] width 40 height 14
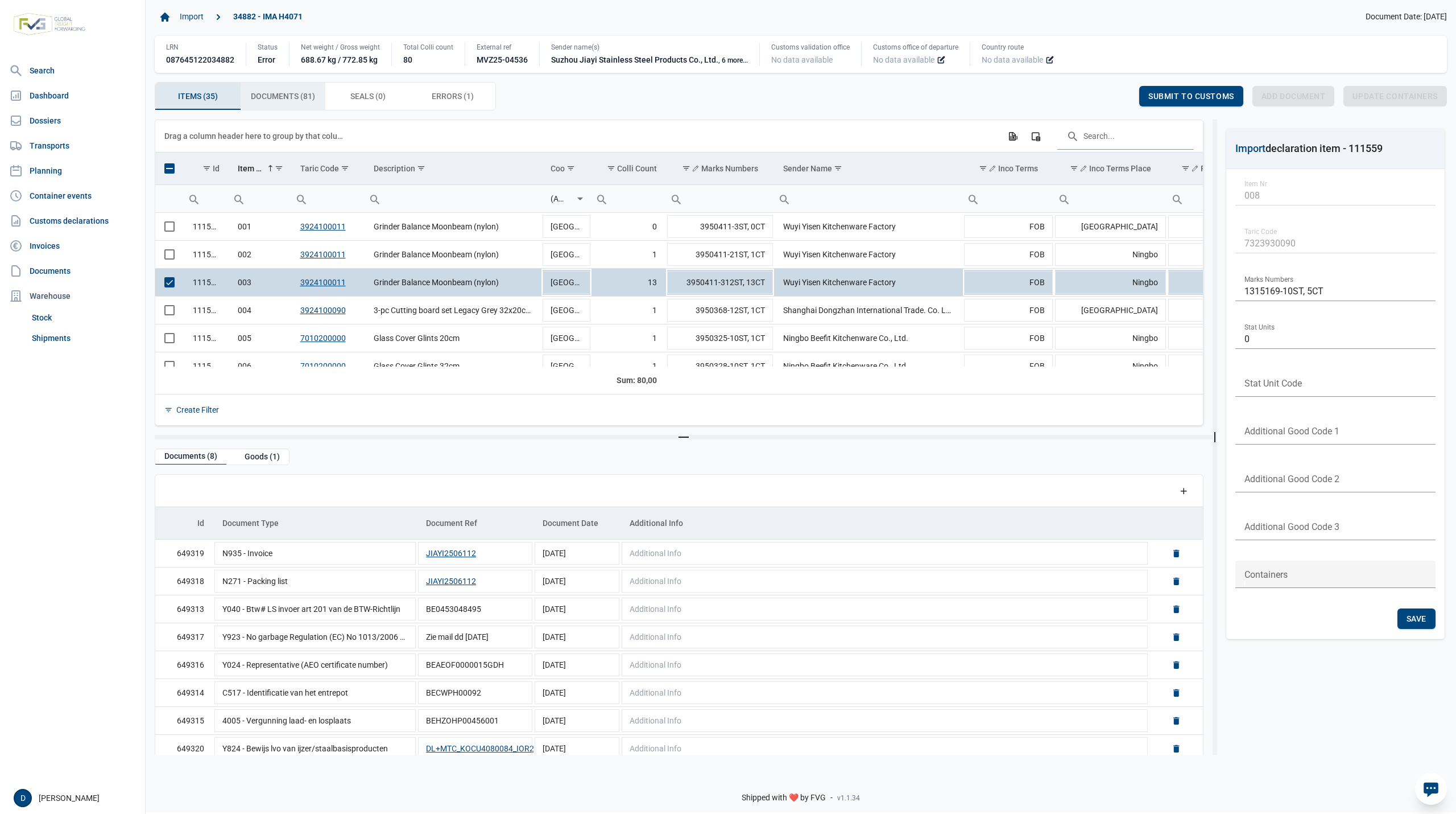
click at [292, 94] on span "Documents (81) Documents (81)" at bounding box center [283, 97] width 64 height 14
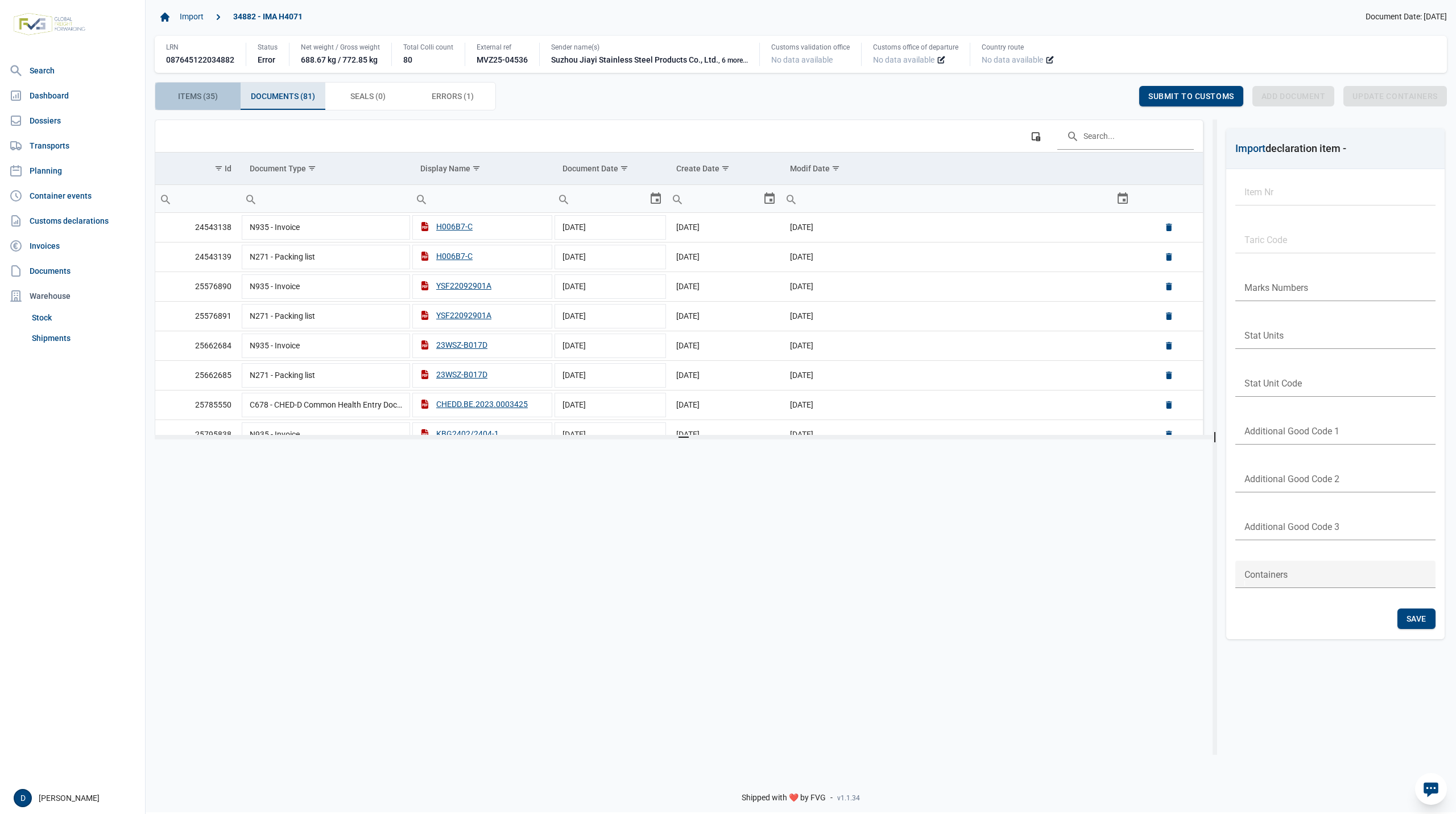
click at [210, 94] on span "Items (35) Items (35)" at bounding box center [198, 97] width 40 height 14
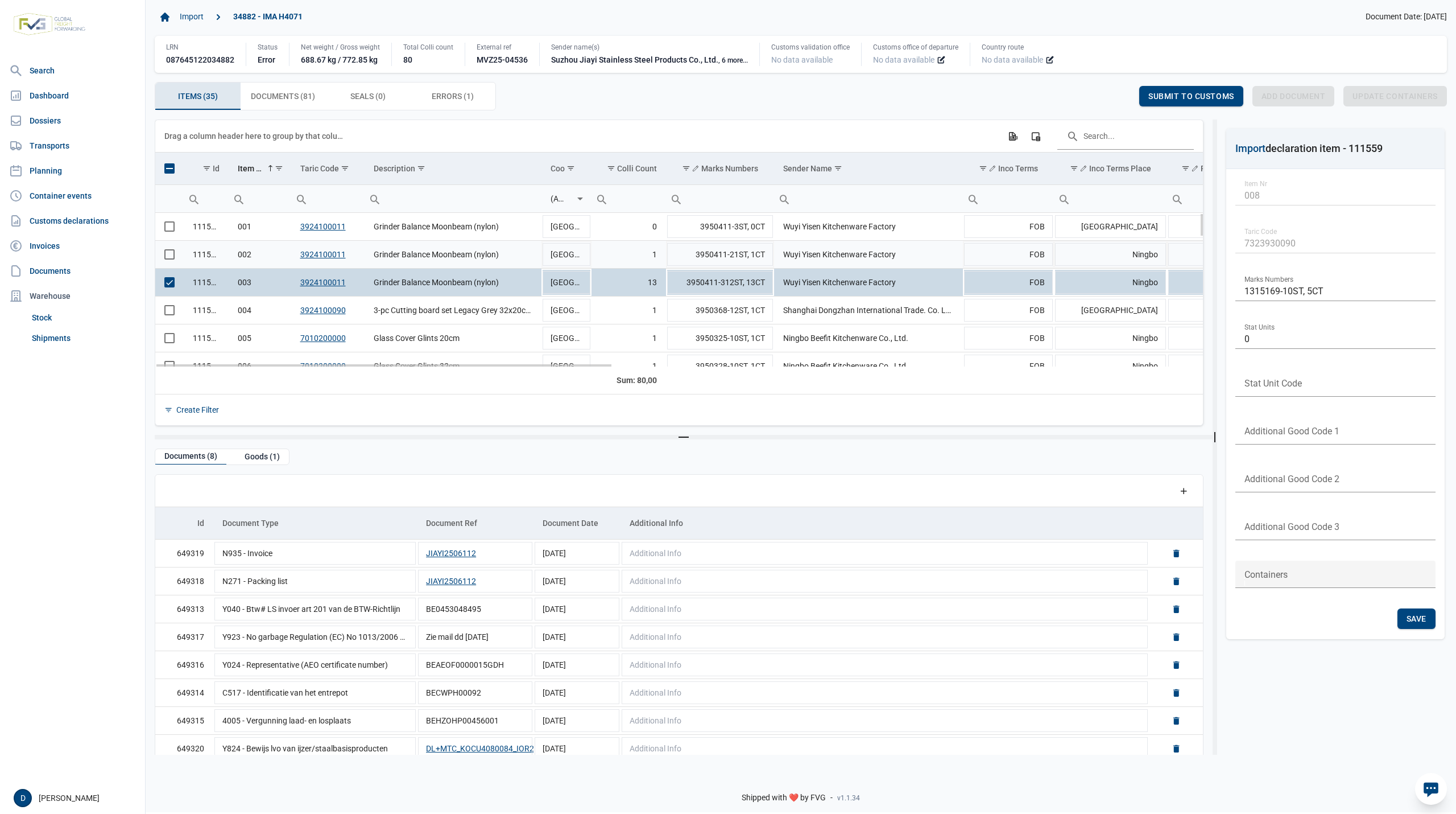
click at [171, 253] on span "Select row" at bounding box center [170, 254] width 10 height 10
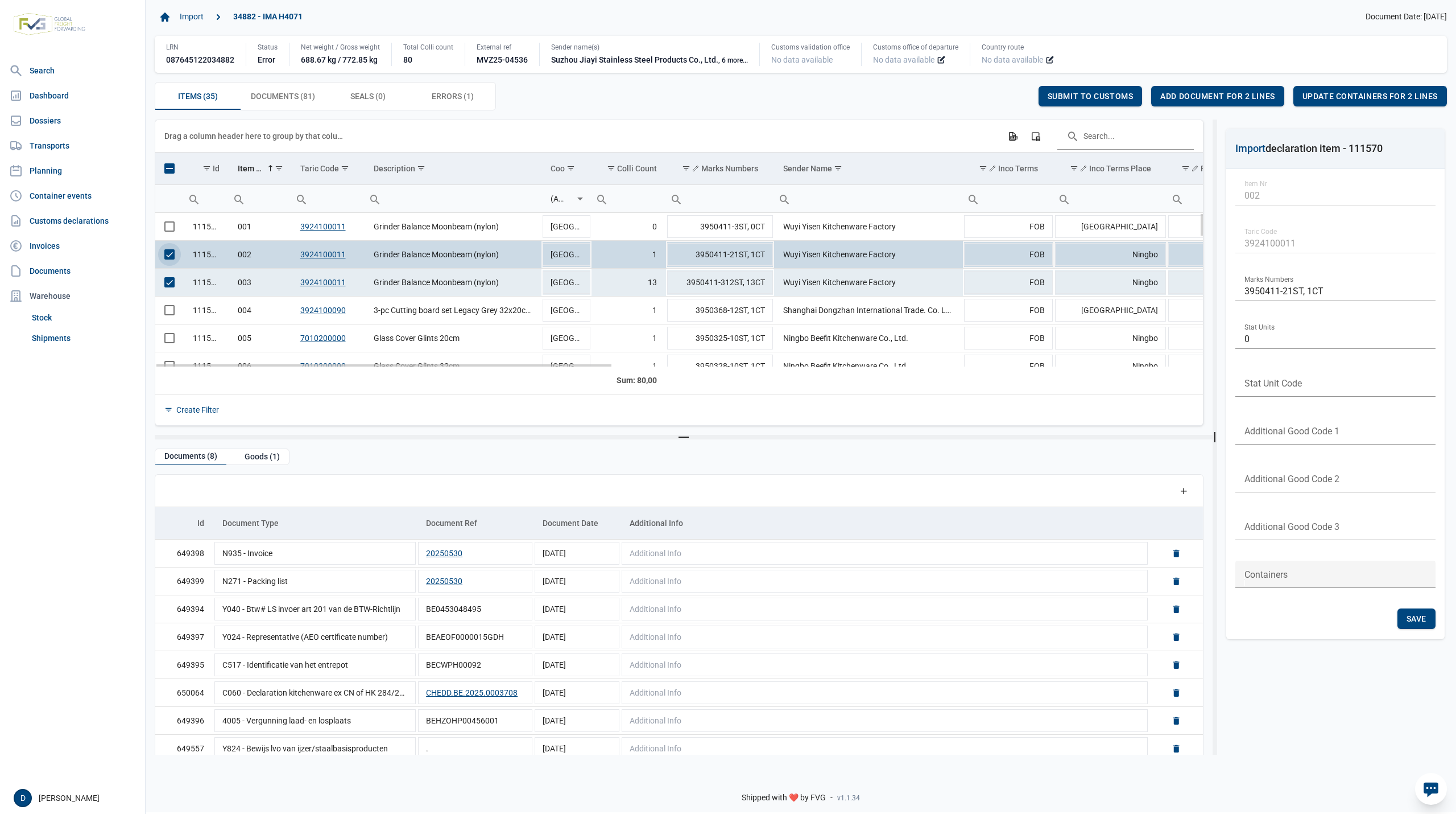
click at [168, 255] on span "Select row" at bounding box center [170, 254] width 10 height 10
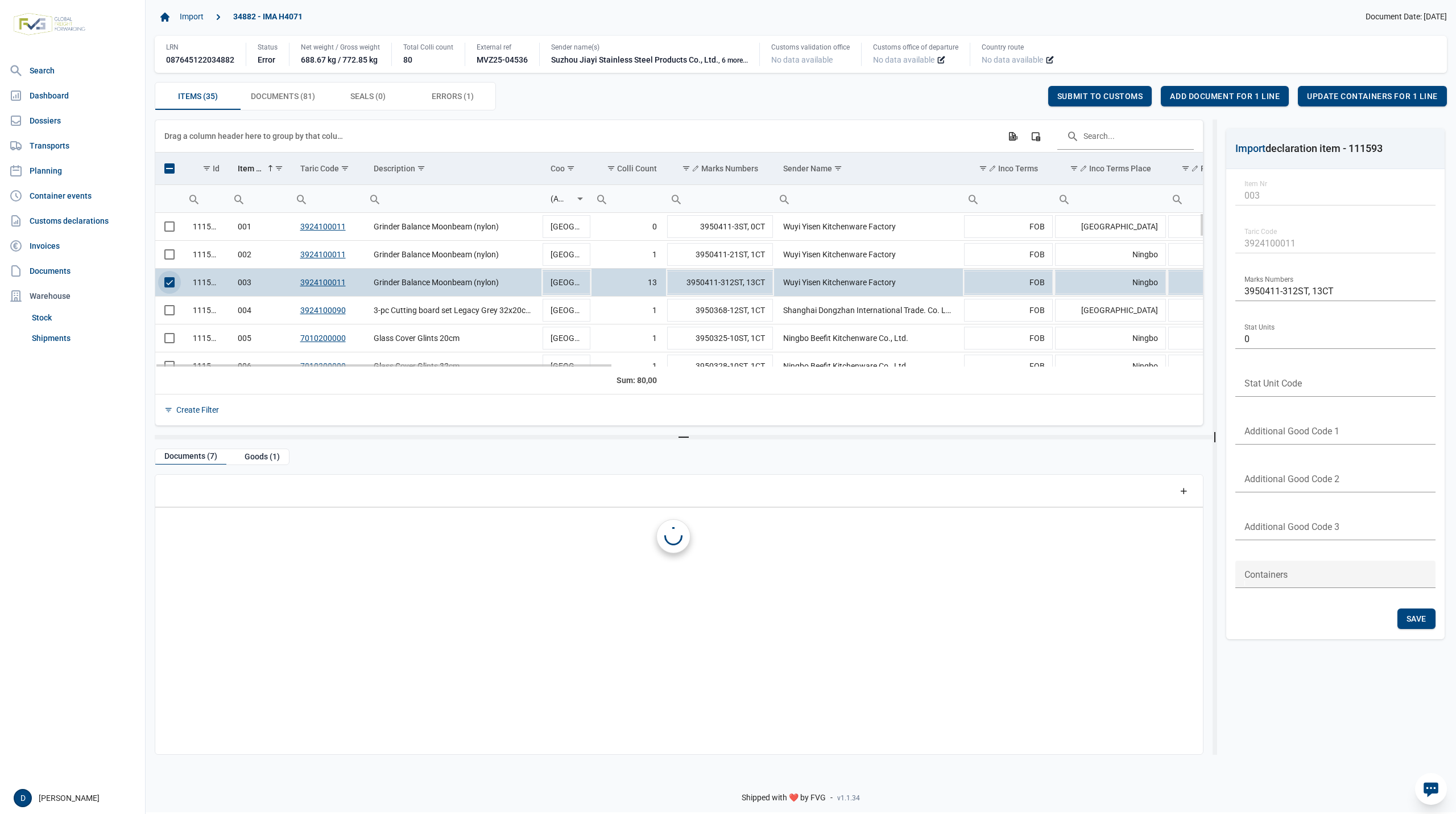
click at [168, 282] on span "Select row" at bounding box center [170, 282] width 10 height 10
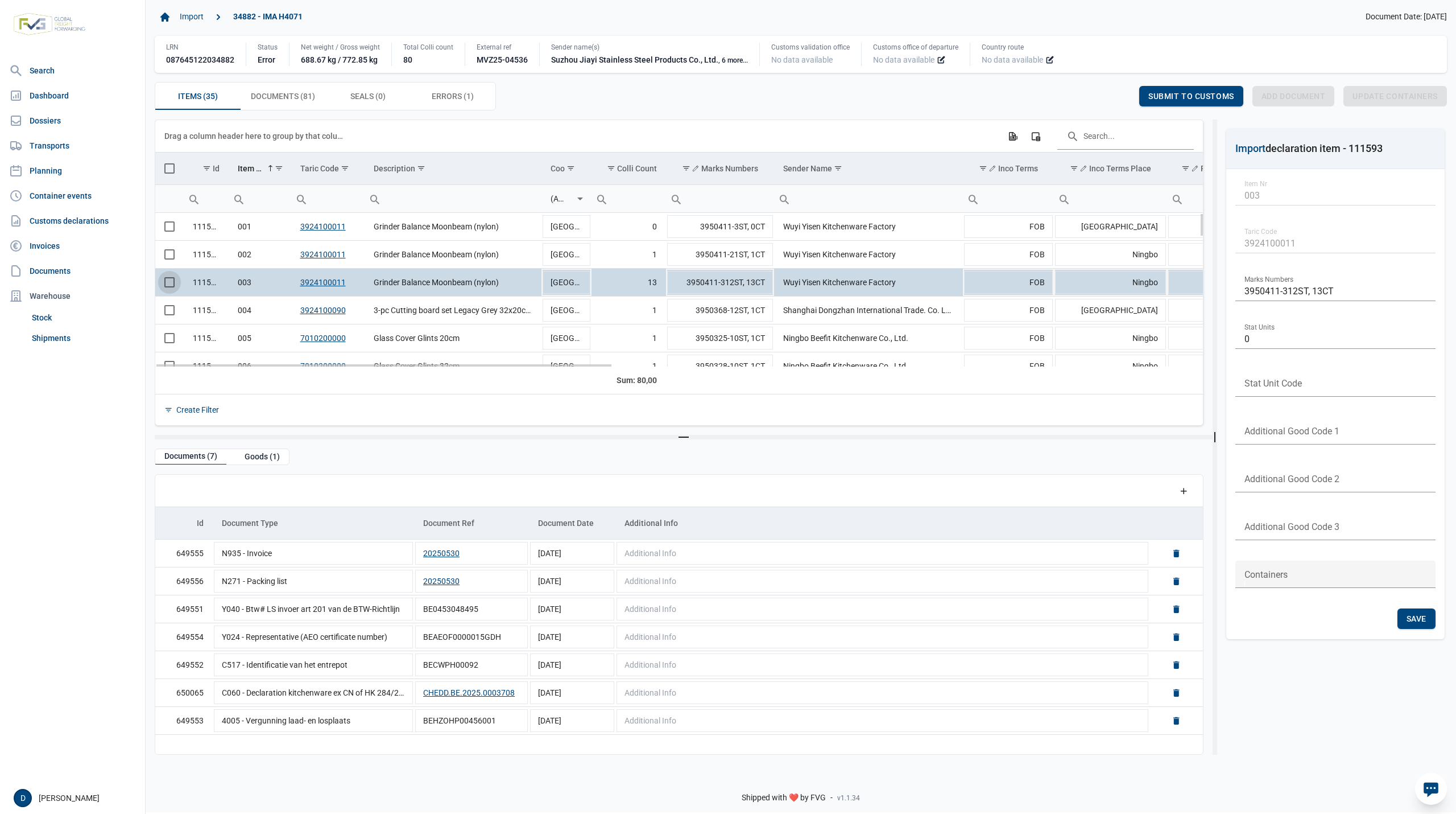
click at [169, 282] on span "Select row" at bounding box center [170, 282] width 10 height 10
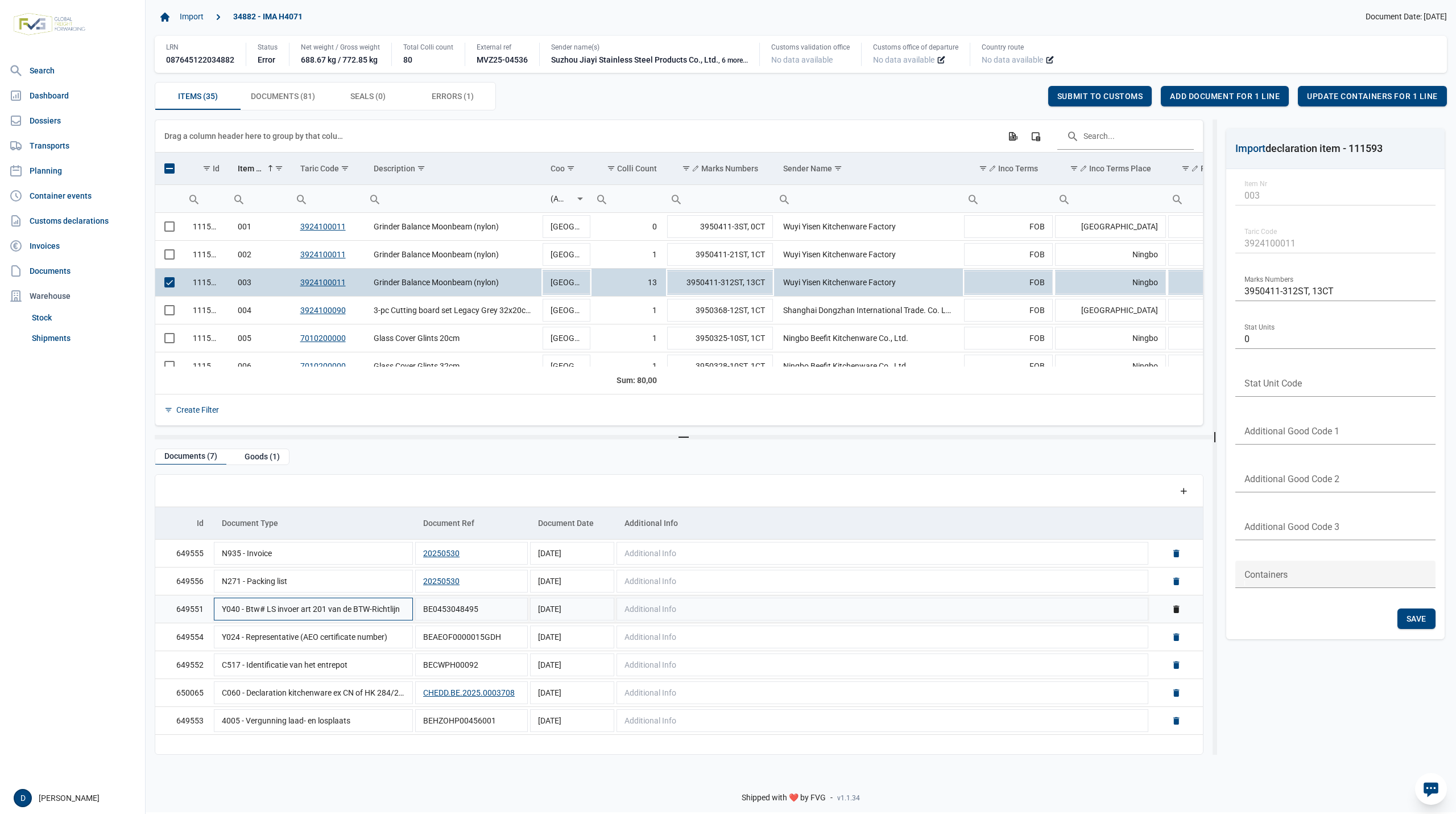
scroll to position [1, 0]
click at [452, 96] on span "Errors (1) Errors (1)" at bounding box center [453, 97] width 42 height 14
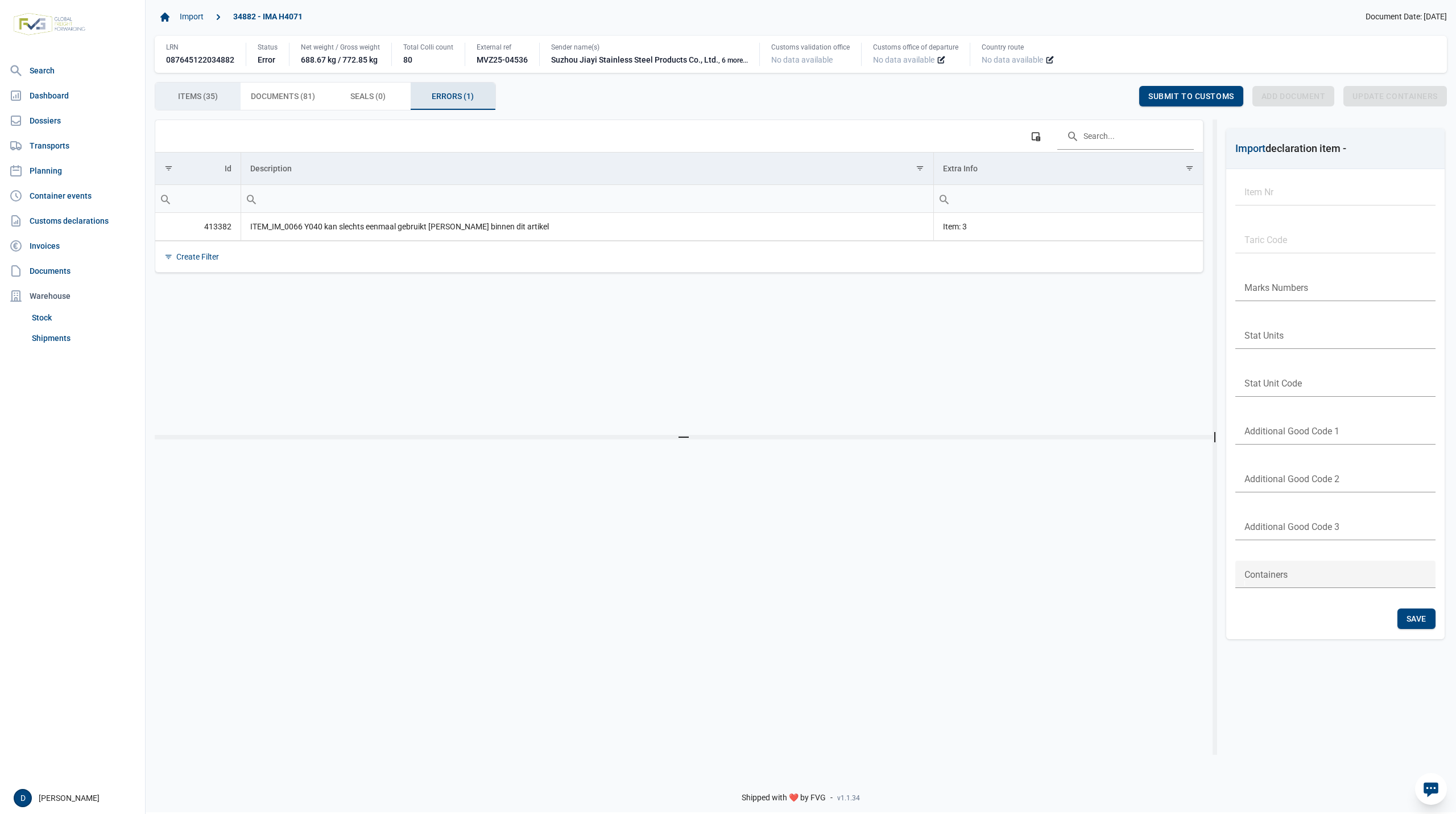
click at [221, 103] on div "Items (35) Items (35)" at bounding box center [198, 96] width 86 height 27
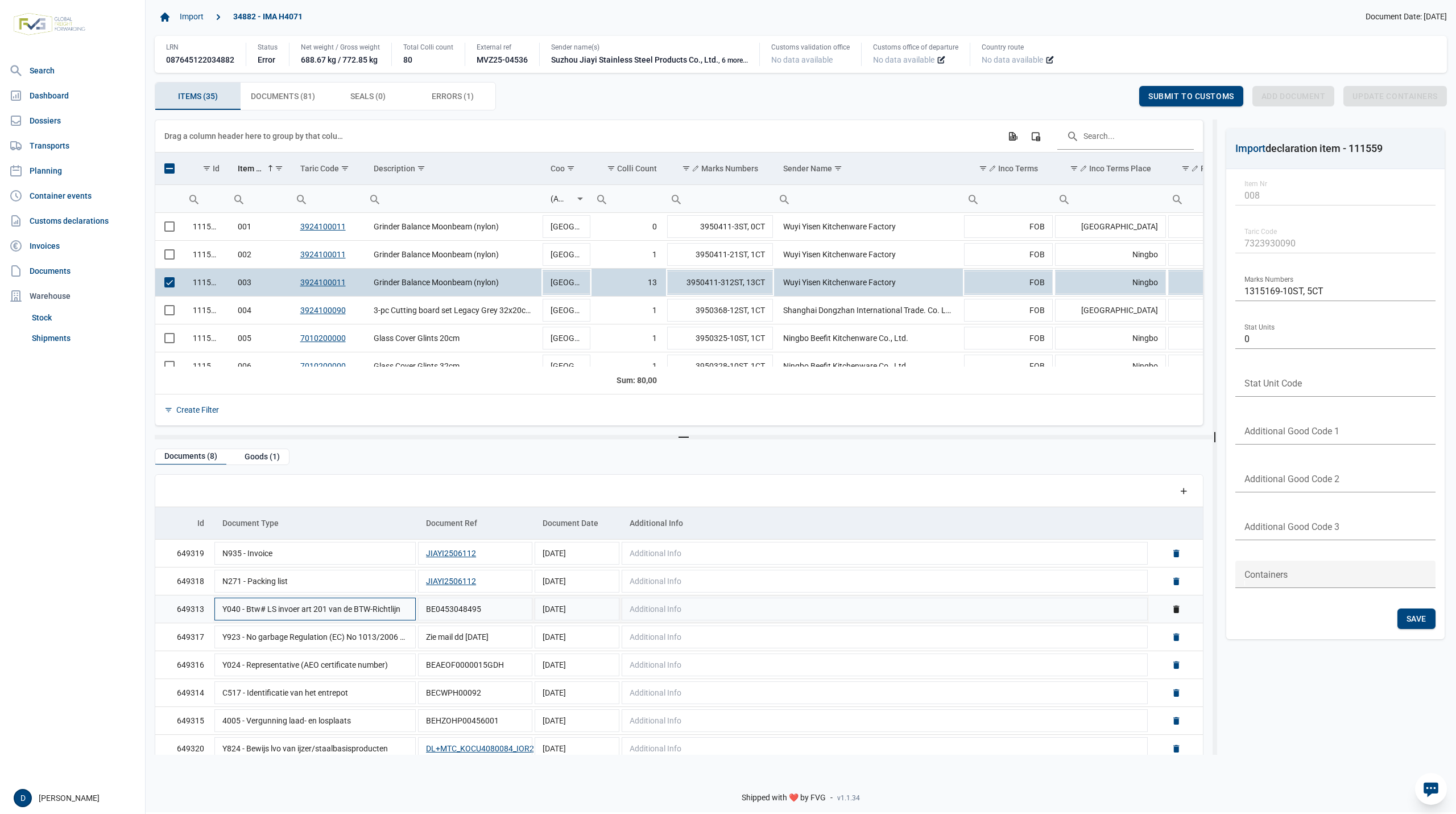
scroll to position [10, 0]
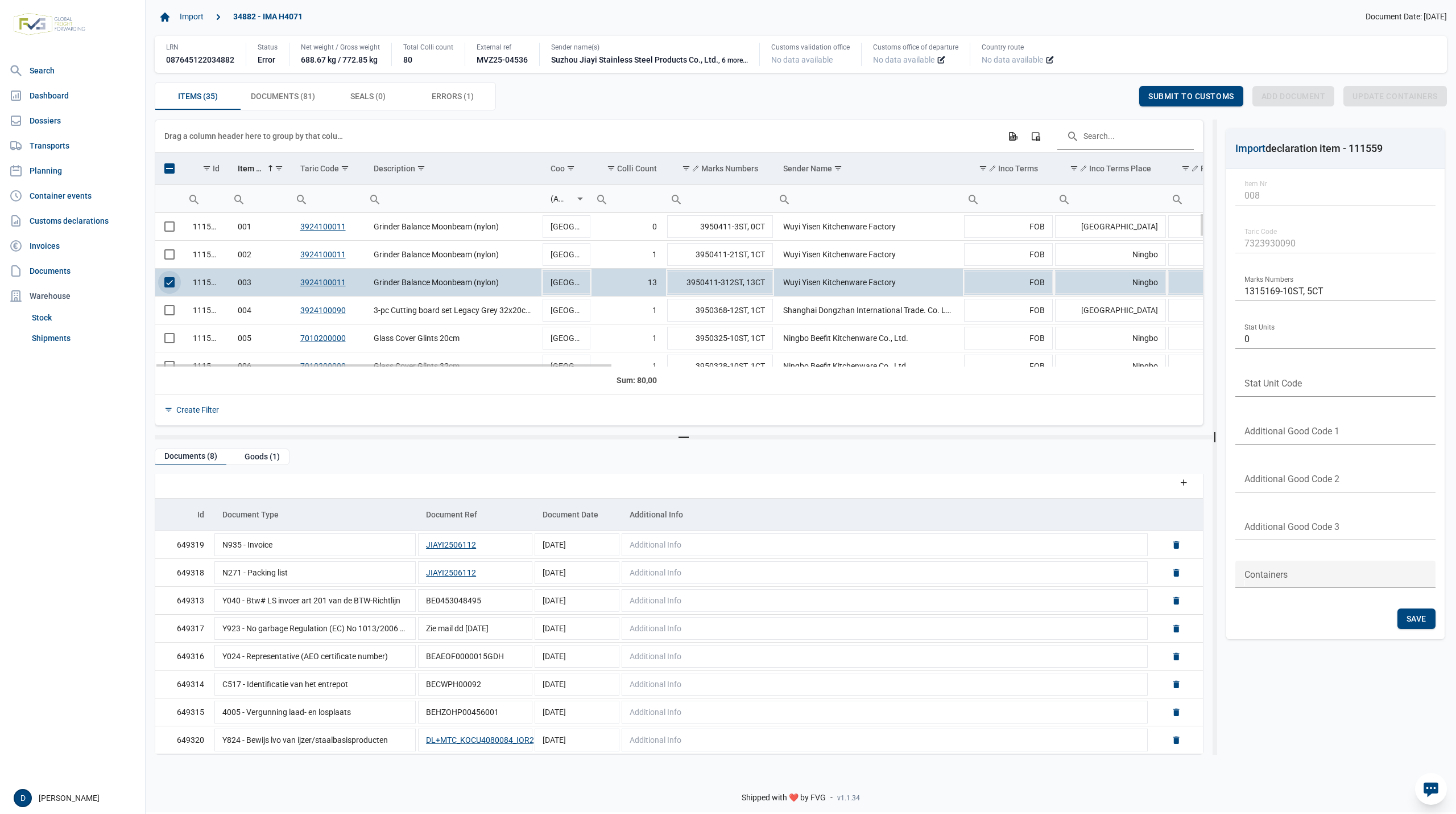
click at [171, 282] on span "Select row" at bounding box center [170, 282] width 10 height 10
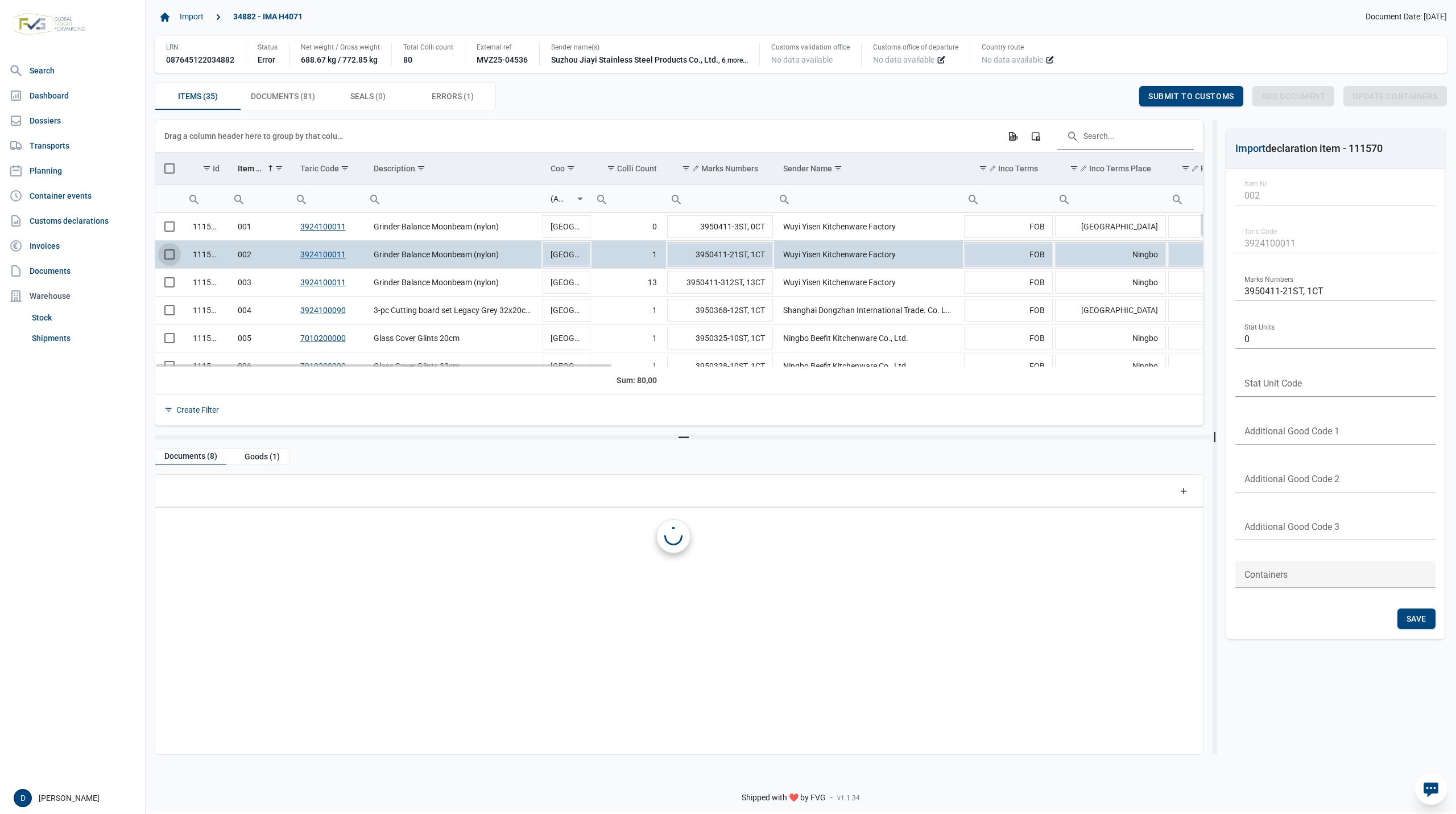
click at [172, 256] on span "Select row" at bounding box center [170, 254] width 10 height 10
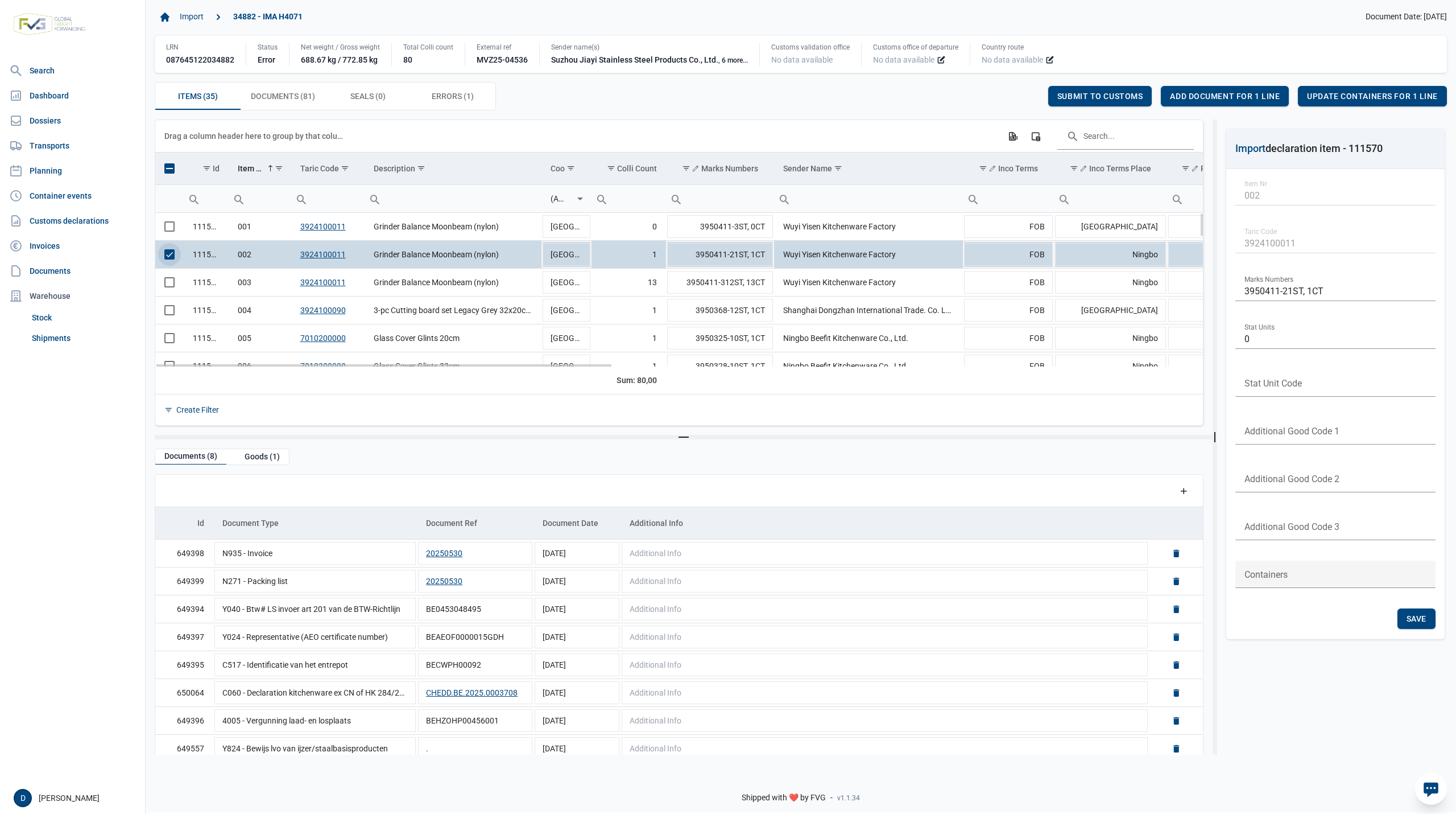
click at [175, 256] on span "Select row" at bounding box center [170, 254] width 10 height 10
click at [173, 284] on span "Select row" at bounding box center [170, 282] width 10 height 10
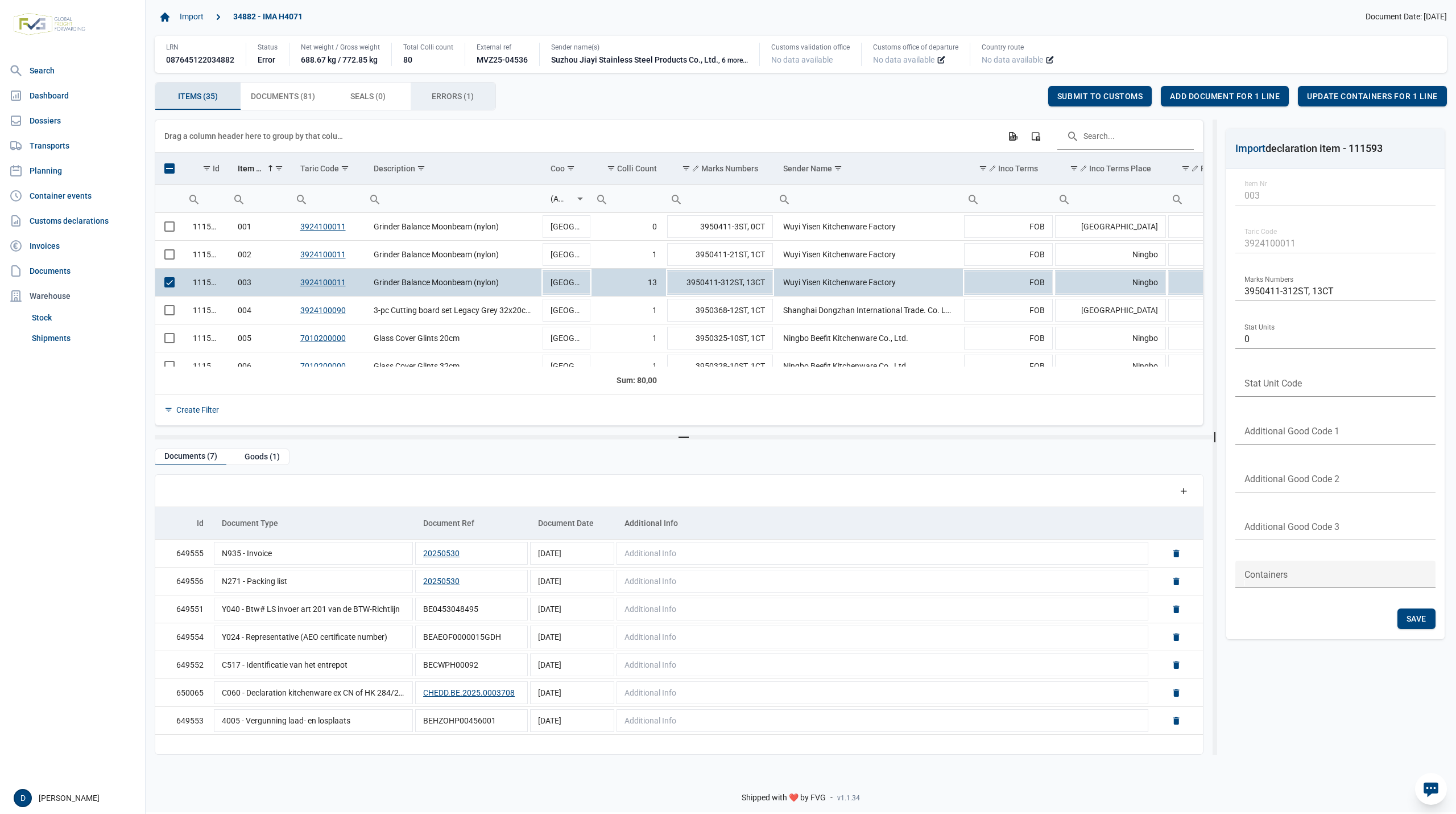
click at [458, 103] on span "Errors (1) Errors (1)" at bounding box center [453, 97] width 42 height 14
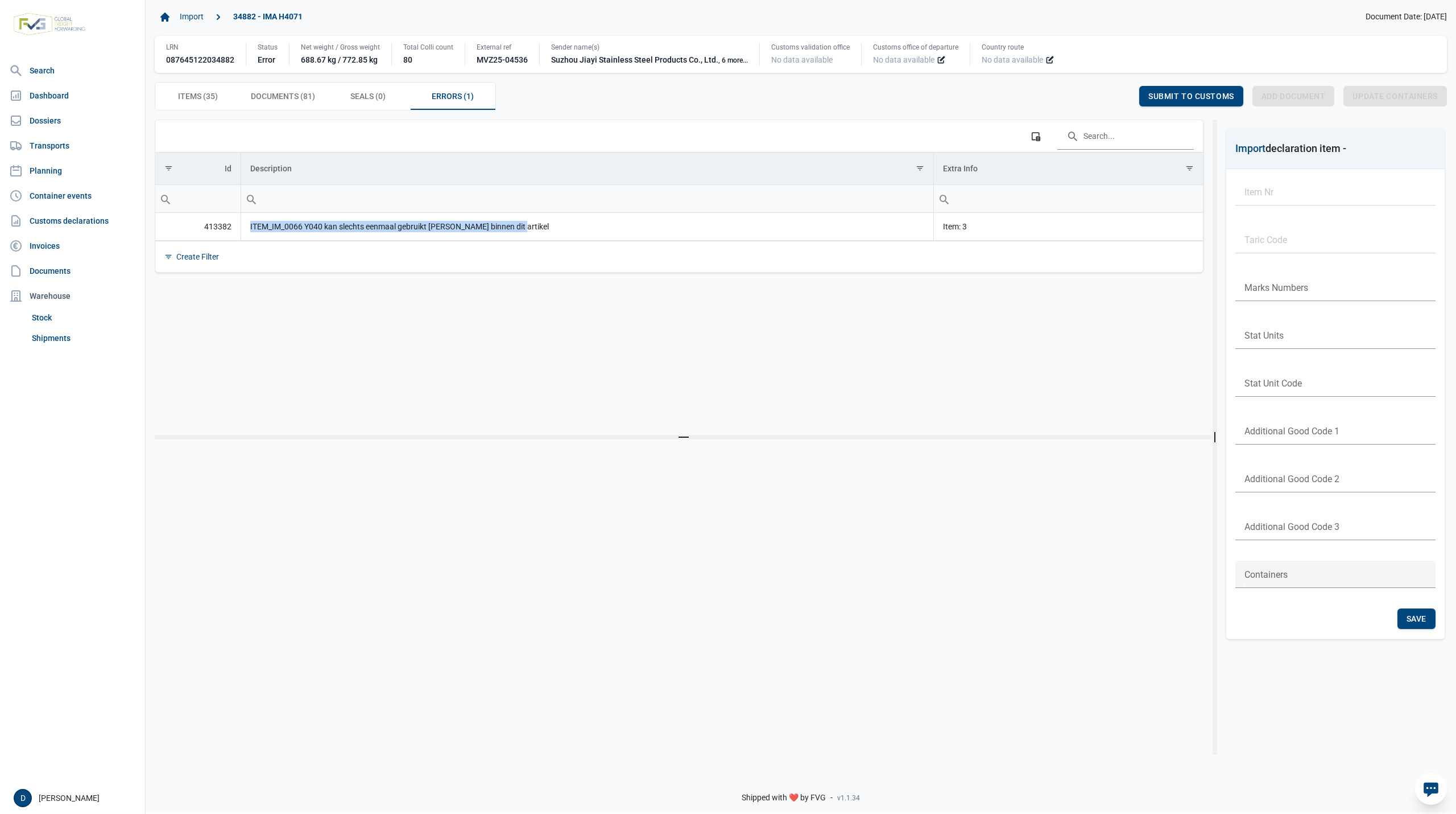
drag, startPoint x: 250, startPoint y: 230, endPoint x: 533, endPoint y: 228, distance: 283.0
click at [533, 228] on td "ITEM_IM_0066 Y040 kan slechts eenmaal gebruikt worden binnen dit artikel" at bounding box center [586, 226] width 693 height 28
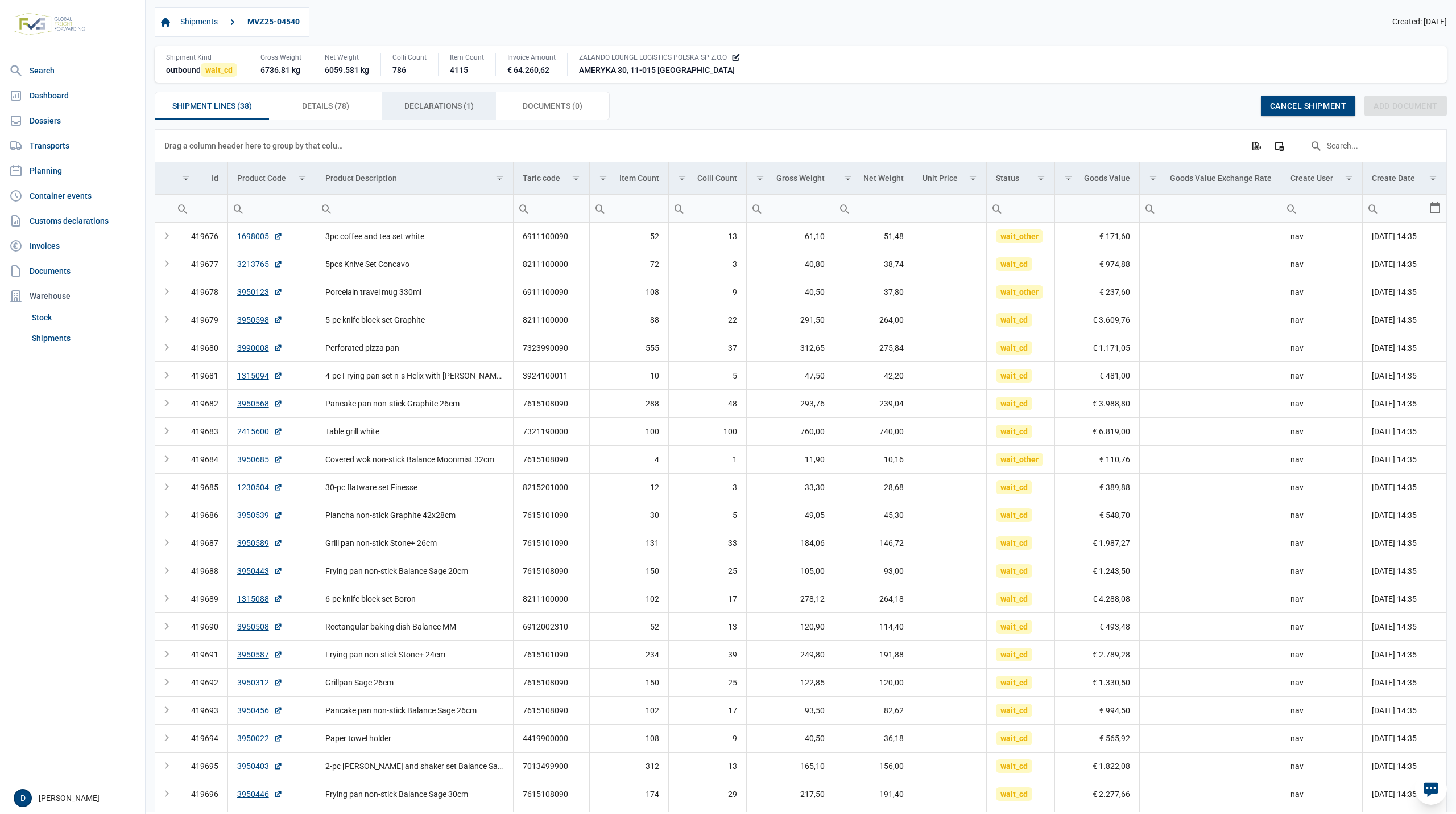
click at [397, 105] on div "Declarations (1) Declarations (1)" at bounding box center [439, 105] width 114 height 27
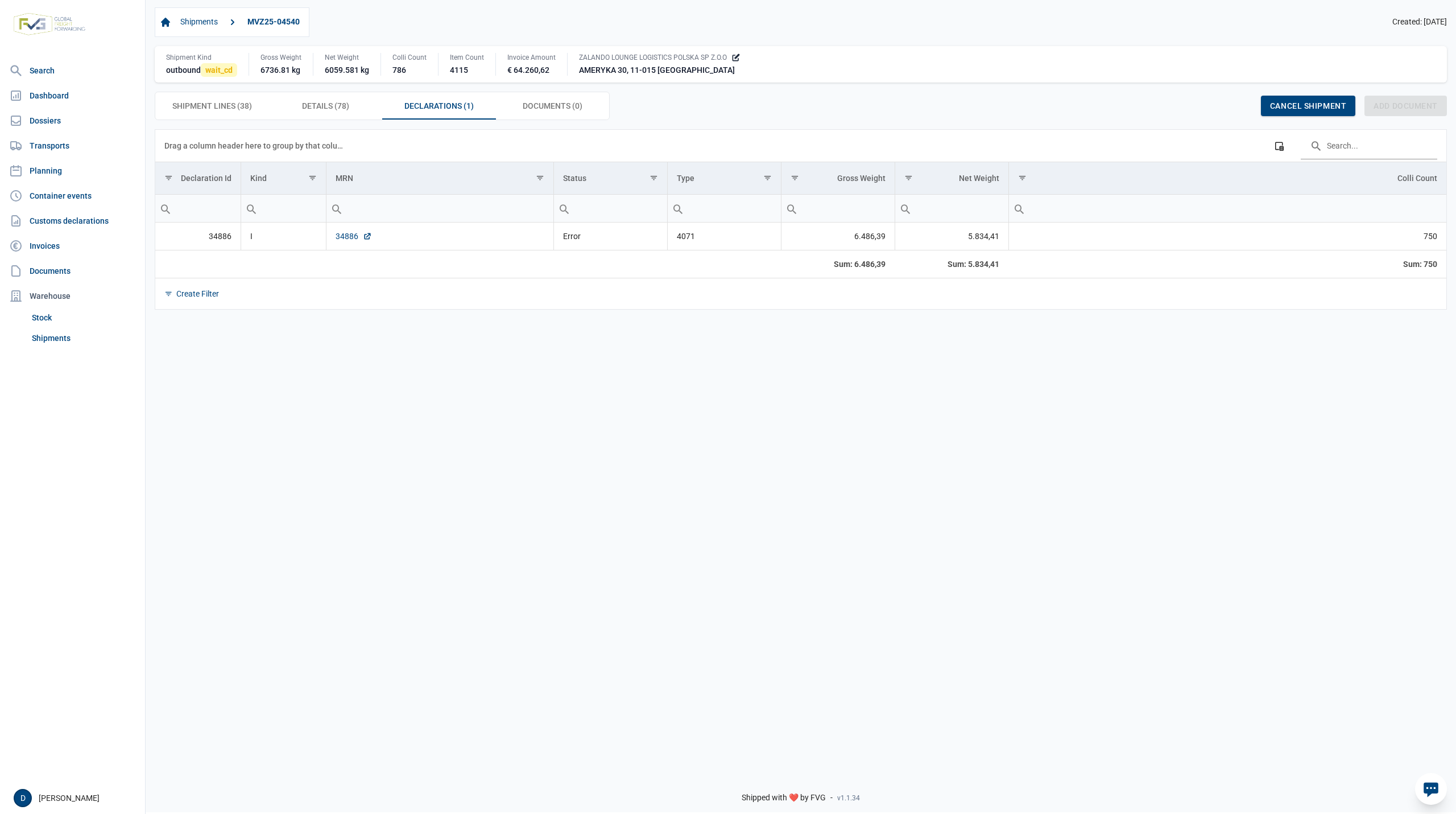
click at [345, 236] on link "34886" at bounding box center [354, 235] width 37 height 11
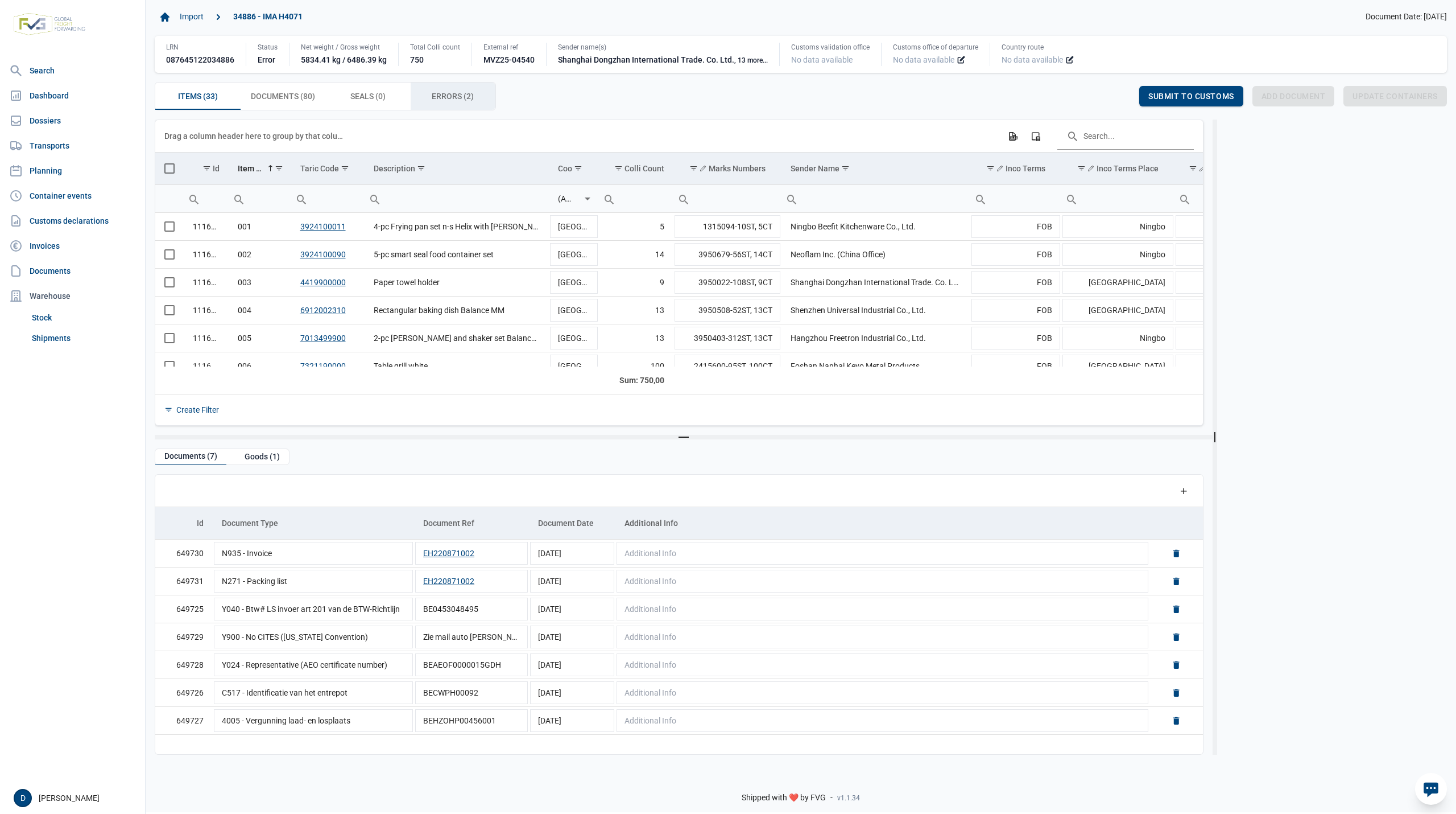
click at [429, 96] on div "Errors (2) Errors (2)" at bounding box center [454, 96] width 86 height 27
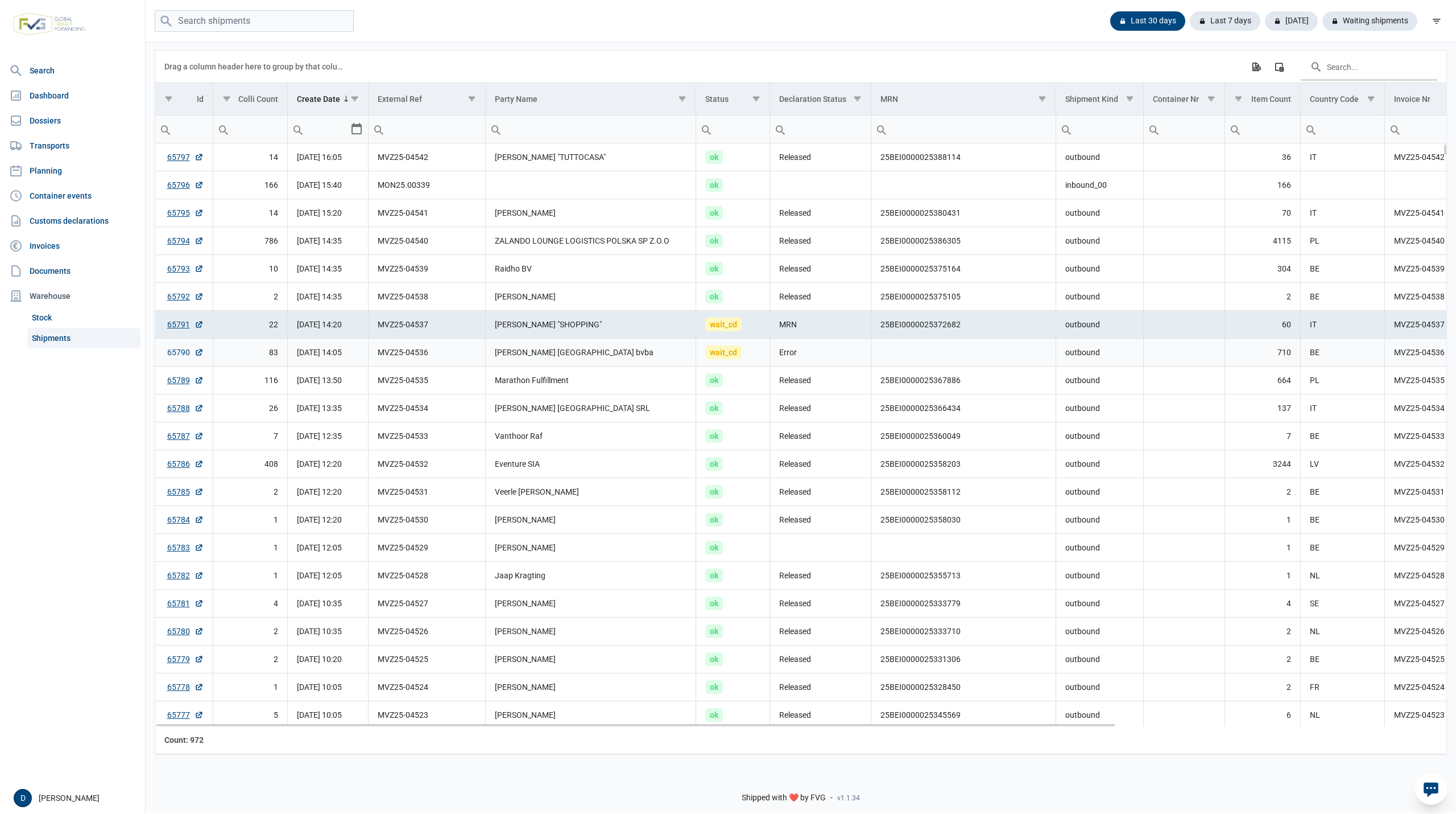
click at [179, 353] on link "65790" at bounding box center [185, 351] width 37 height 11
click at [178, 356] on link "65790" at bounding box center [185, 351] width 37 height 11
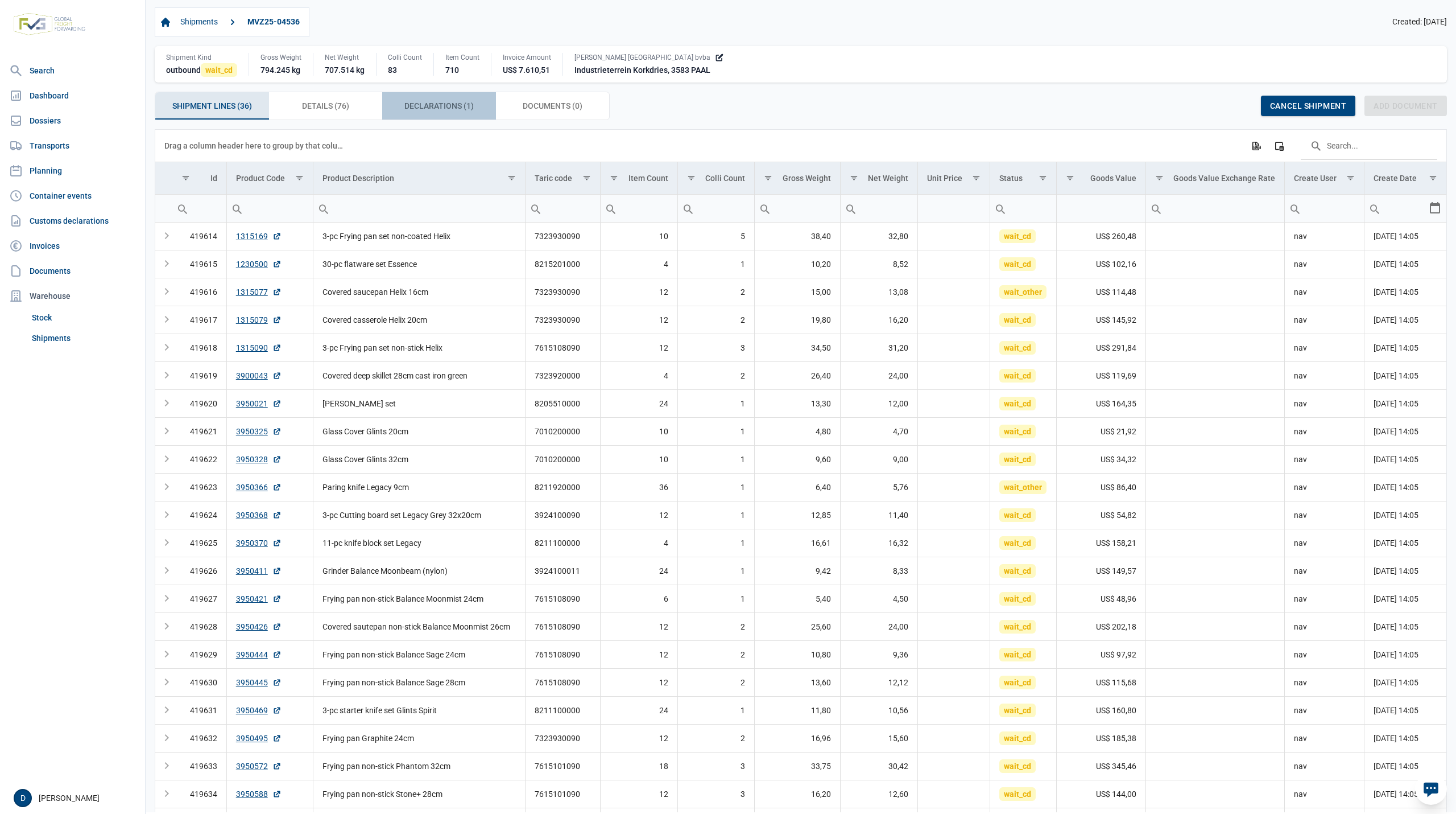
click at [420, 107] on span "Declarations (1) Declarations (1)" at bounding box center [440, 106] width 70 height 14
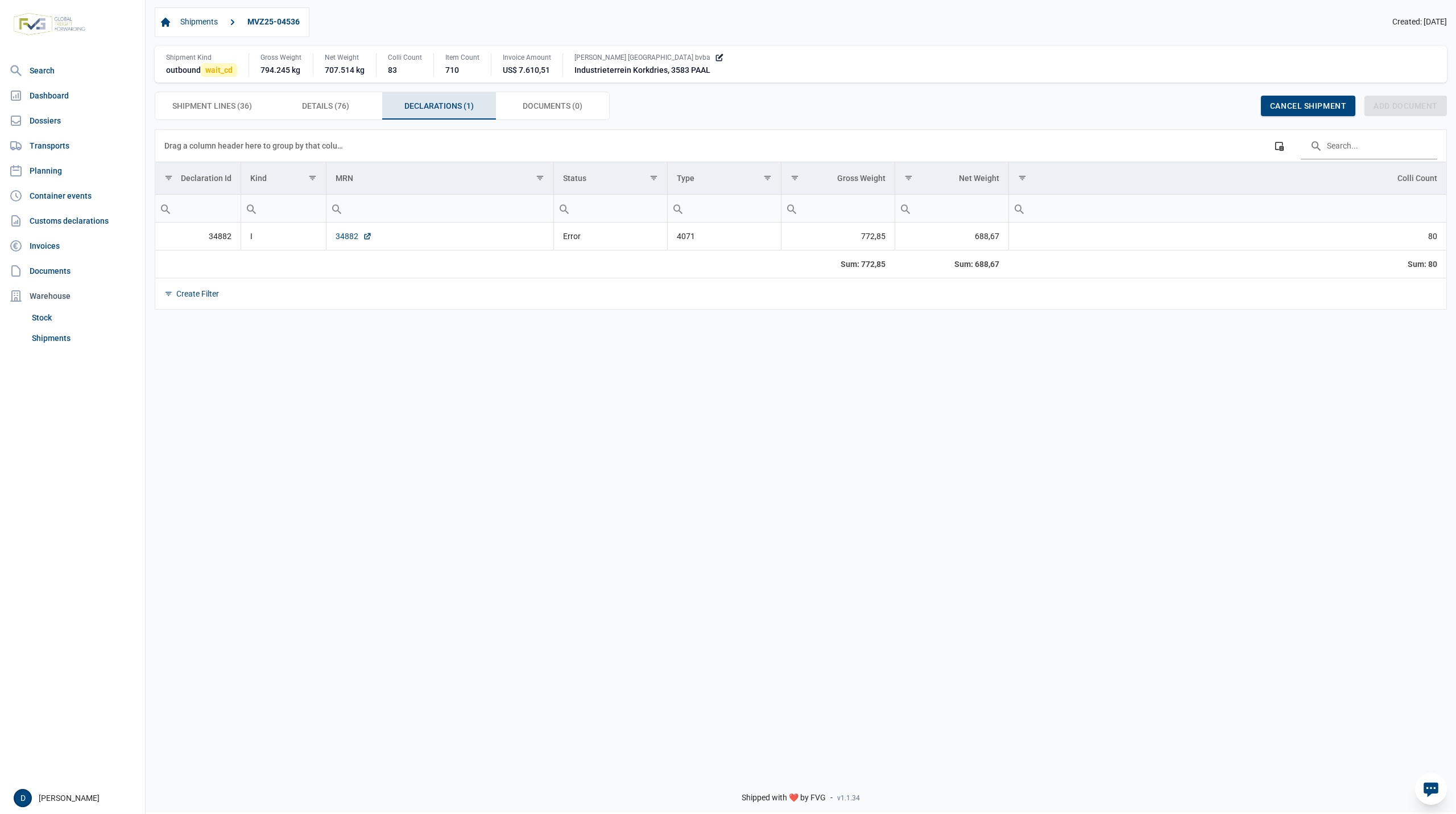
click at [346, 237] on link "34882" at bounding box center [354, 235] width 37 height 11
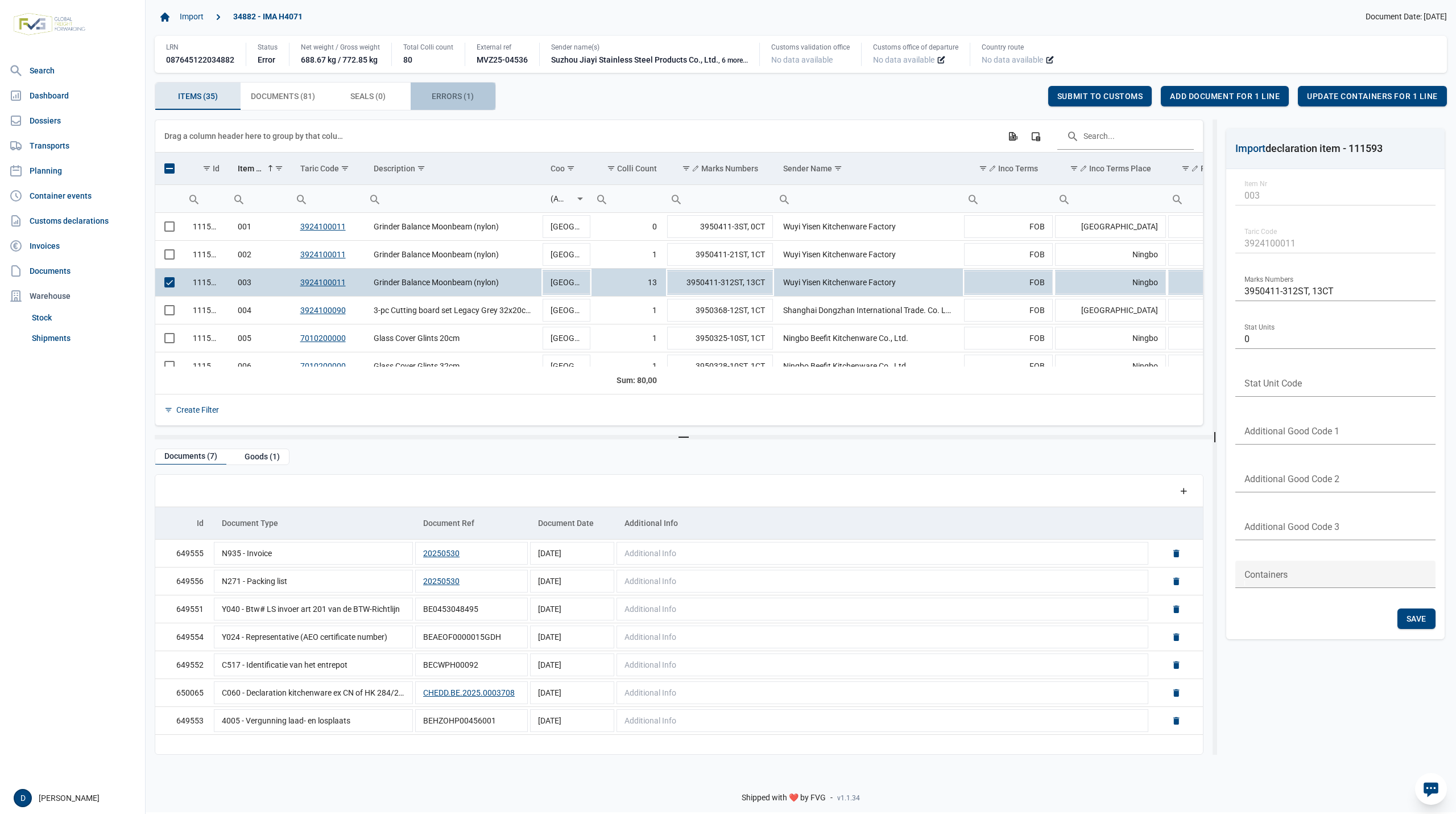
click at [456, 99] on span "Errors (1) Errors (1)" at bounding box center [453, 97] width 42 height 14
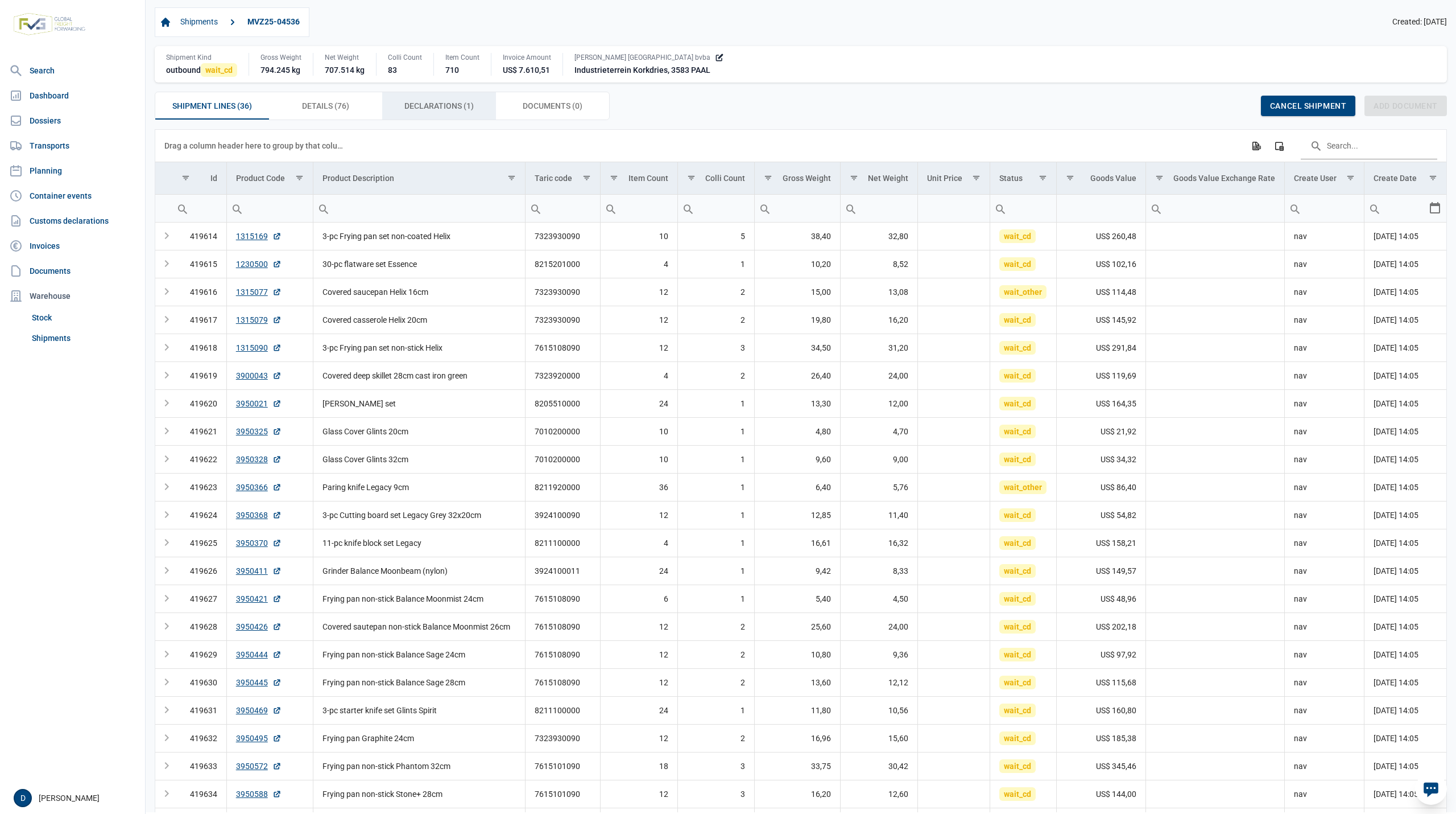
click at [412, 106] on span "Declarations (1) Declarations (1)" at bounding box center [440, 106] width 70 height 14
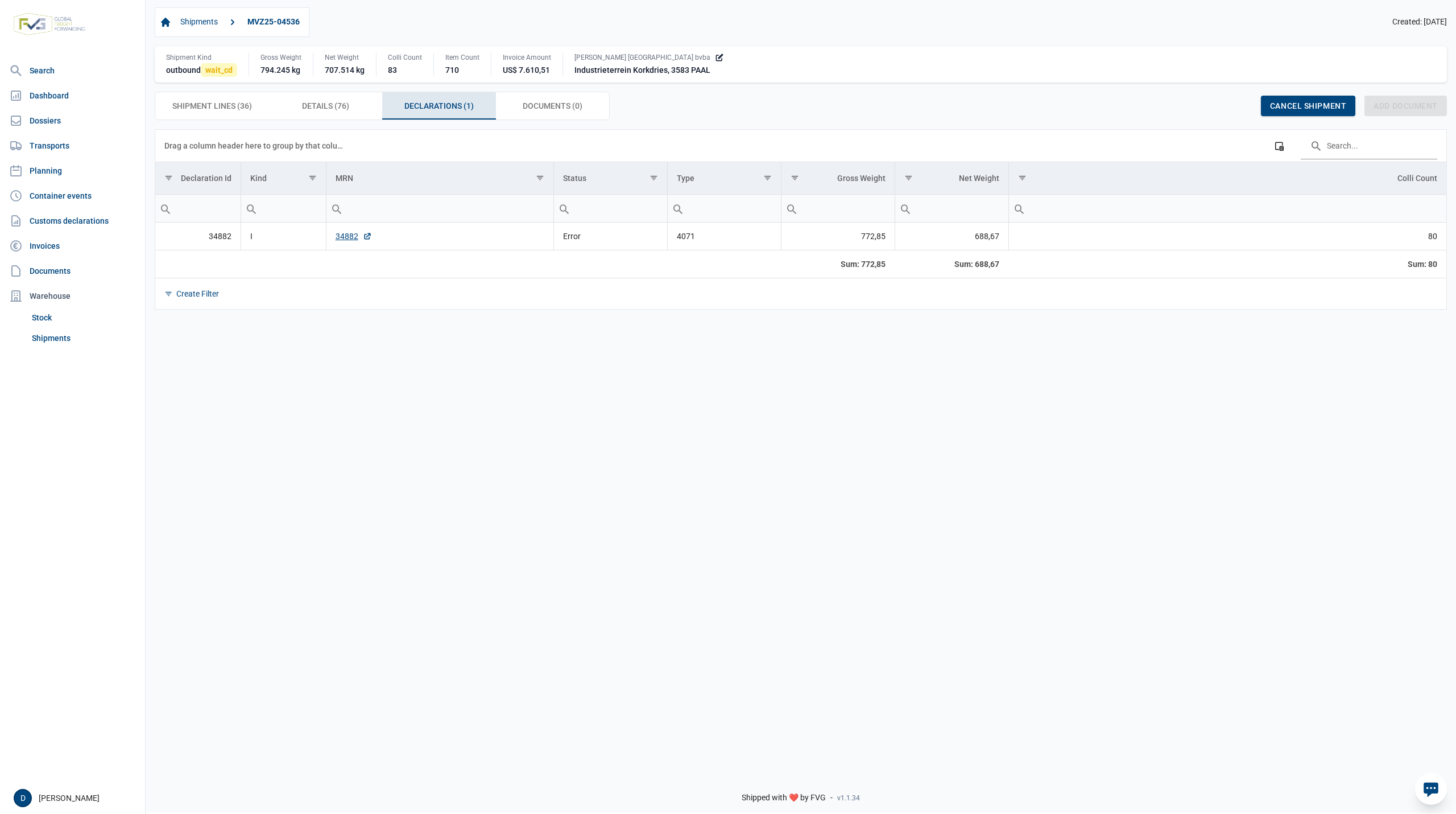
click at [346, 232] on td "34882" at bounding box center [440, 236] width 227 height 28
click at [344, 235] on link "34882" at bounding box center [354, 235] width 37 height 11
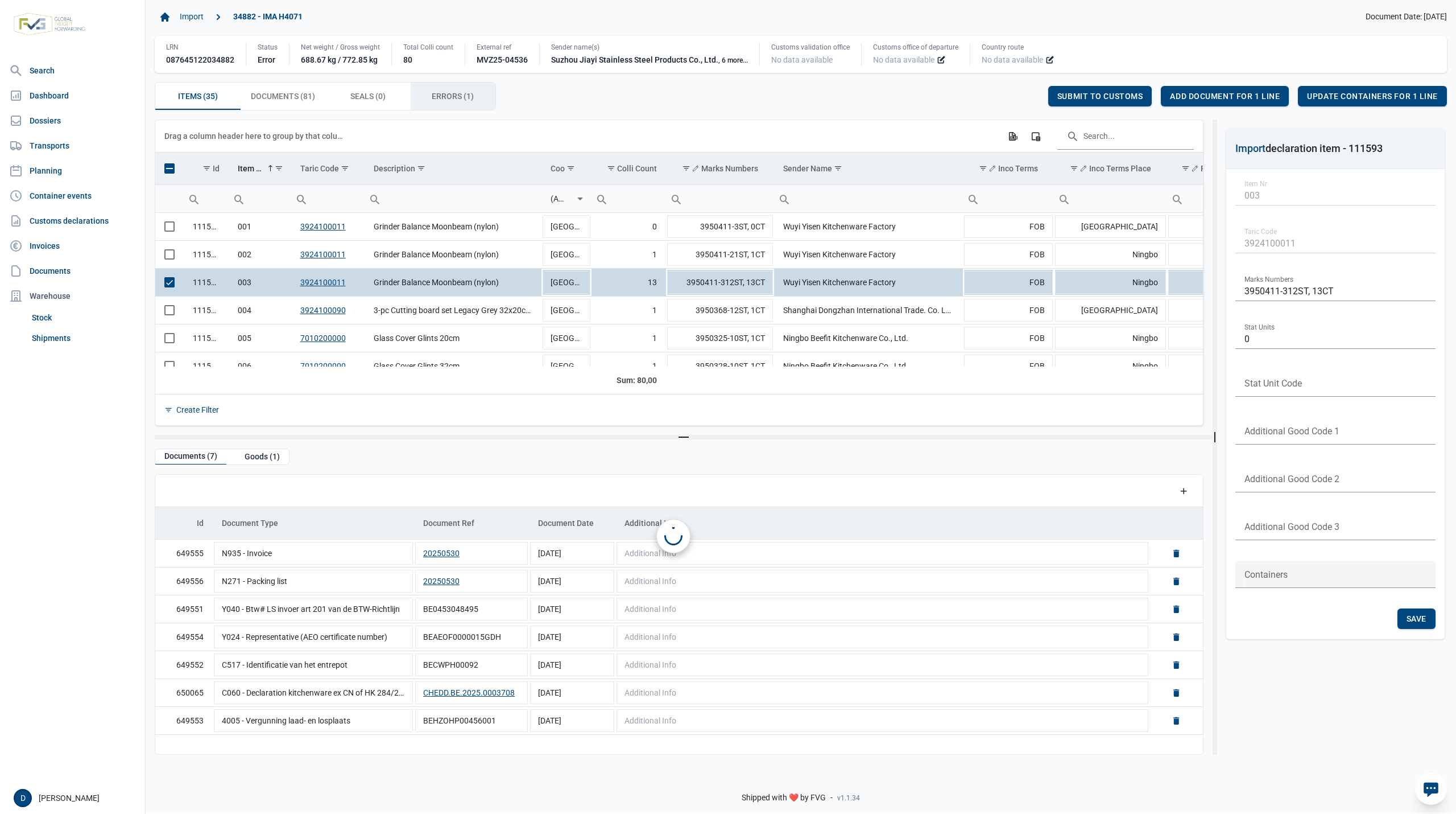
click at [455, 95] on span "Errors (1) Errors (1)" at bounding box center [453, 97] width 42 height 14
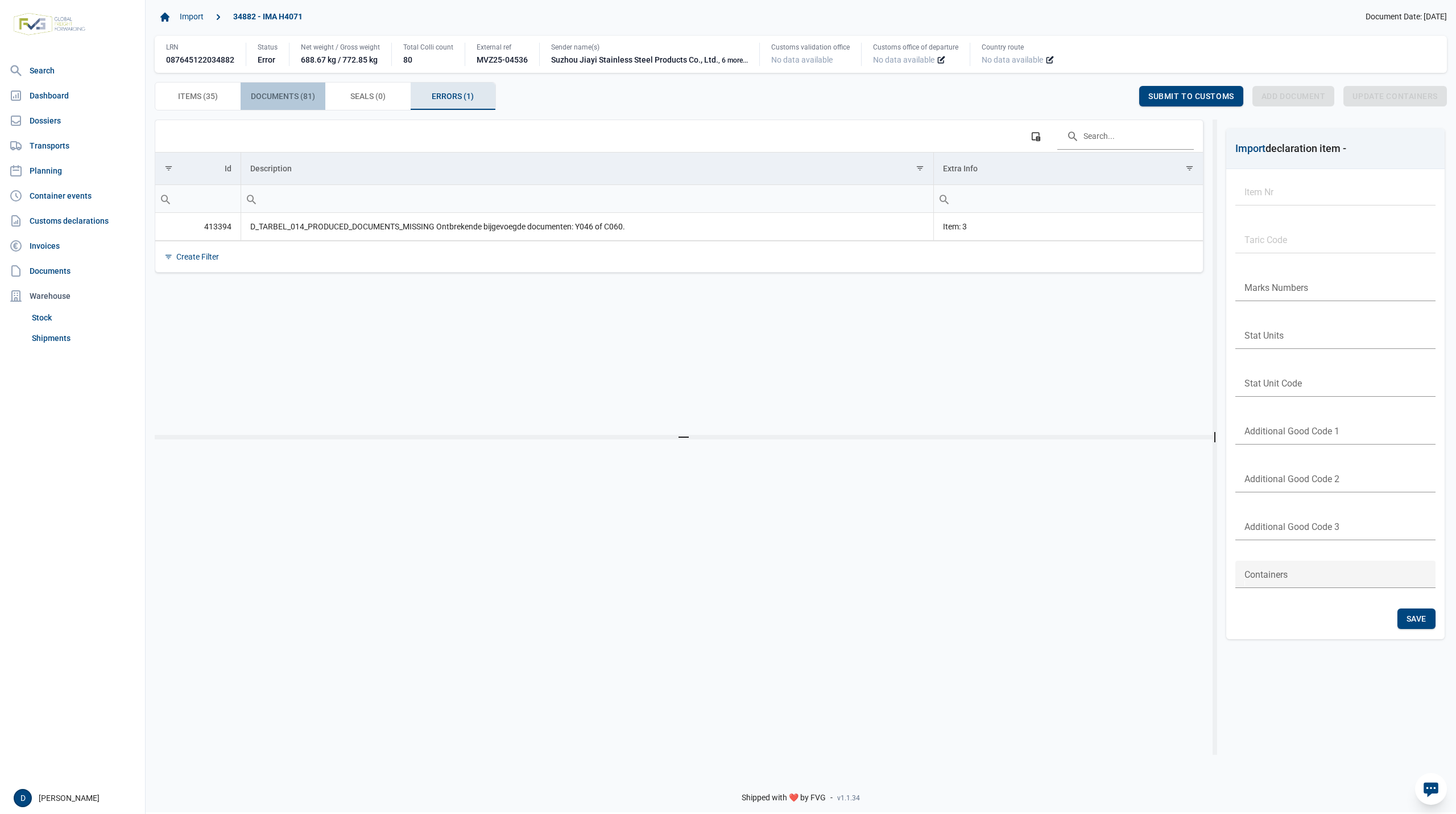
click at [291, 94] on span "Documents (81) Documents (81)" at bounding box center [283, 97] width 64 height 14
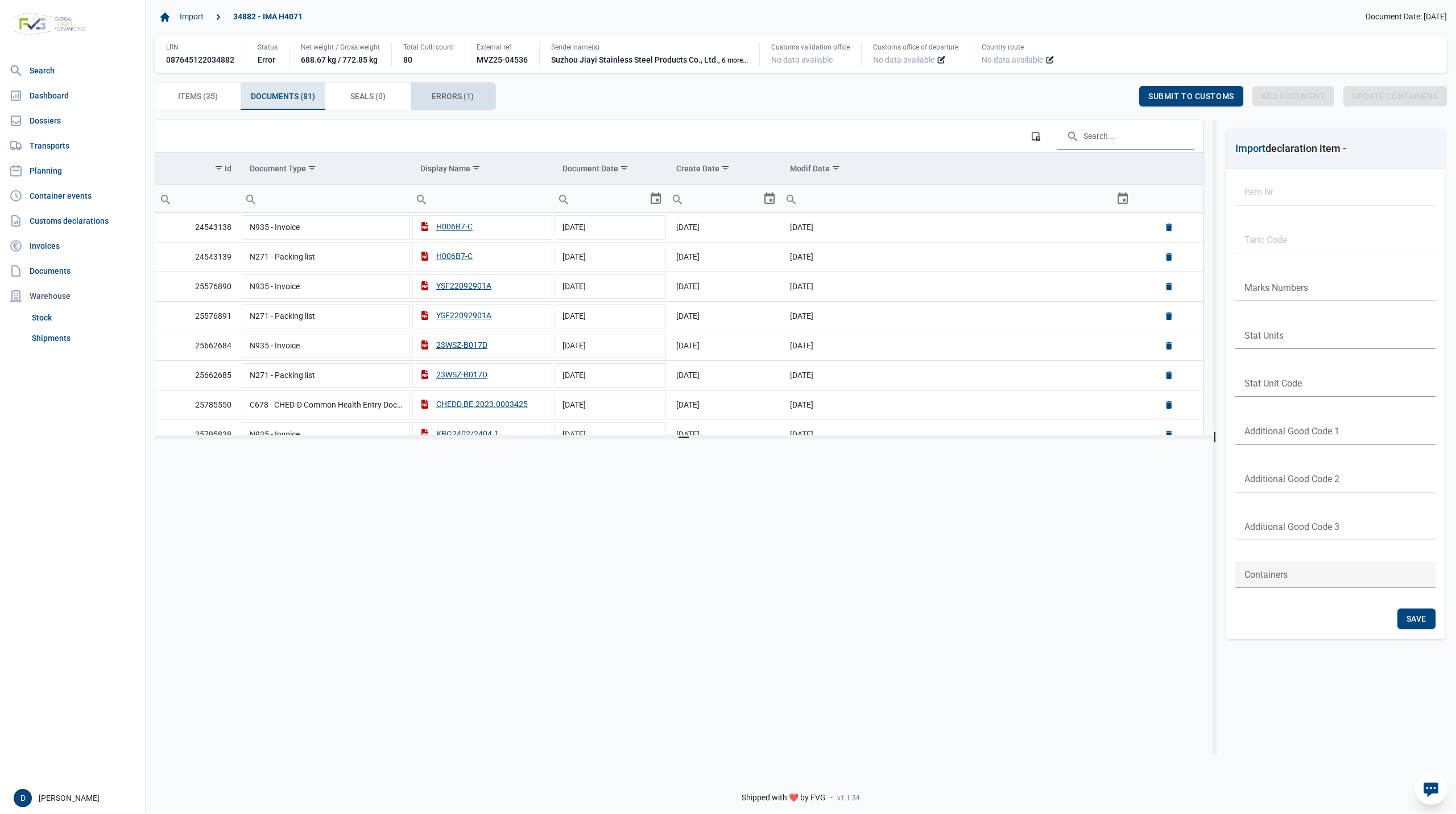
click at [453, 99] on span "Errors (1) Errors (1)" at bounding box center [453, 97] width 42 height 14
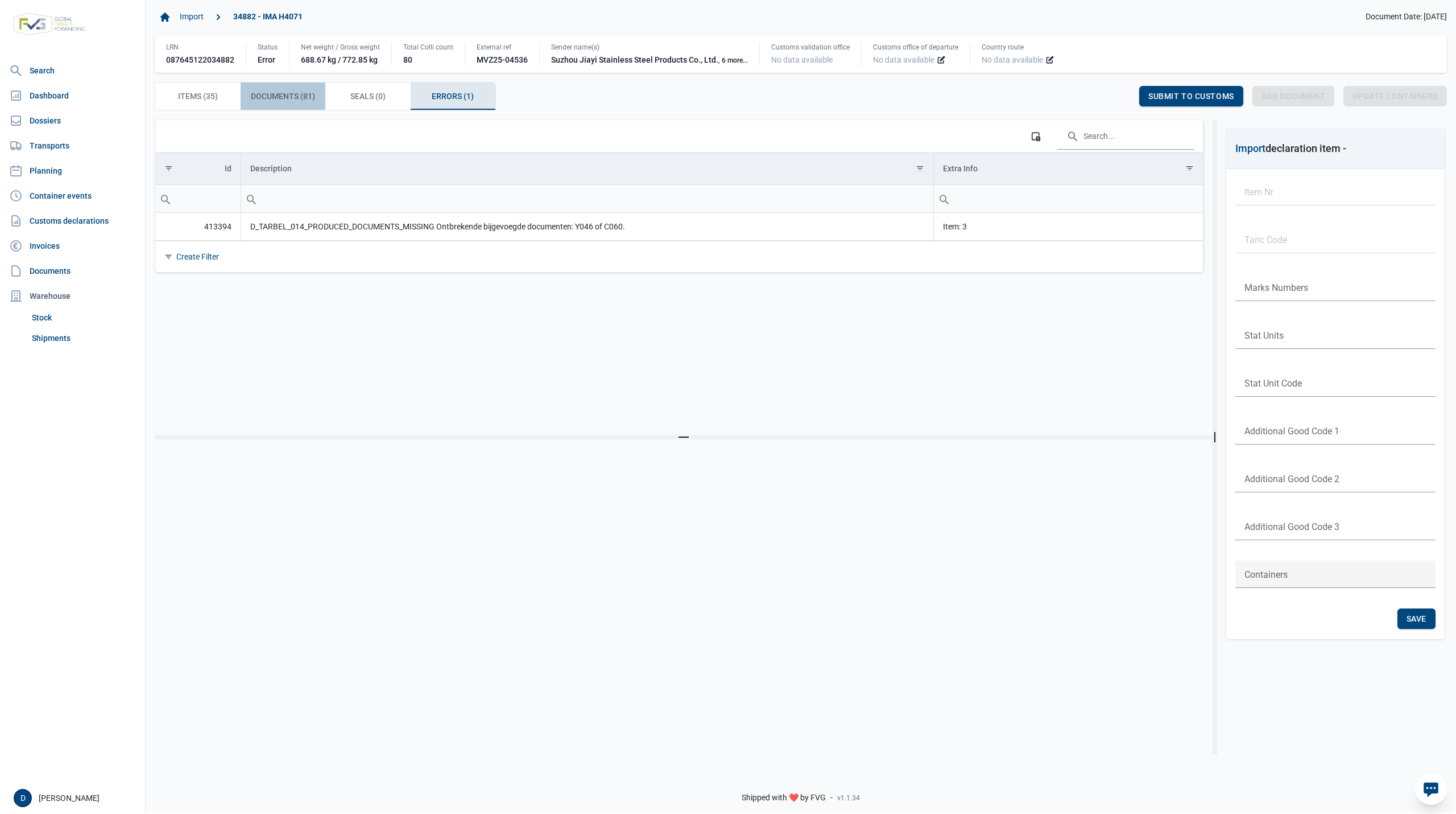
click at [301, 94] on span "Documents (81) Documents (81)" at bounding box center [283, 97] width 64 height 14
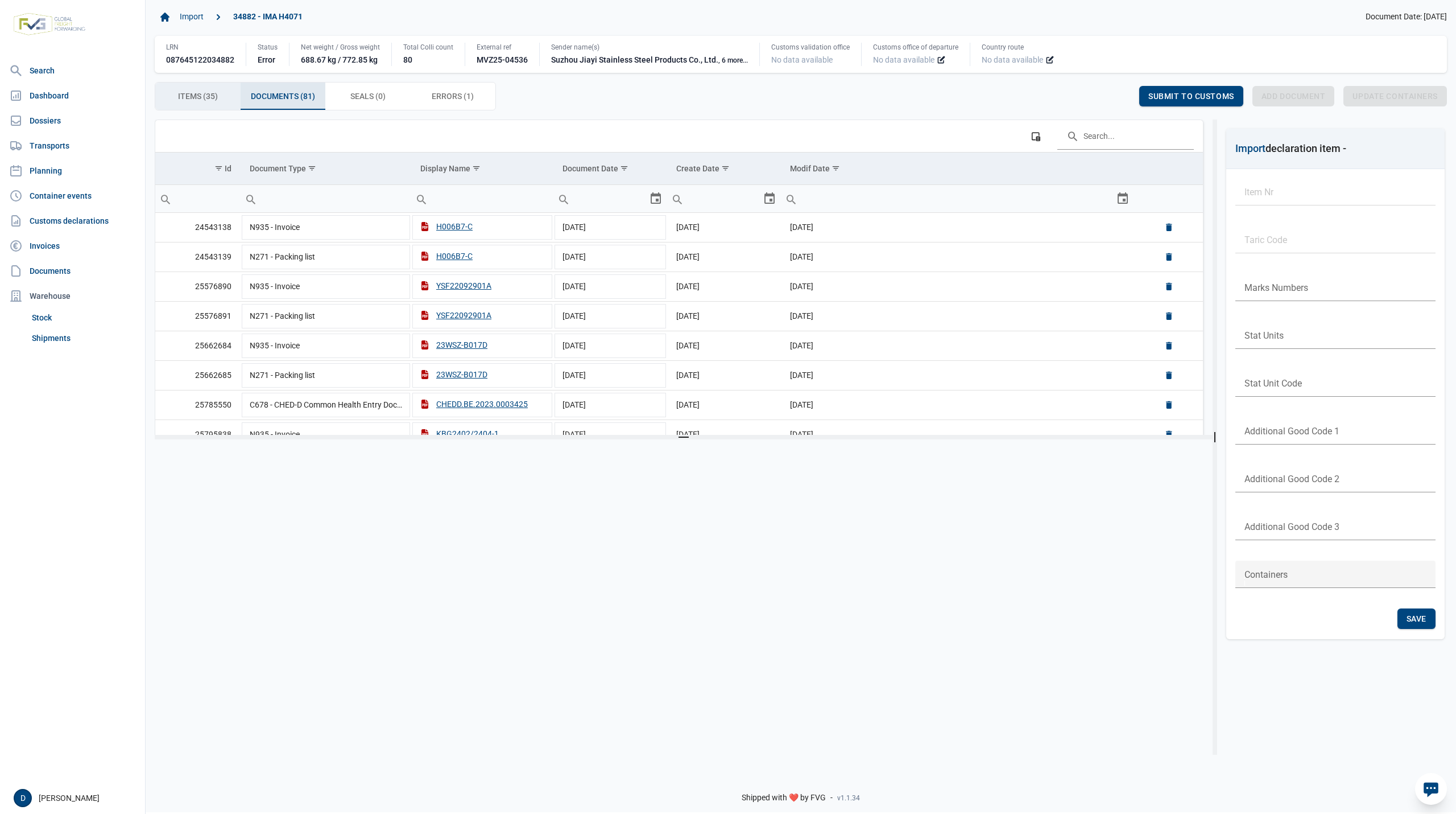
click at [207, 94] on span "Items (35) Items (35)" at bounding box center [198, 97] width 40 height 14
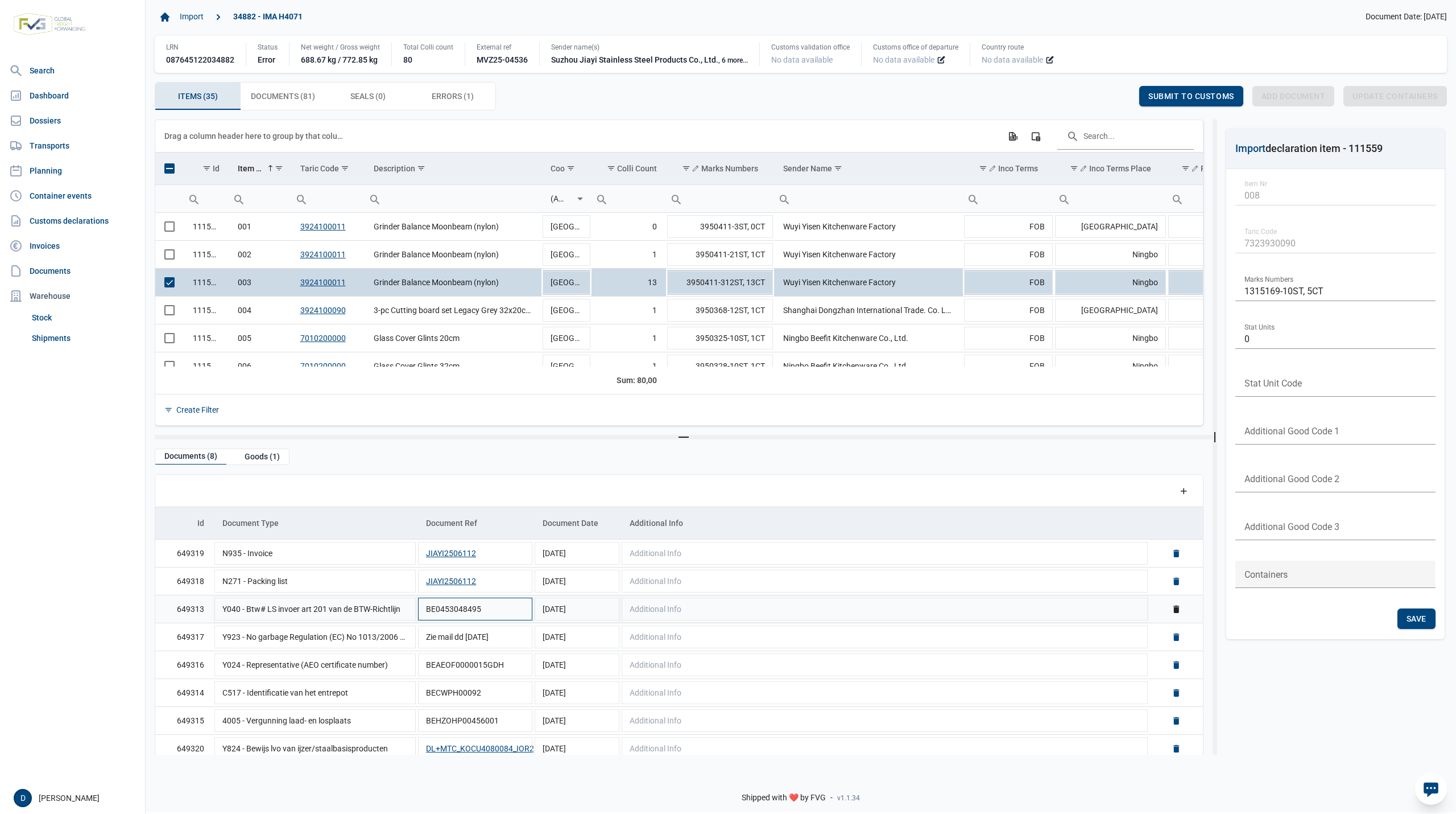
scroll to position [10, 0]
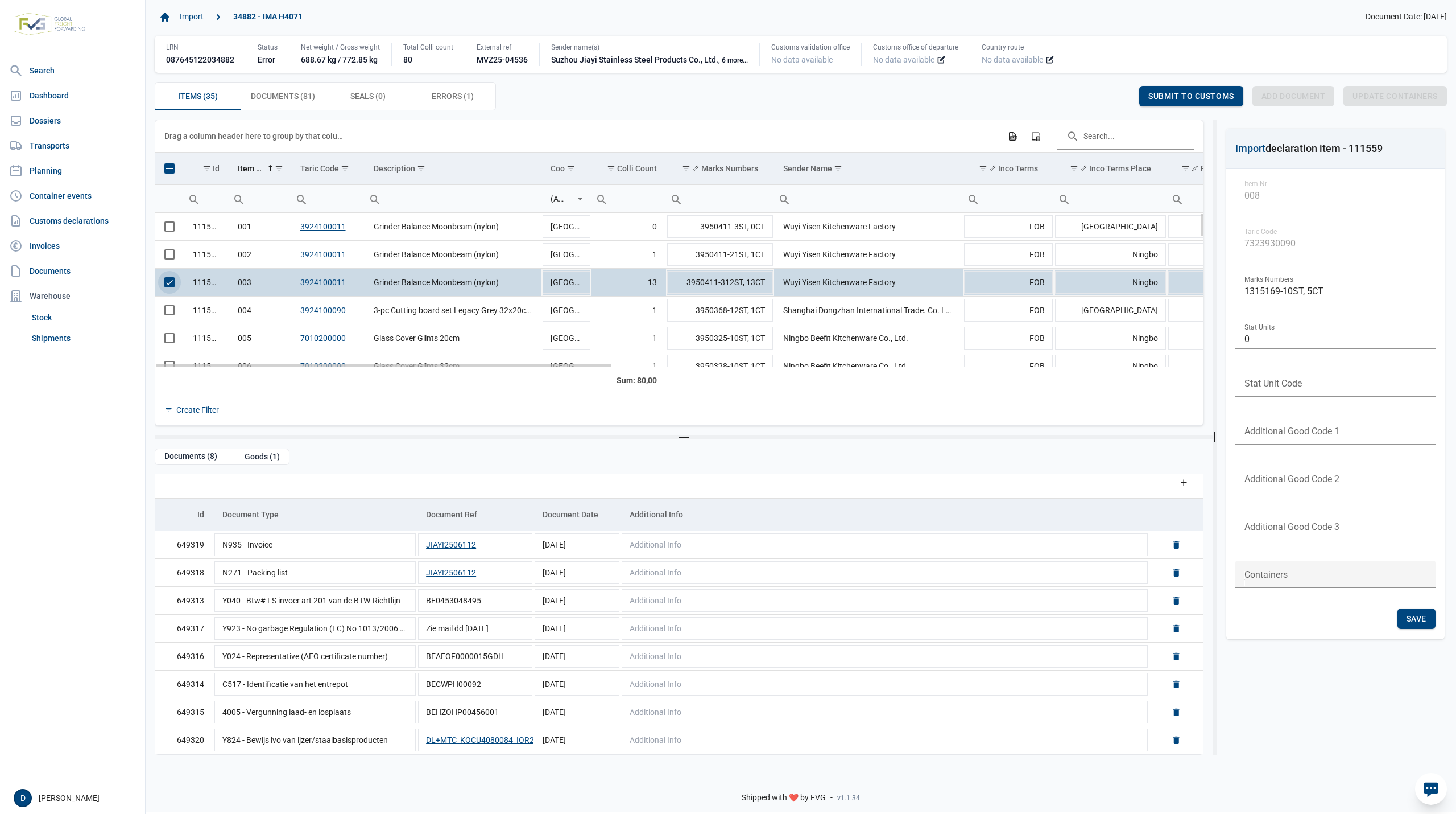
click at [168, 283] on span "Select row" at bounding box center [170, 282] width 10 height 10
click at [167, 285] on span "Select row" at bounding box center [170, 282] width 10 height 10
click at [1214, 94] on span "Add document for 1 line" at bounding box center [1225, 96] width 110 height 9
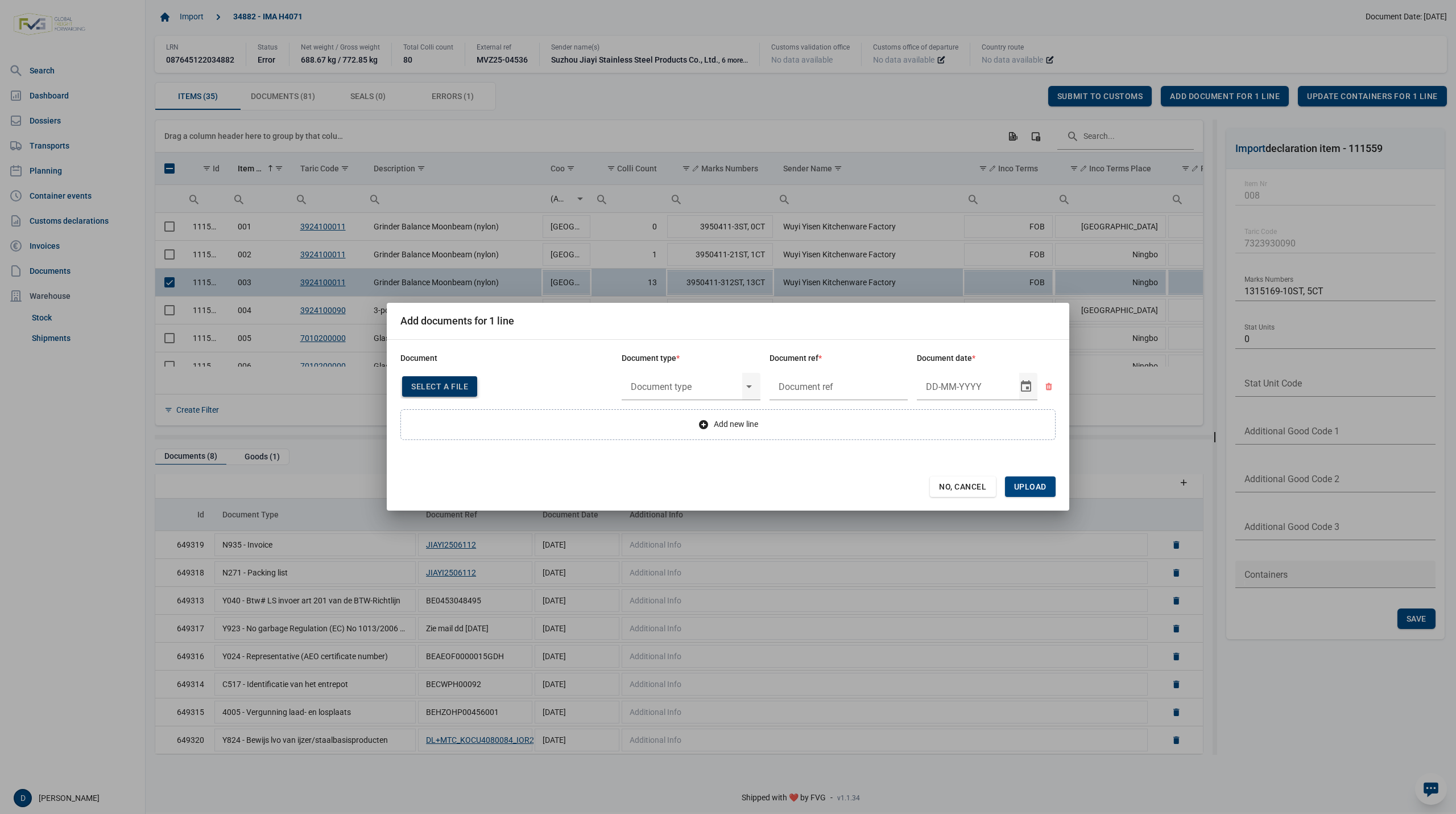
click at [444, 382] on span "Select a file" at bounding box center [439, 386] width 57 height 9
type input "CHEDD.BE.2025.0003708"
click at [719, 390] on input "text" at bounding box center [681, 386] width 121 height 30
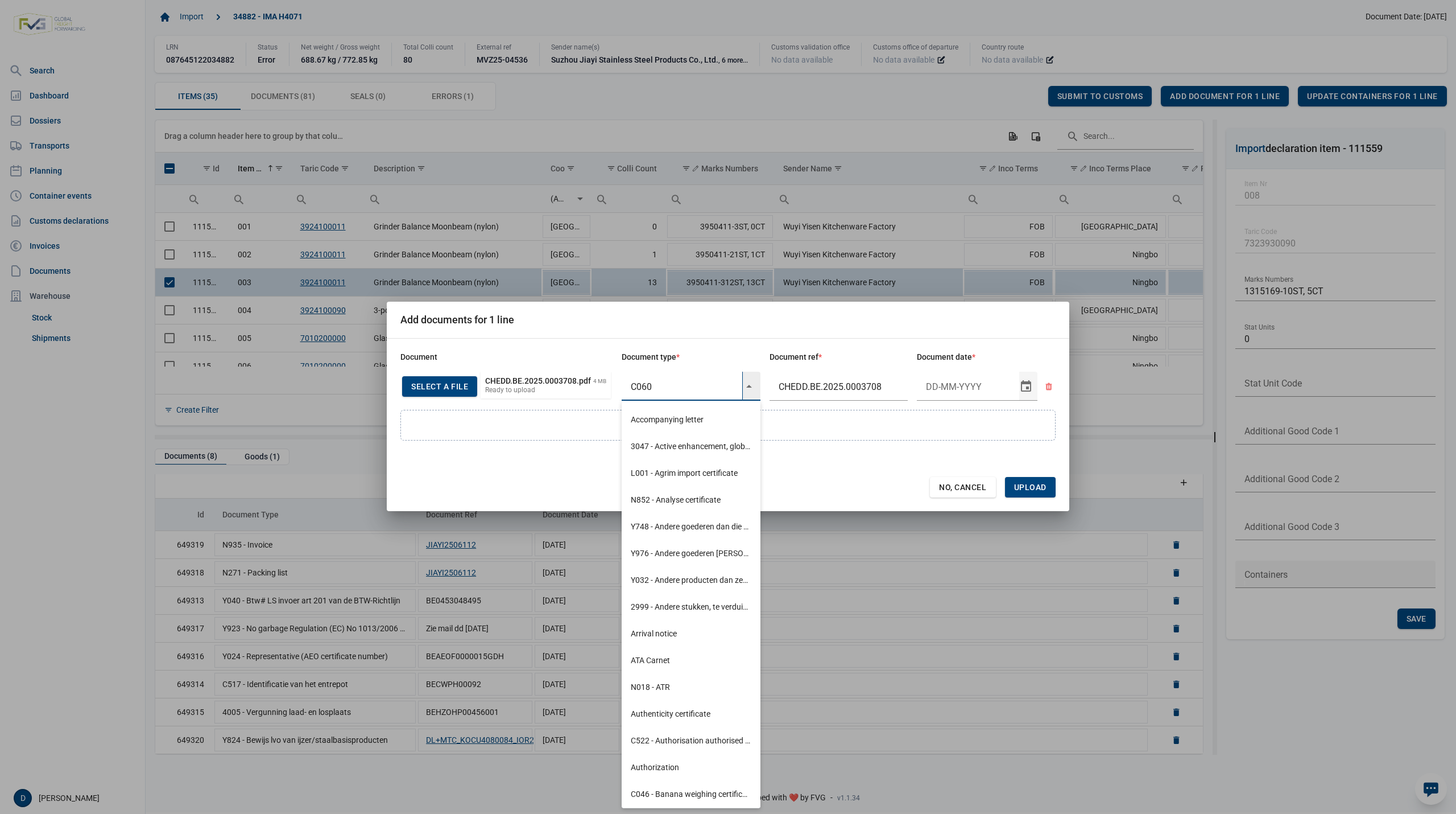
type input "C060"
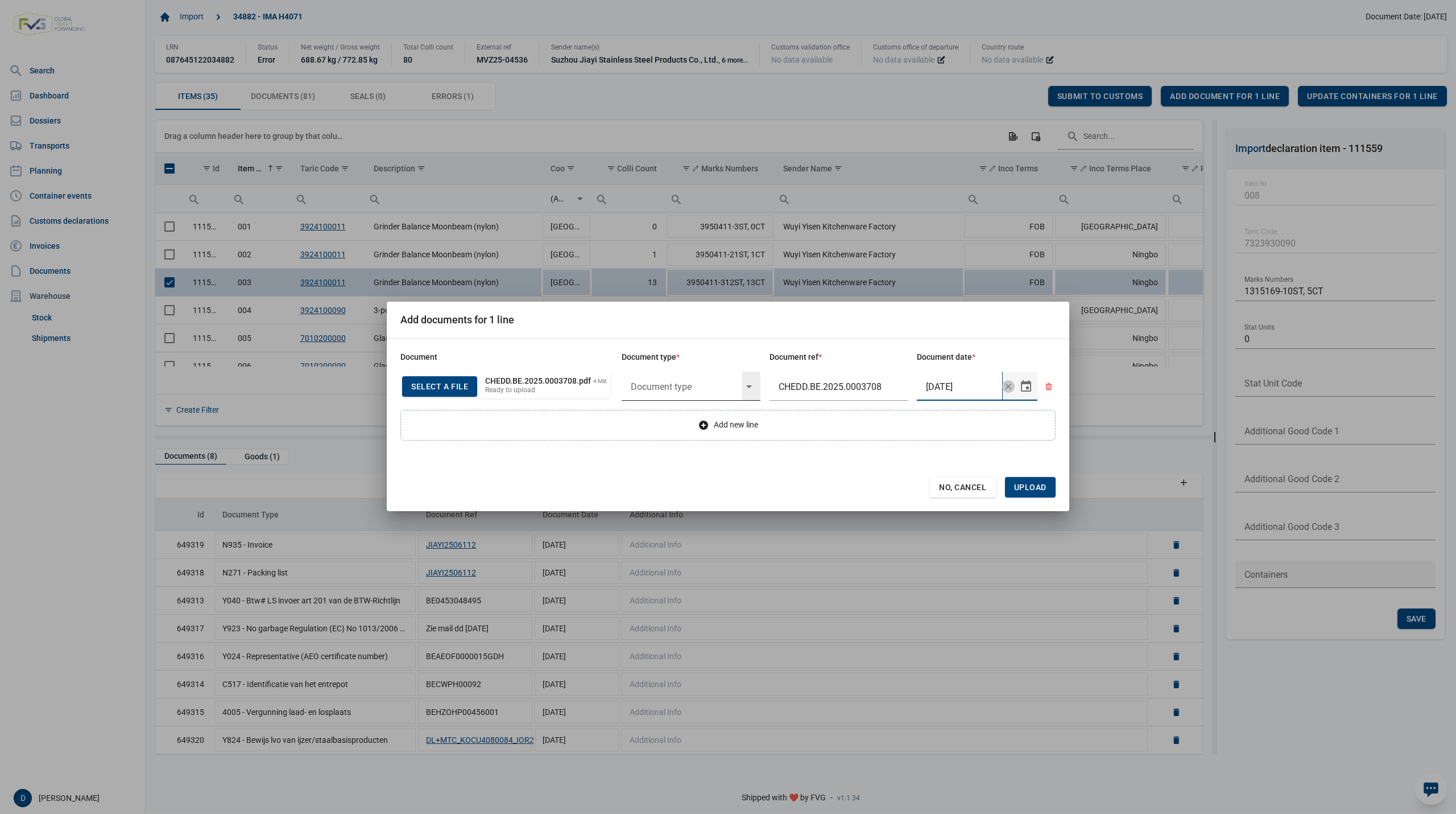
type input "21-8-2025"
click at [1026, 492] on span "Upload" at bounding box center [1030, 487] width 33 height 9
click at [669, 383] on input "text" at bounding box center [681, 386] width 121 height 30
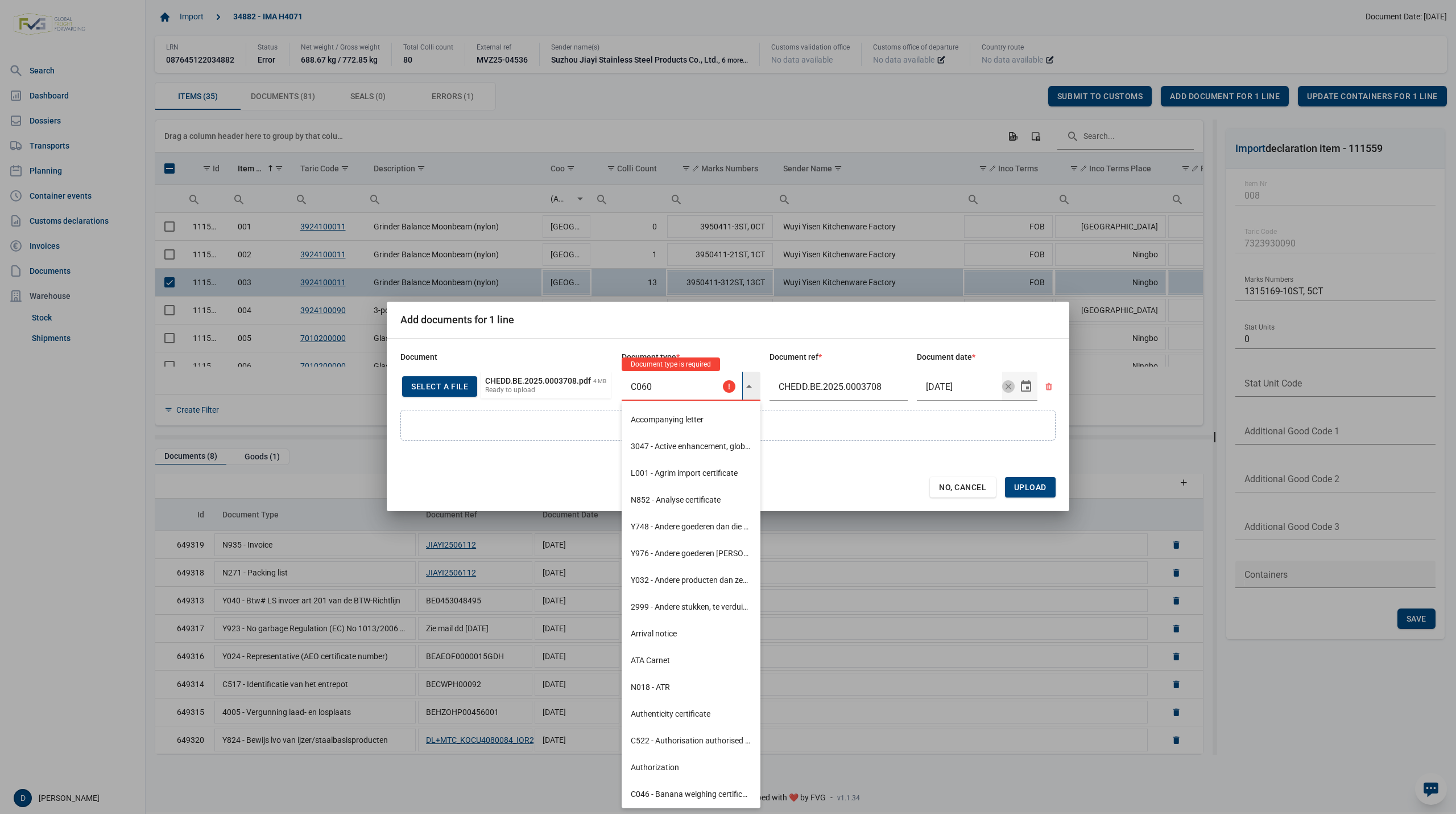
type input "C060"
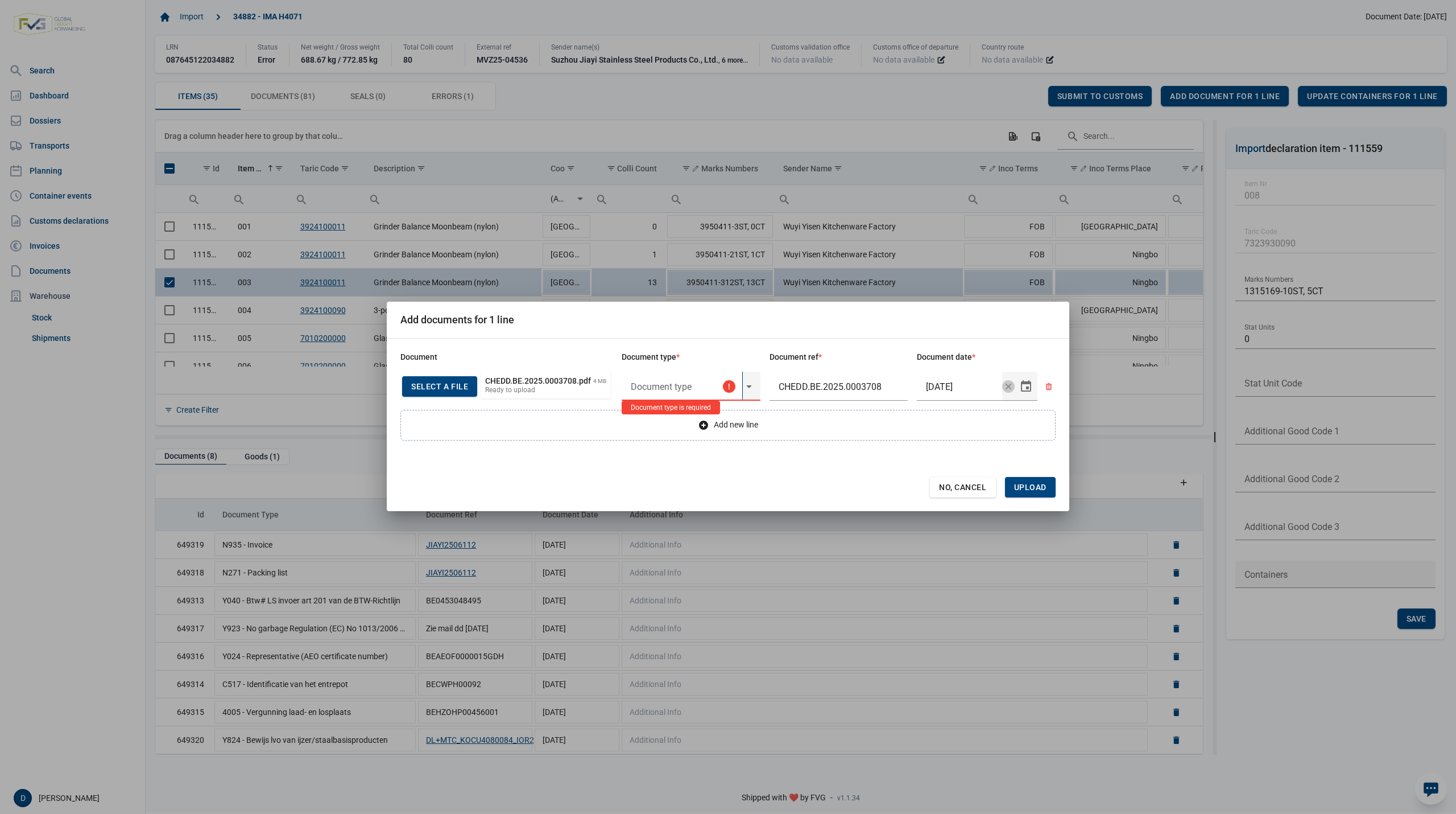
click at [702, 387] on input "text" at bounding box center [681, 386] width 121 height 30
click at [664, 426] on div "C060 - Declaration kitchenware ex CN of HK 284/2011" at bounding box center [690, 419] width 139 height 27
type input "C060 - Declaration kitchenware ex CN of HK 284/2011"
click at [1032, 486] on span "Upload" at bounding box center [1030, 487] width 33 height 9
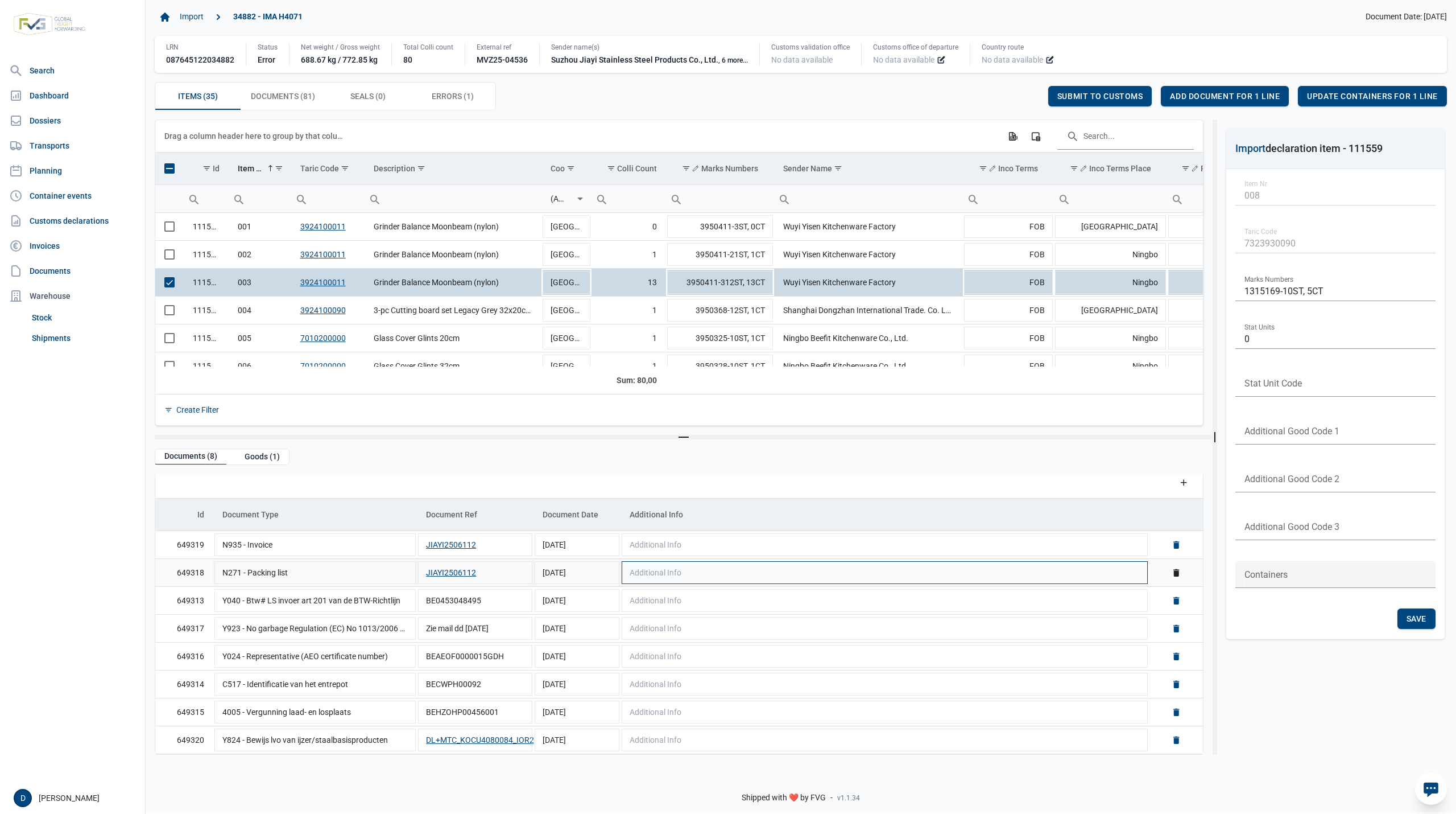
scroll to position [1, 0]
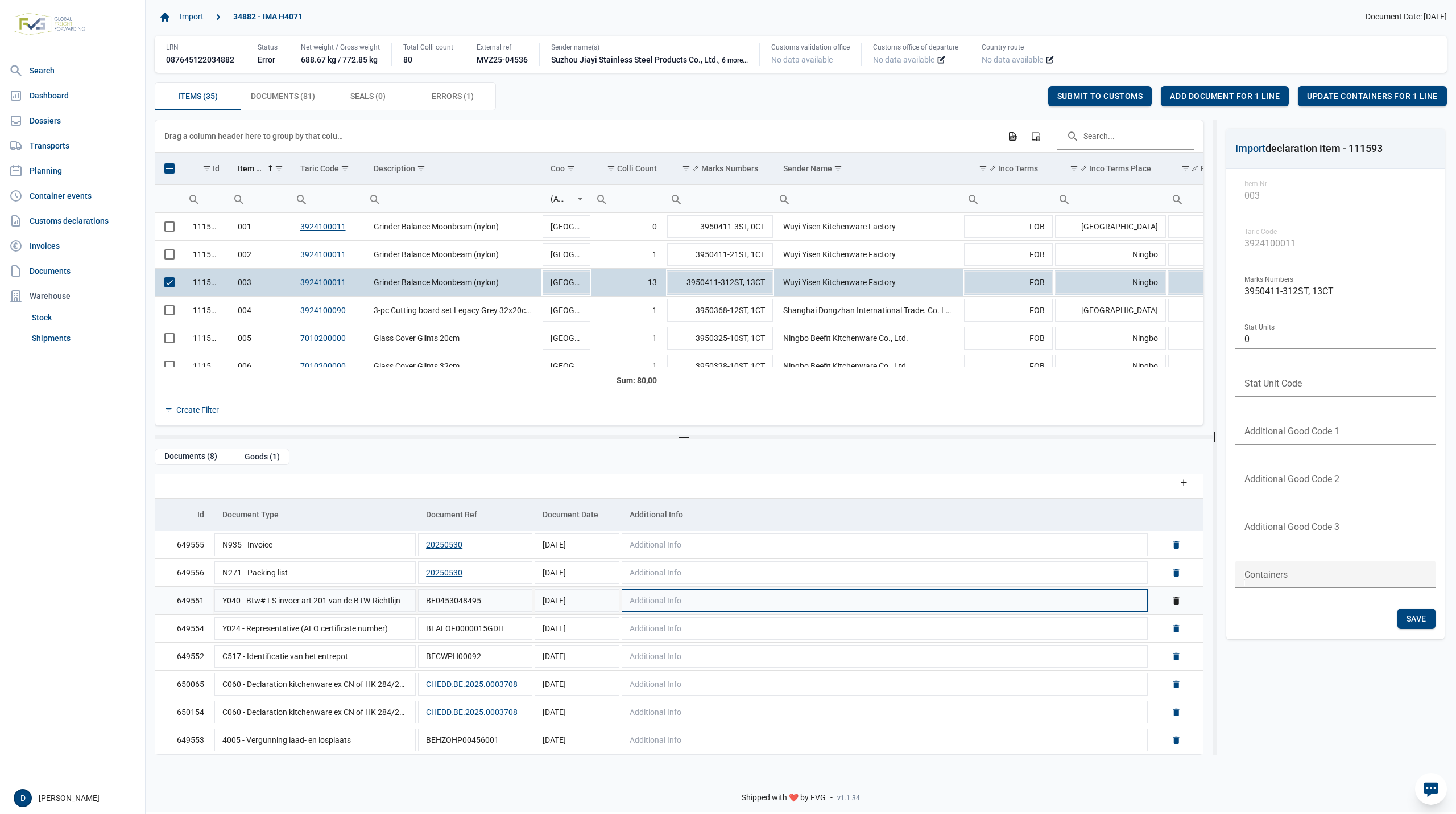
scroll to position [10, 0]
click at [1171, 683] on link "Delete" at bounding box center [1176, 683] width 10 height 10
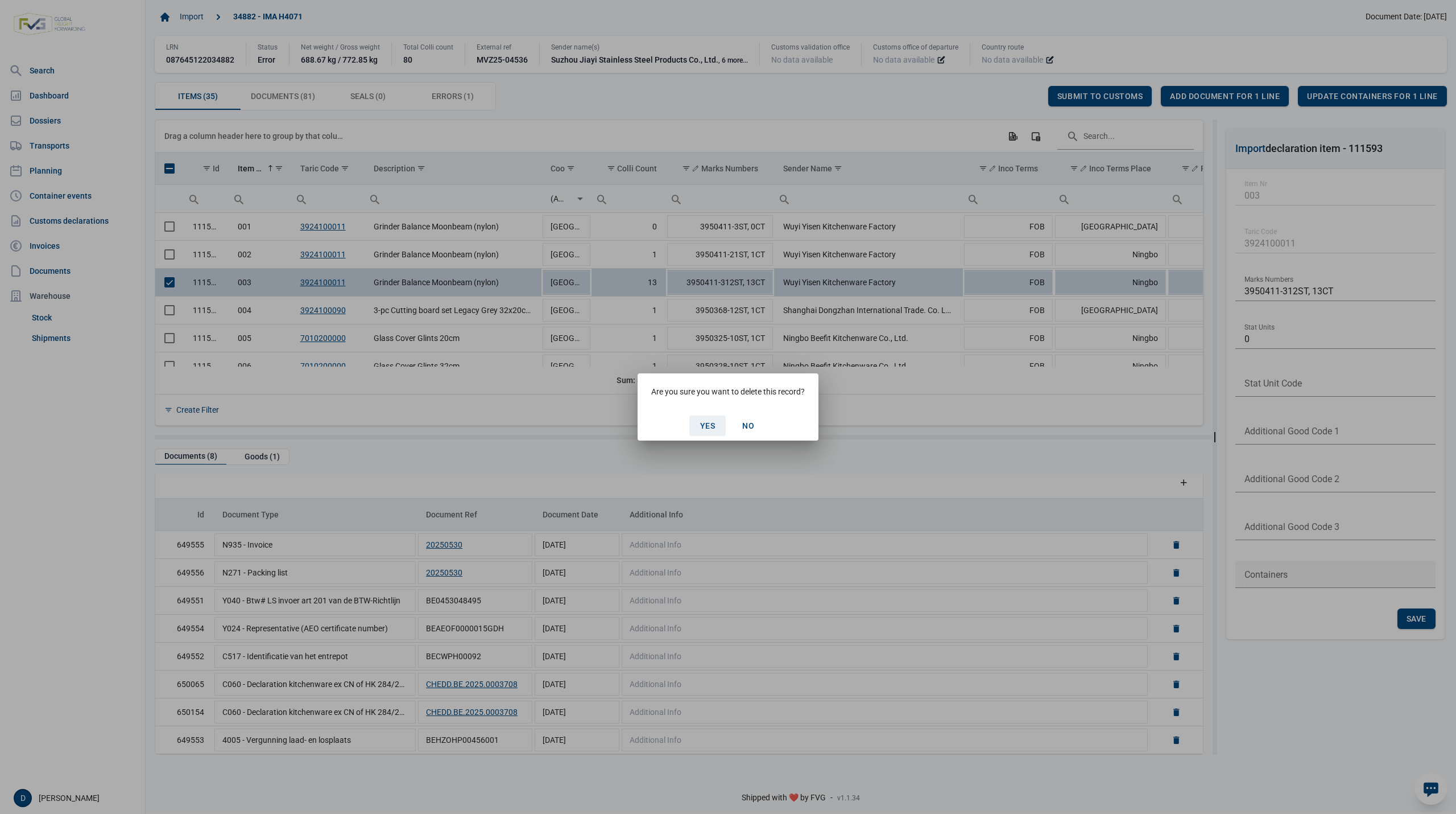
click at [704, 423] on span "Yes" at bounding box center [707, 425] width 15 height 9
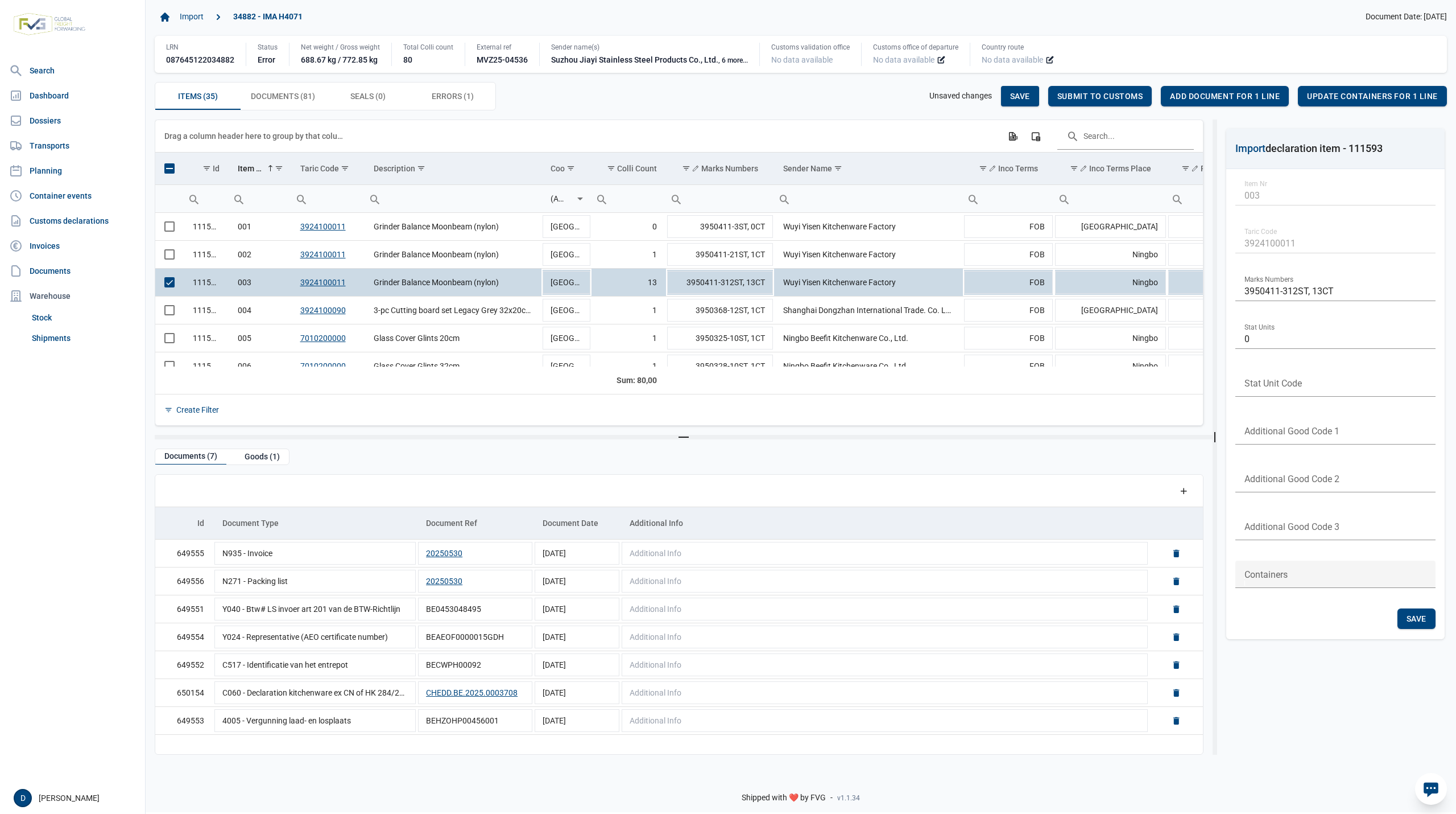
scroll to position [0, 0]
click at [1017, 97] on span "Save" at bounding box center [1020, 96] width 20 height 9
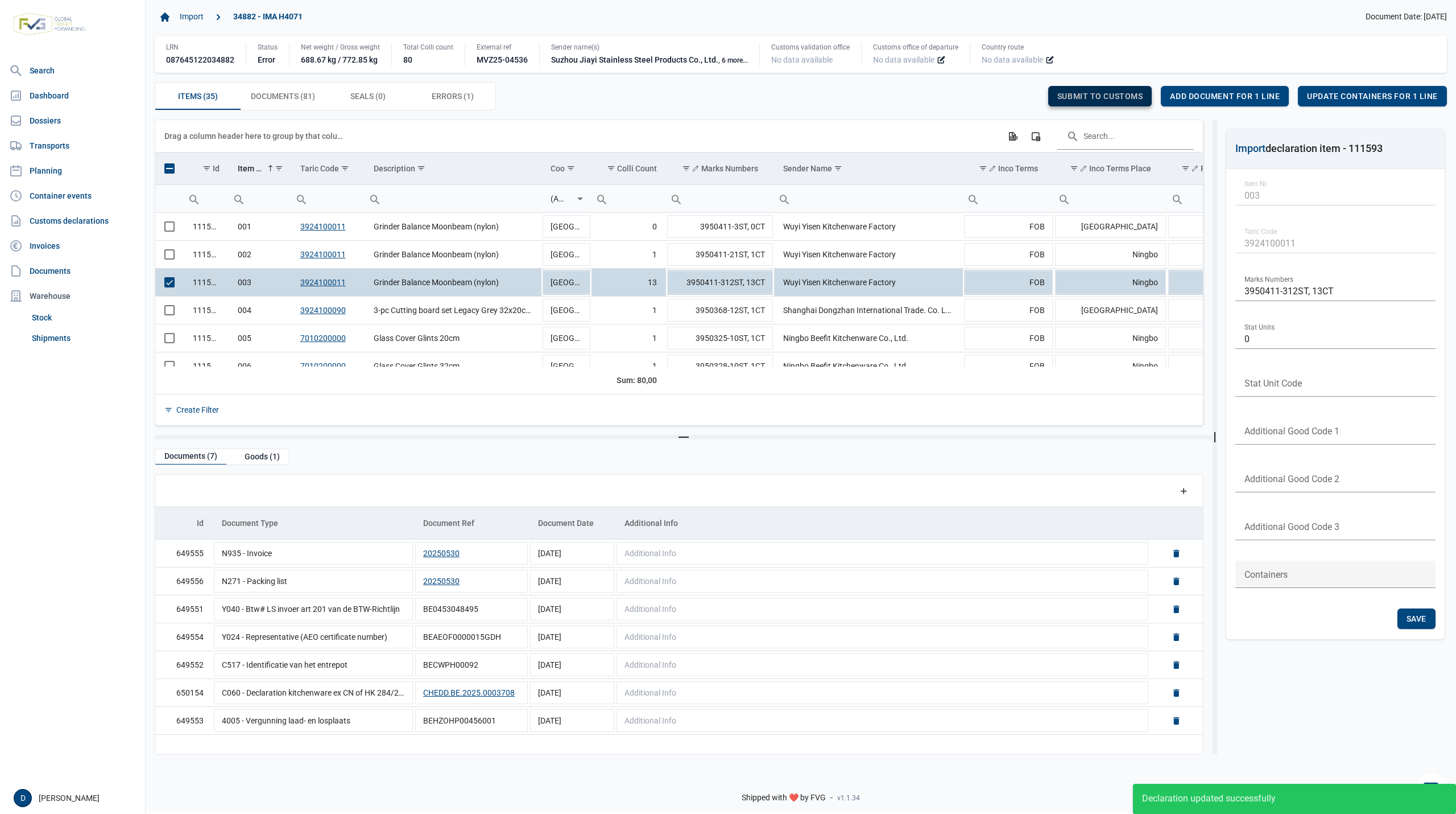
click at [1095, 97] on span "Submit to customs" at bounding box center [1100, 96] width 86 height 9
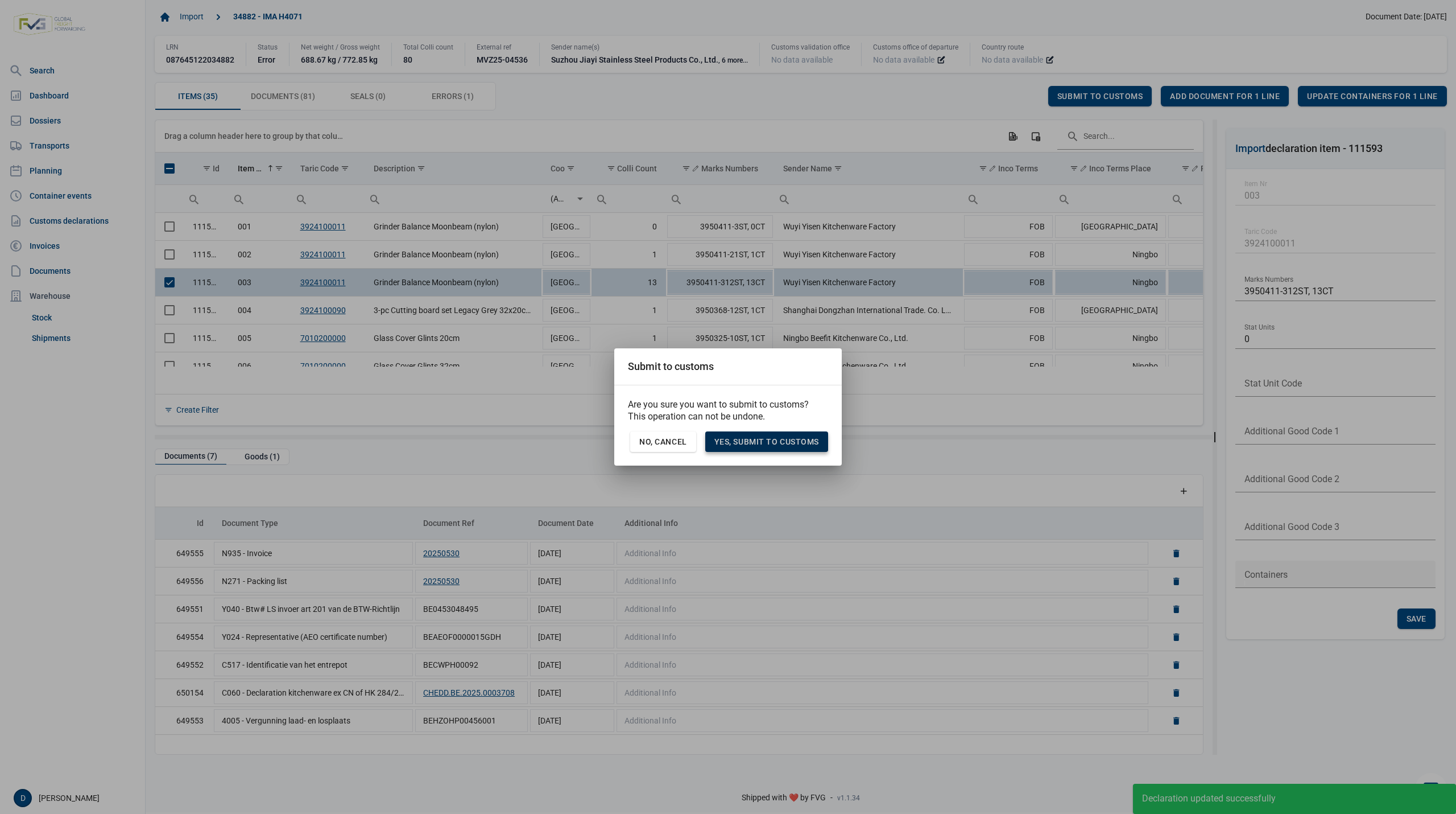
click at [788, 440] on span "Yes, Submit to customs" at bounding box center [766, 441] width 105 height 9
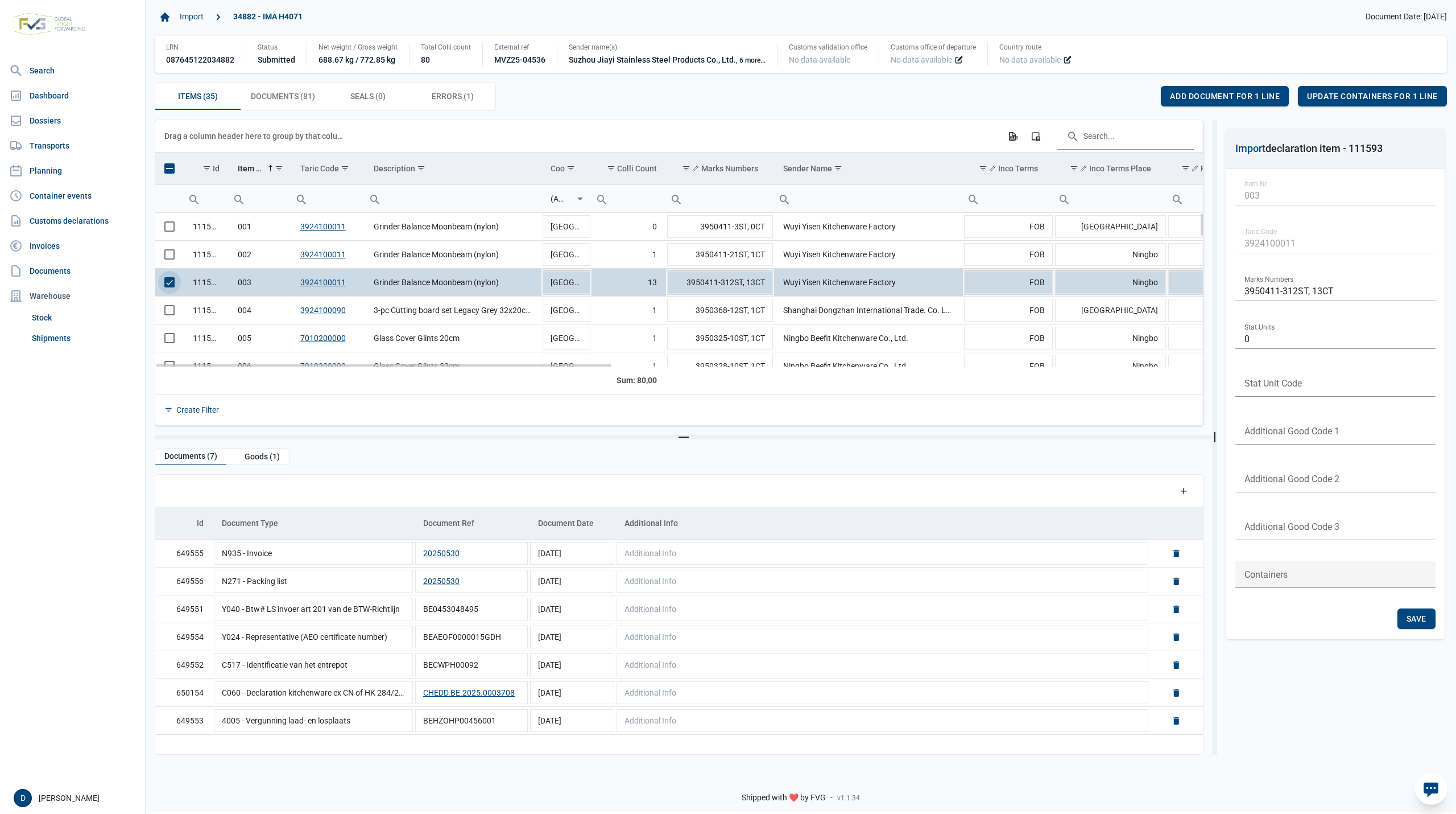
click at [172, 285] on span "Select row" at bounding box center [170, 282] width 10 height 10
click at [174, 258] on span "Select row" at bounding box center [170, 254] width 10 height 10
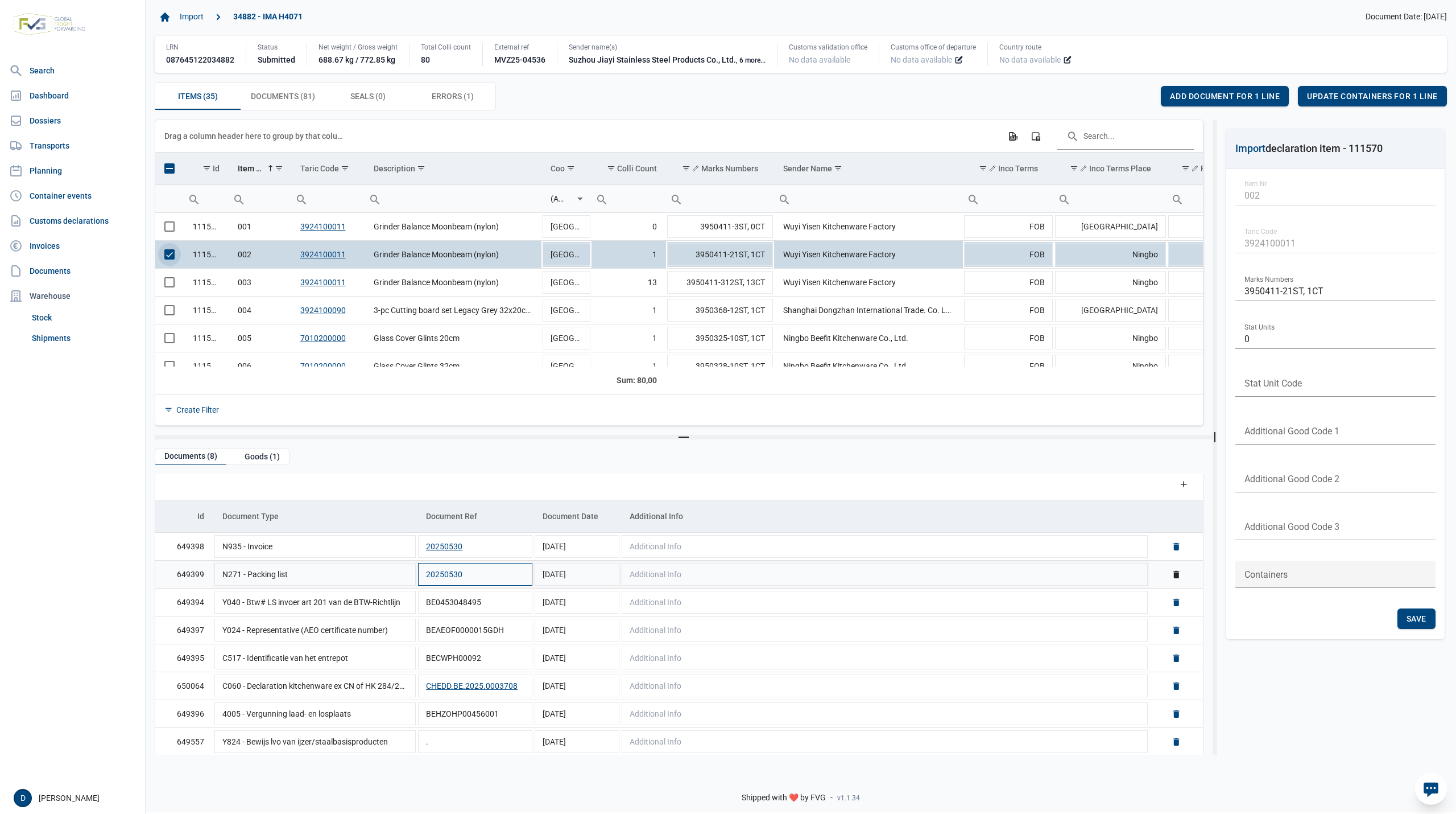
scroll to position [10, 0]
click at [173, 255] on span "Select row" at bounding box center [170, 254] width 10 height 10
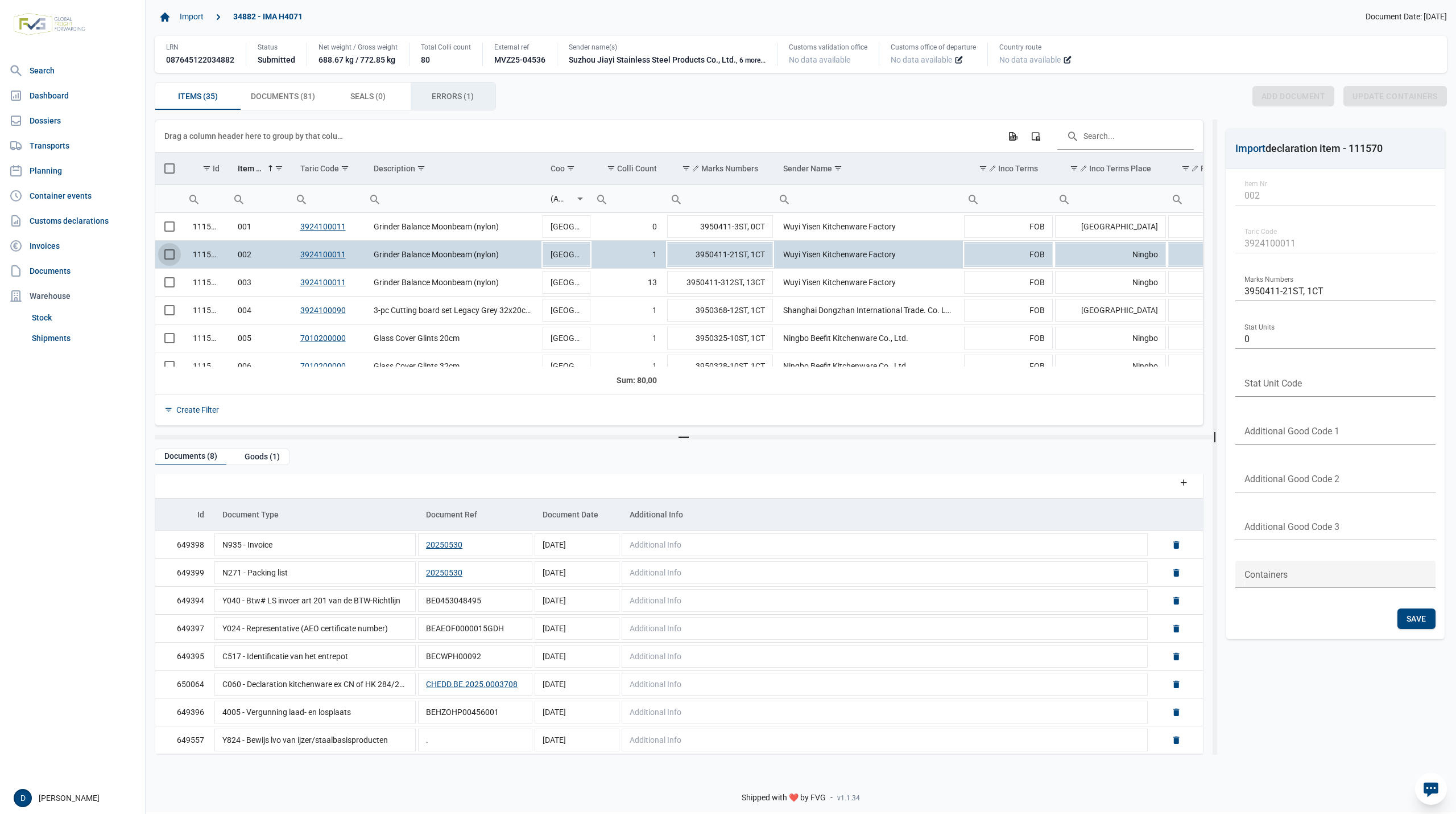
click at [443, 100] on span "Errors (1) Errors (1)" at bounding box center [453, 97] width 42 height 14
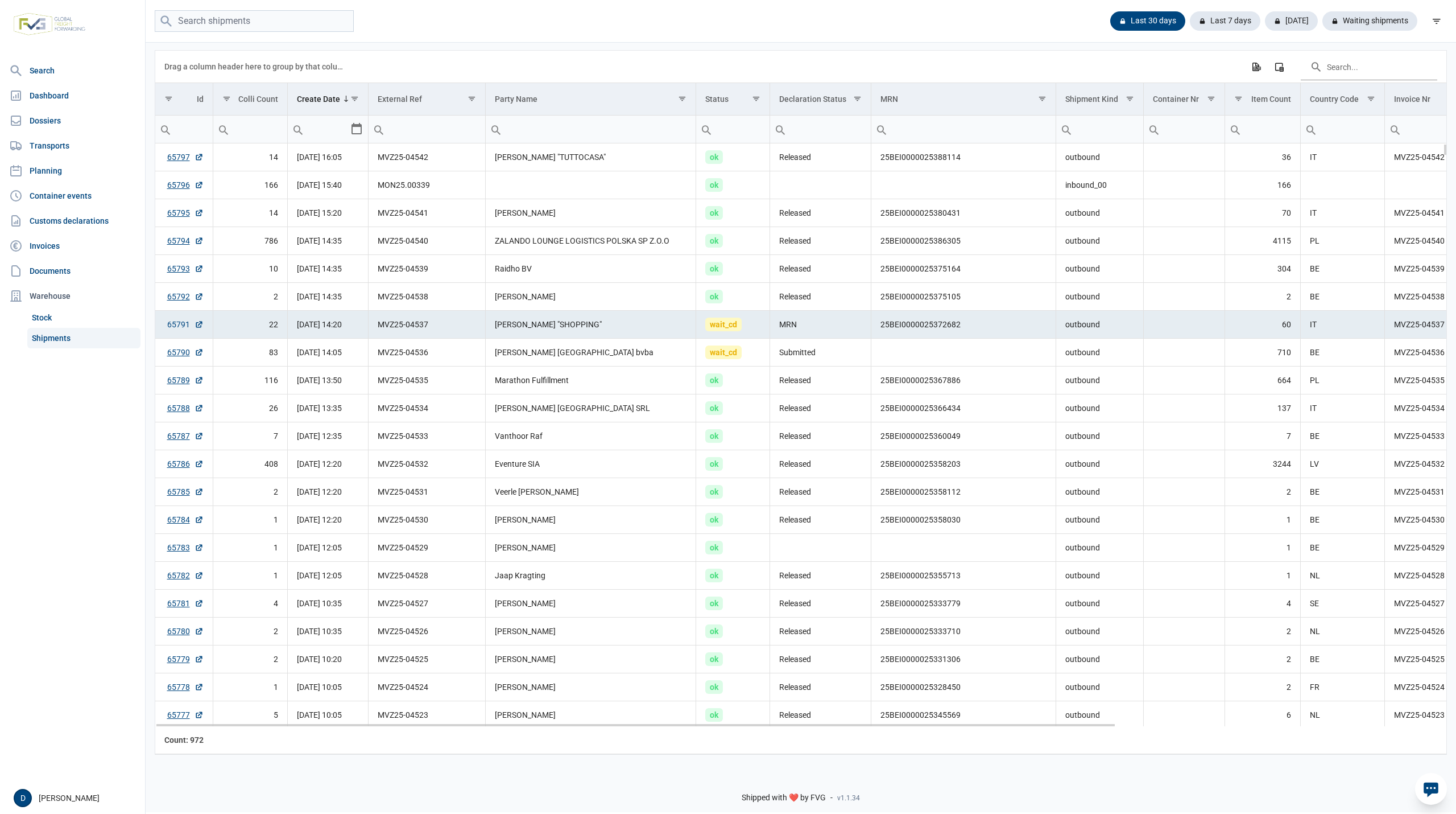
click at [176, 329] on link "65791" at bounding box center [185, 323] width 37 height 11
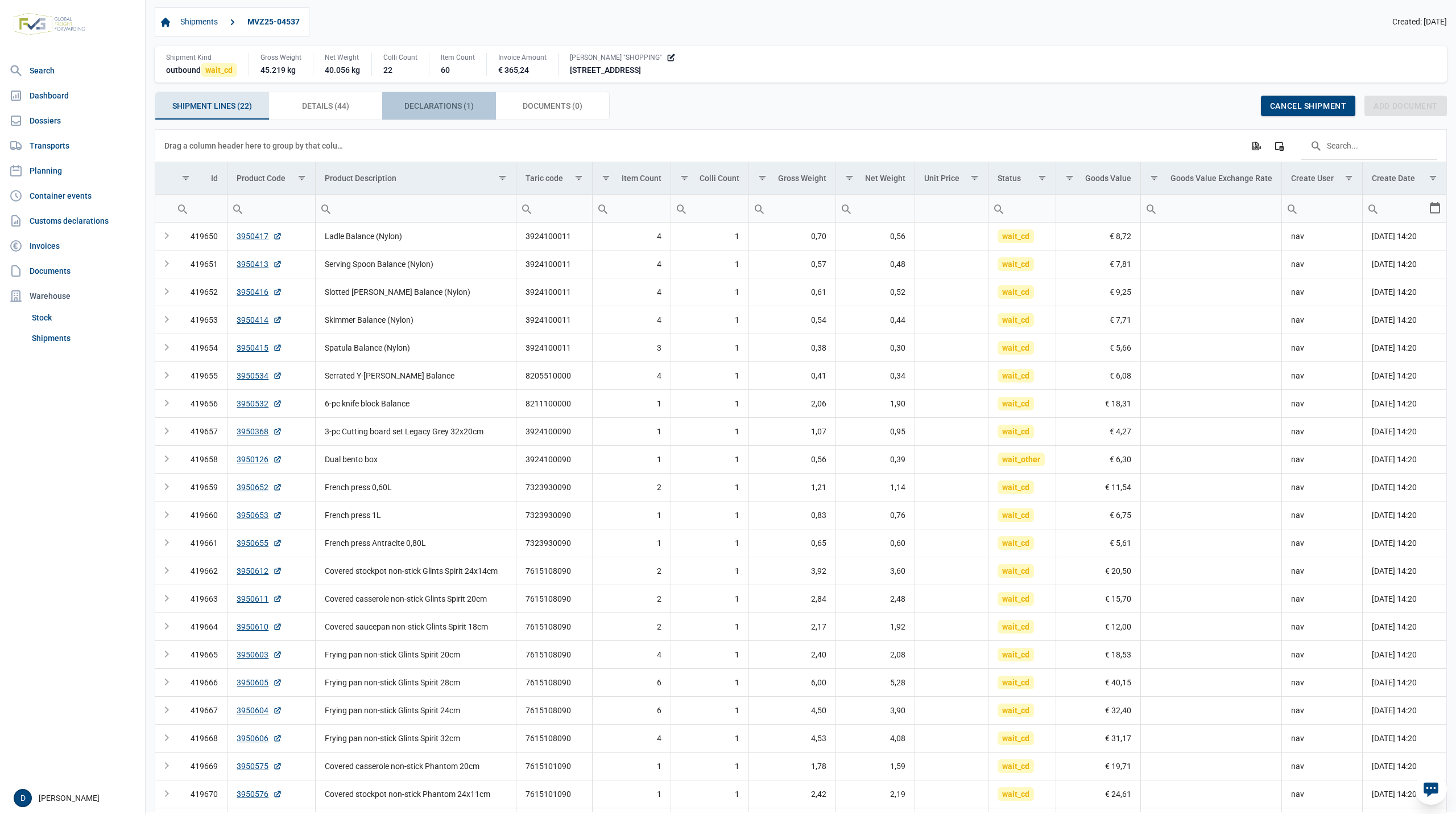
click at [440, 107] on span "Declarations (1) Declarations (1)" at bounding box center [440, 106] width 70 height 14
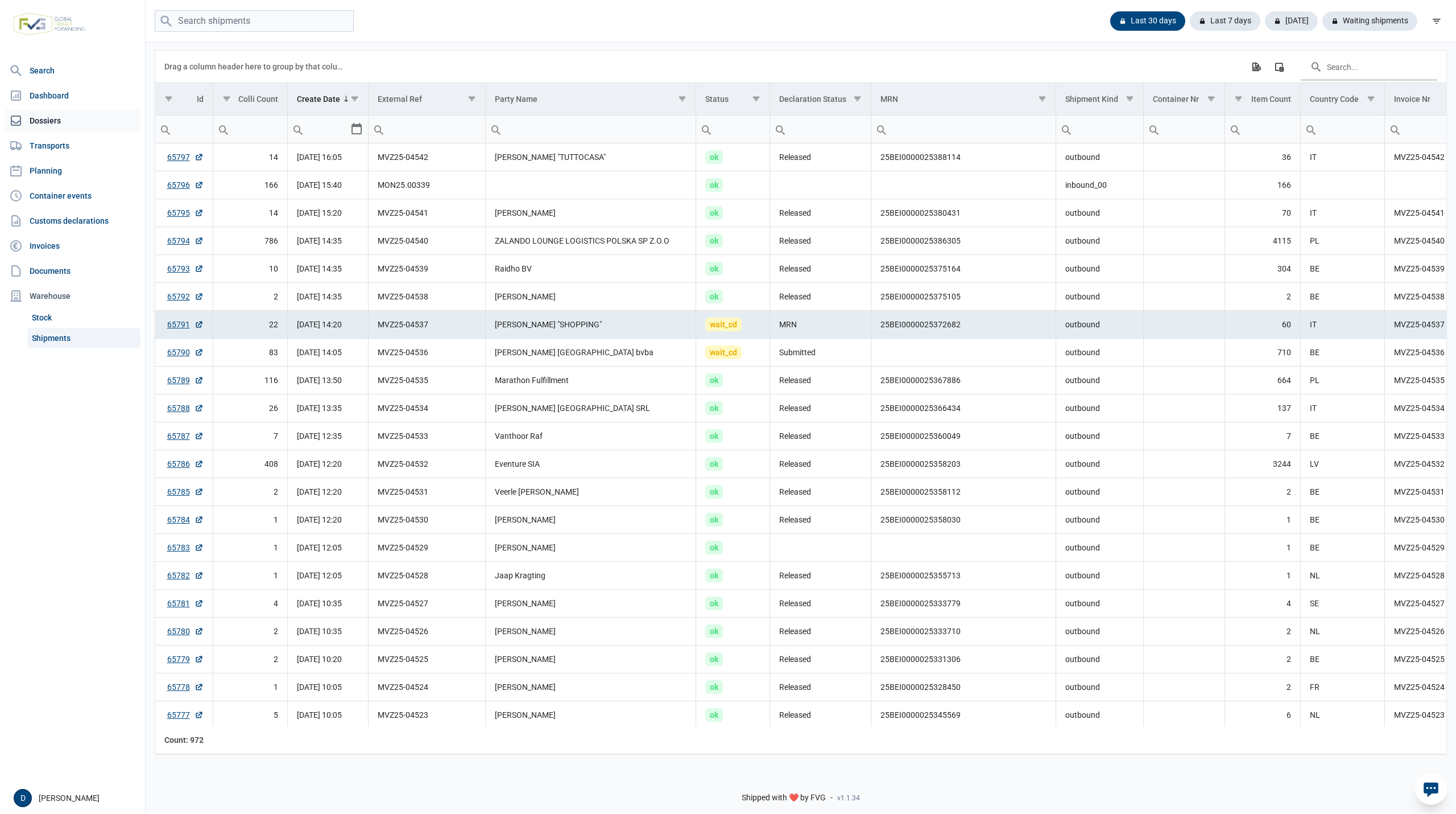
click at [47, 124] on link "Dossiers" at bounding box center [73, 121] width 136 height 23
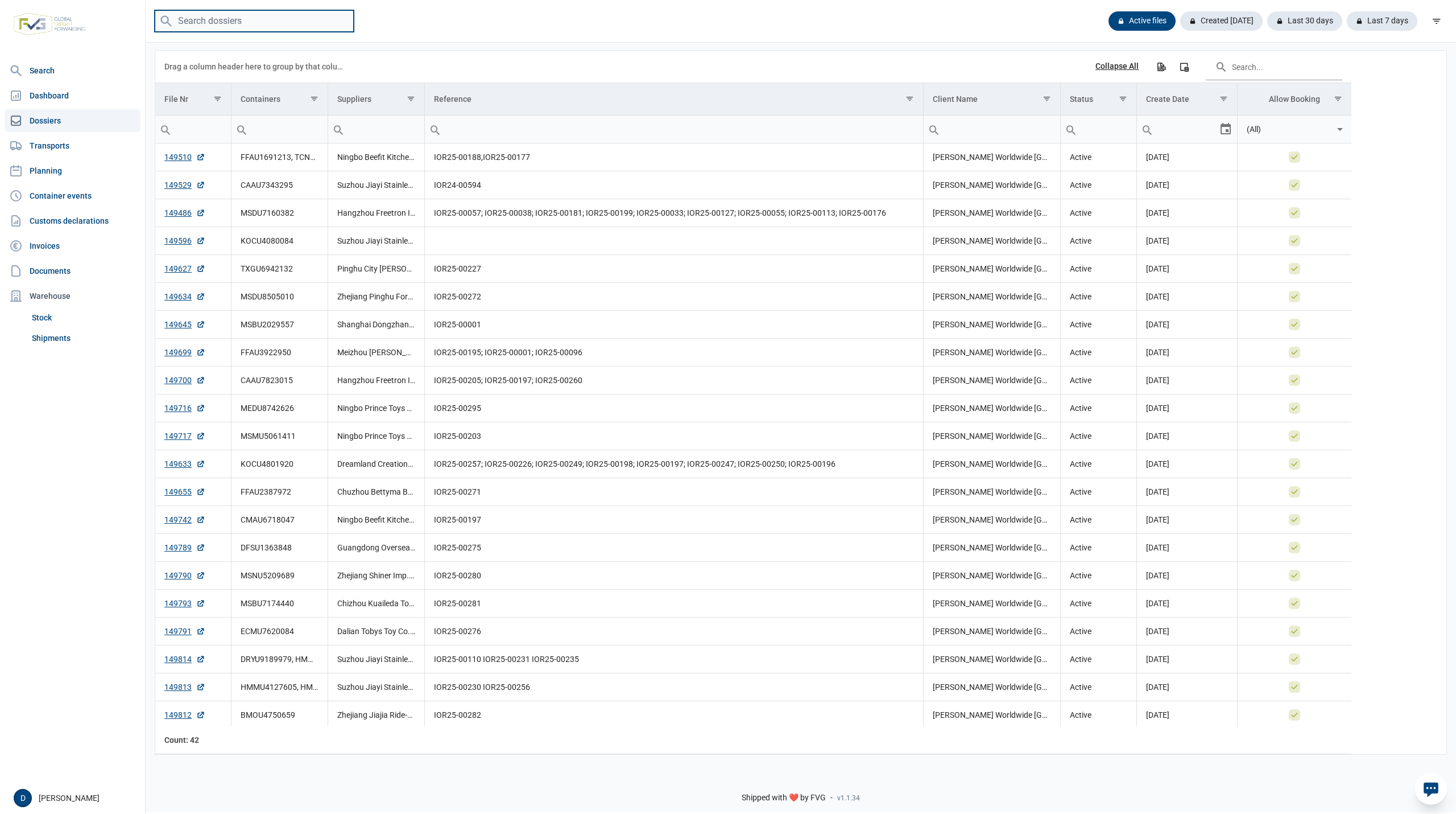
click at [218, 25] on input "search" at bounding box center [254, 21] width 199 height 22
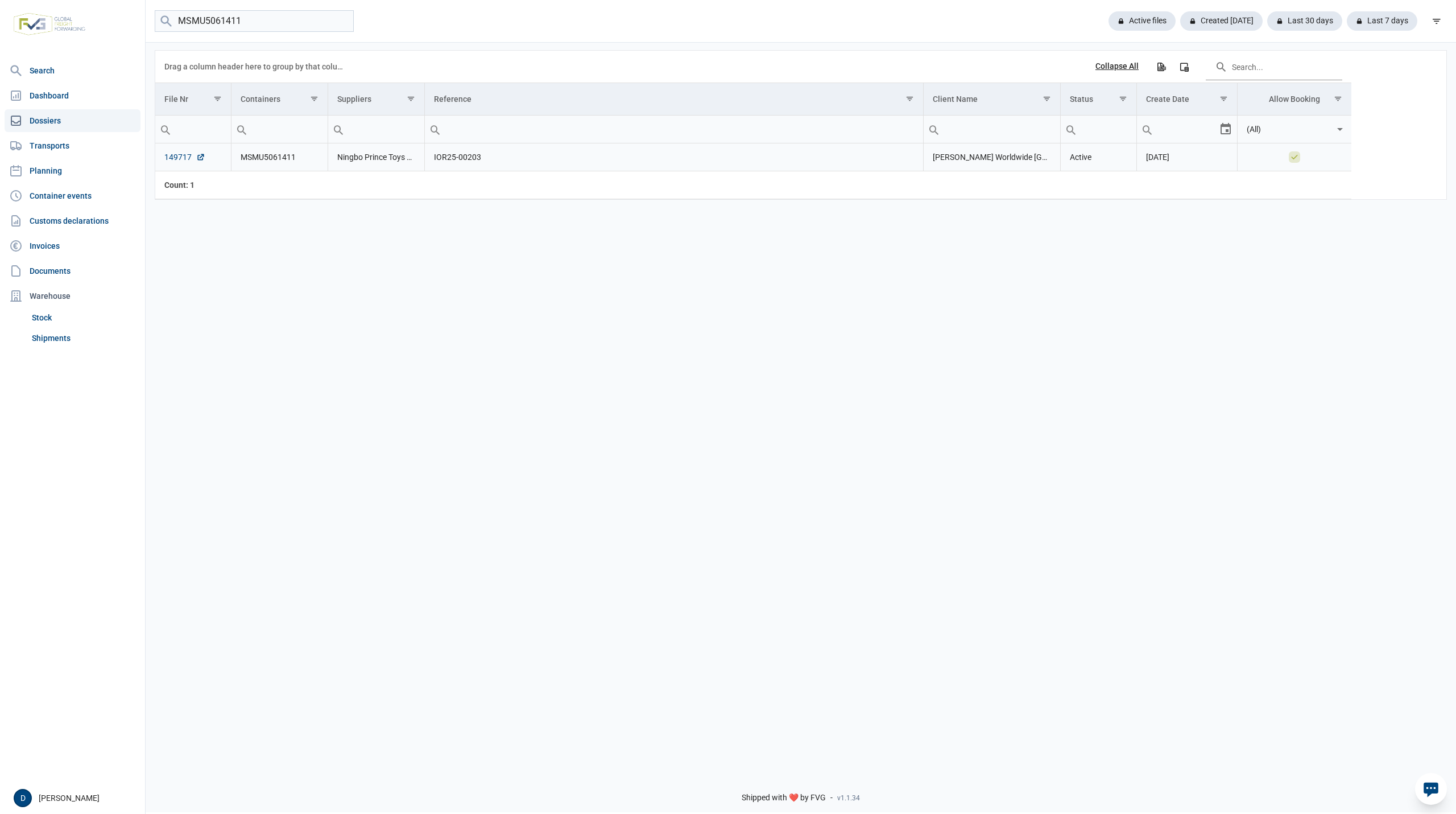
click at [178, 160] on link "149717" at bounding box center [184, 157] width 41 height 11
drag, startPoint x: 257, startPoint y: 22, endPoint x: 91, endPoint y: 28, distance: 166.1
click at [91, 28] on div "Search Dashboard Dossiers Transports Planning Container events Customs declarat…" at bounding box center [728, 405] width 1456 height 814
click at [178, 162] on link "149699" at bounding box center [184, 157] width 41 height 11
drag, startPoint x: 245, startPoint y: 23, endPoint x: 130, endPoint y: 44, distance: 116.9
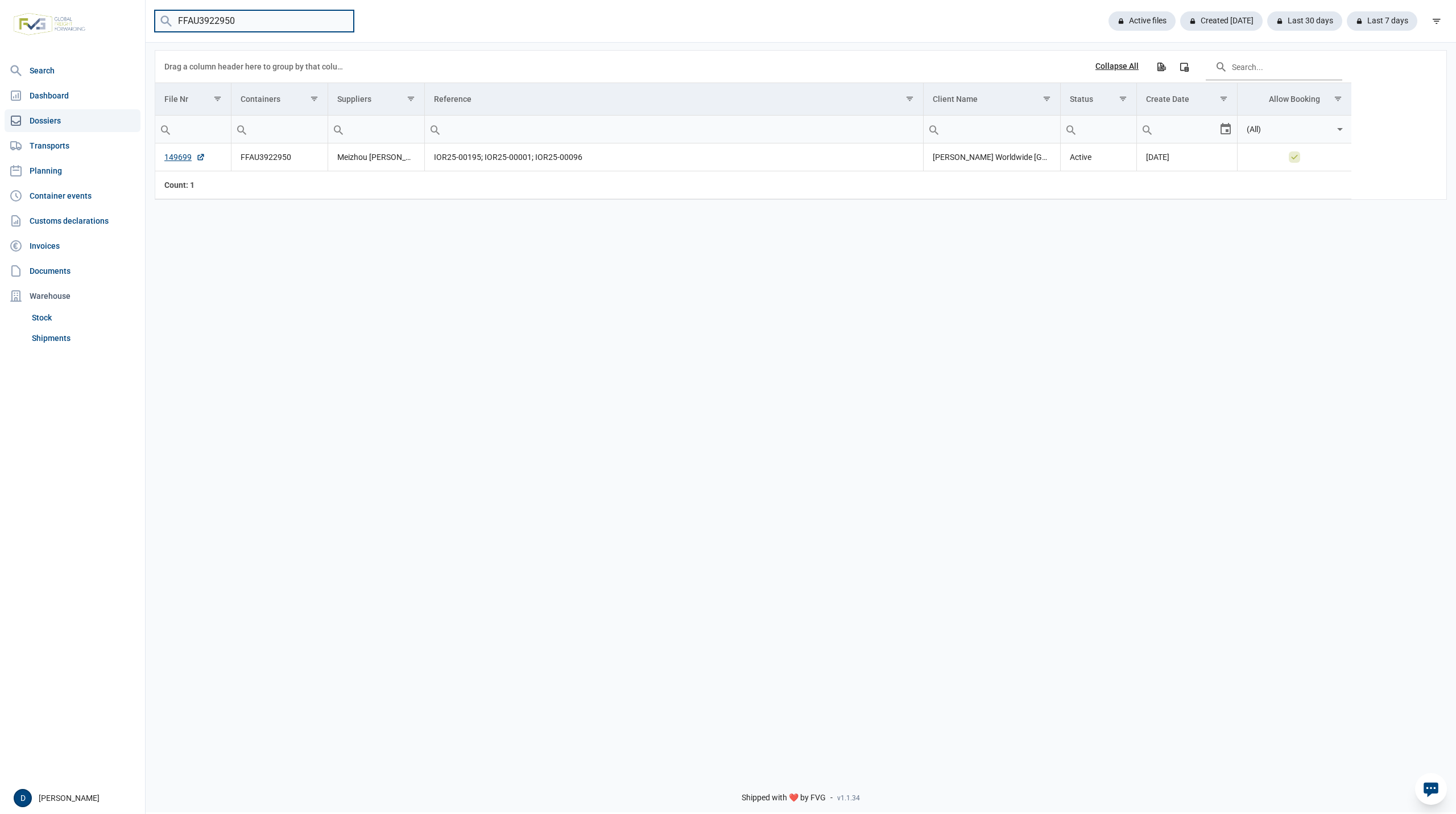
click at [156, 39] on div "FFAU3922950 Active files Created today Last 30 days Last 7 days" at bounding box center [801, 21] width 1310 height 43
drag, startPoint x: 237, startPoint y: 21, endPoint x: 241, endPoint y: 26, distance: 6.4
click at [240, 23] on input "MSBU2029577" at bounding box center [254, 21] width 199 height 22
click at [241, 21] on input "MSBU2029577" at bounding box center [254, 21] width 199 height 22
type input "MSBU2029557"
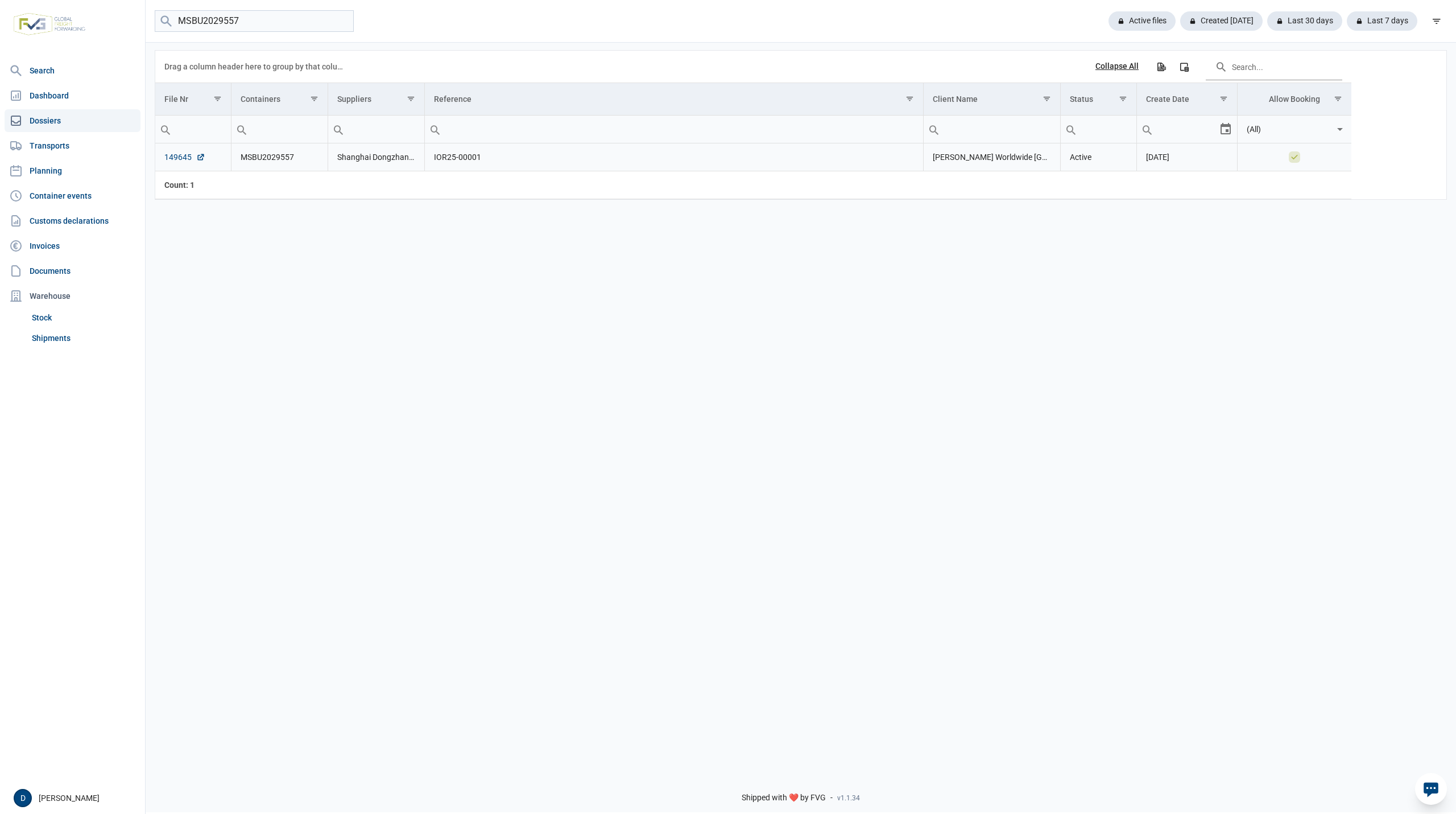
click at [172, 160] on link "149645" at bounding box center [184, 157] width 41 height 11
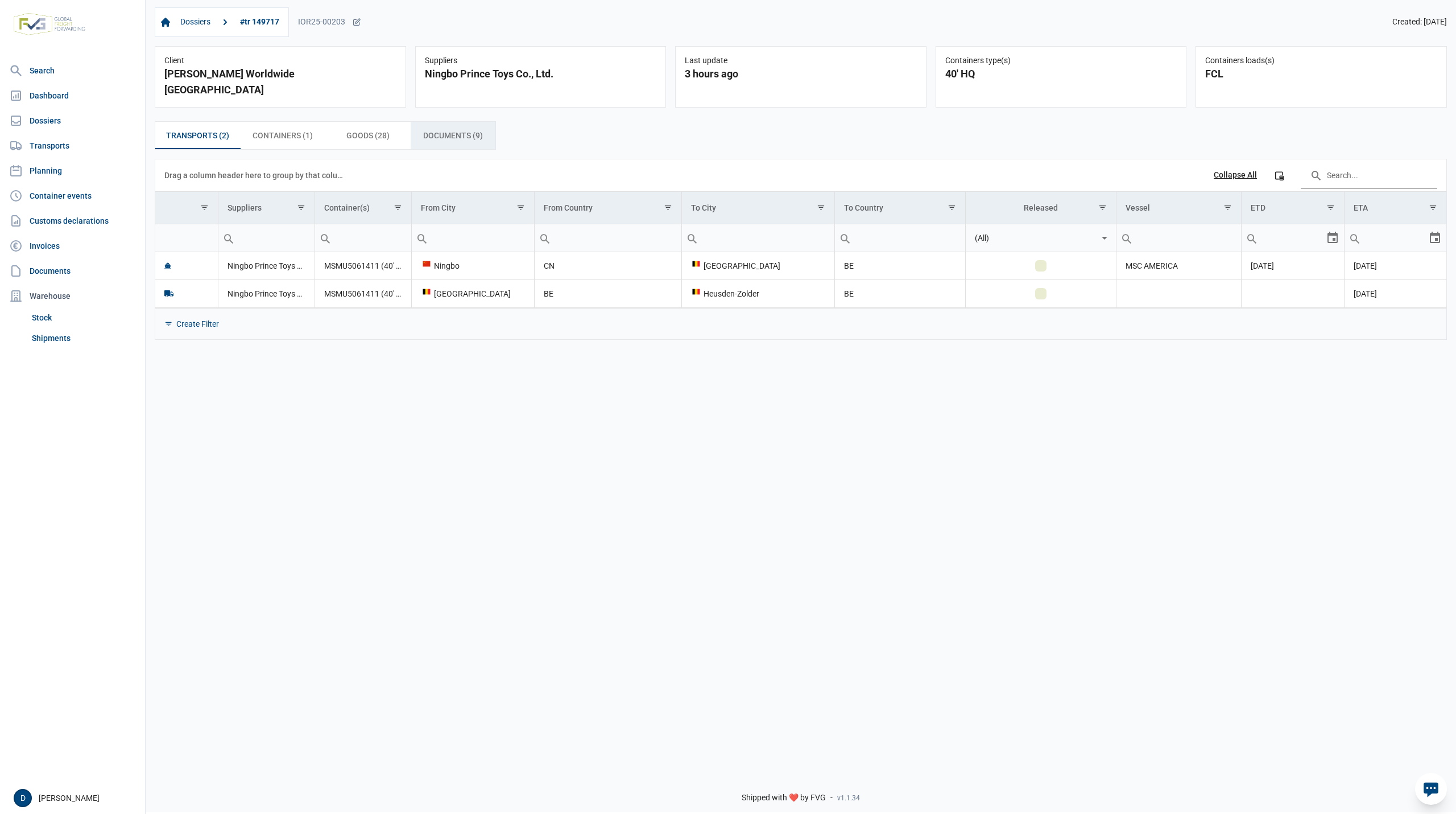
click at [440, 129] on span "Documents (9) Documents (9)" at bounding box center [453, 136] width 60 height 14
click at [460, 138] on span "Documents (11) Documents (11)" at bounding box center [453, 136] width 64 height 14
click at [467, 129] on span "Documents (6) Documents (6)" at bounding box center [453, 136] width 60 height 14
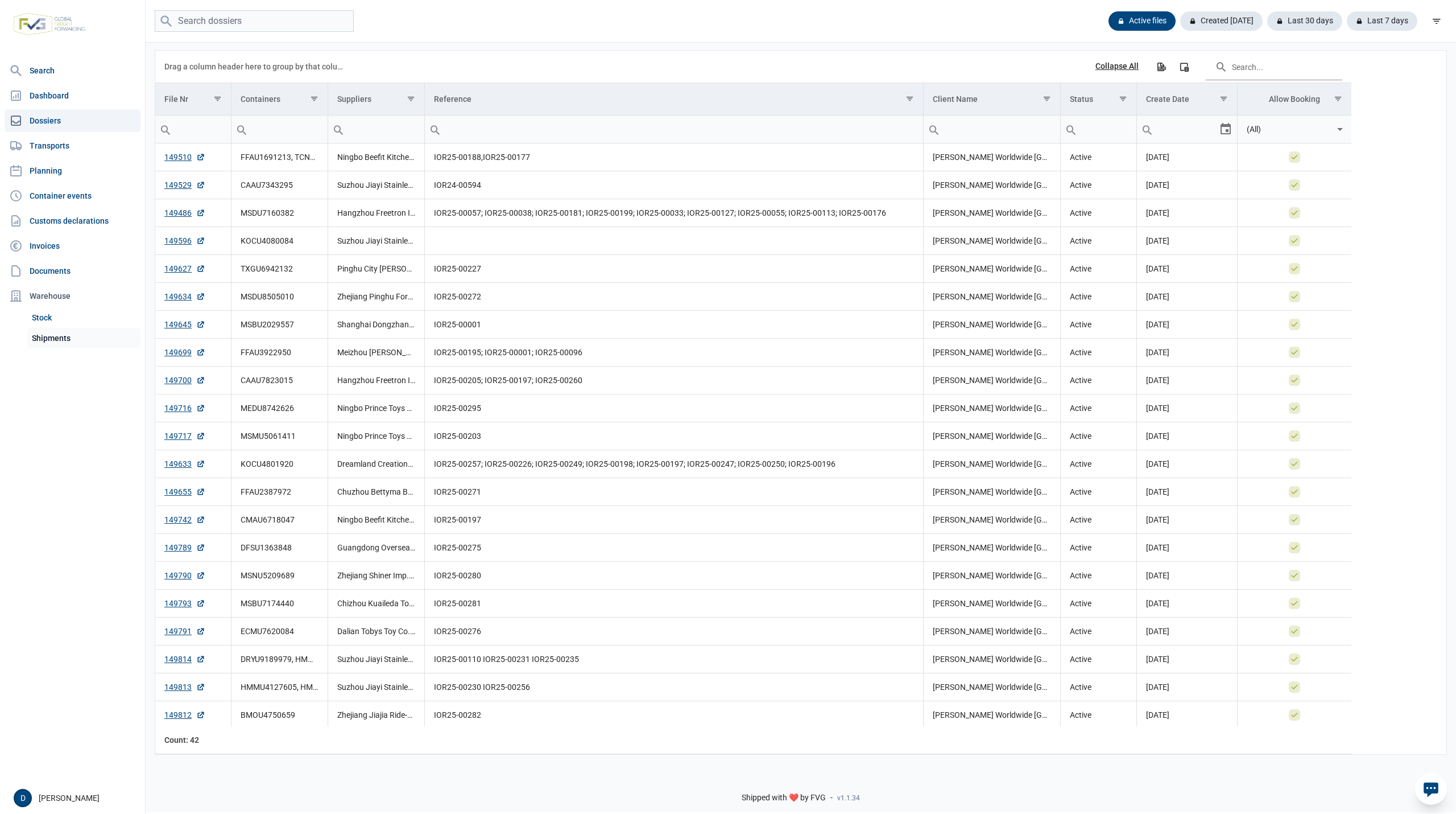
click at [59, 337] on link "Shipments" at bounding box center [84, 338] width 114 height 21
